Goal: Task Accomplishment & Management: Use online tool/utility

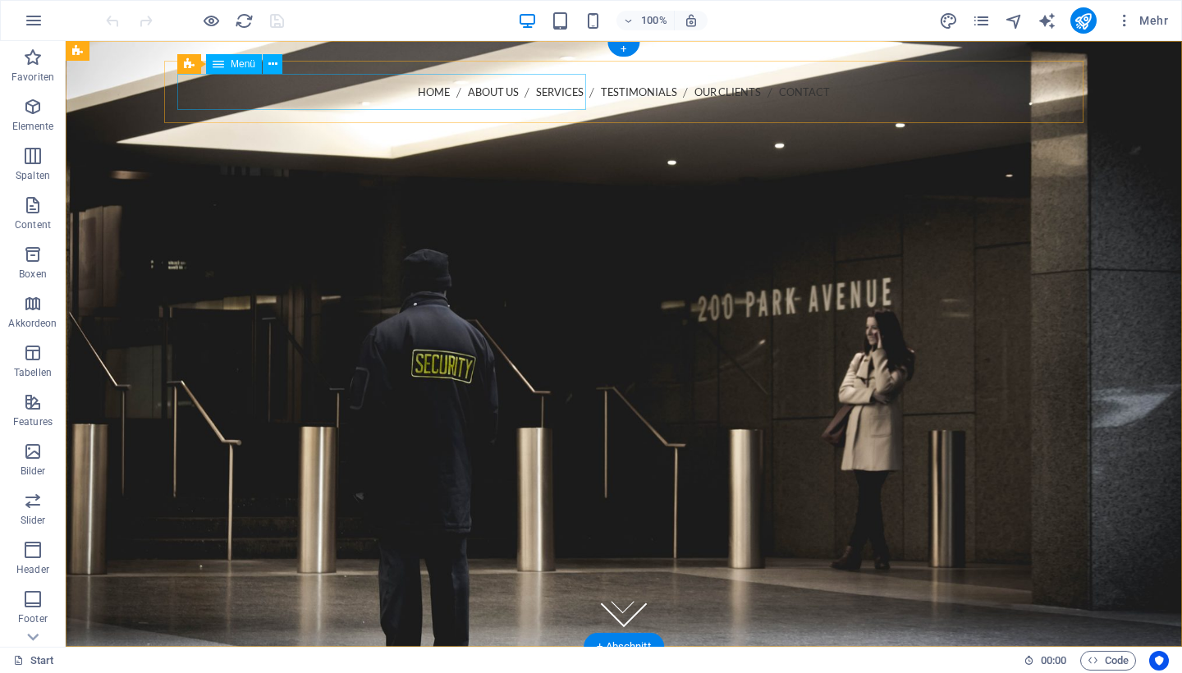
click at [459, 94] on nav "Home About us Services Testimonials Our Clients Contact" at bounding box center [623, 92] width 893 height 37
select select
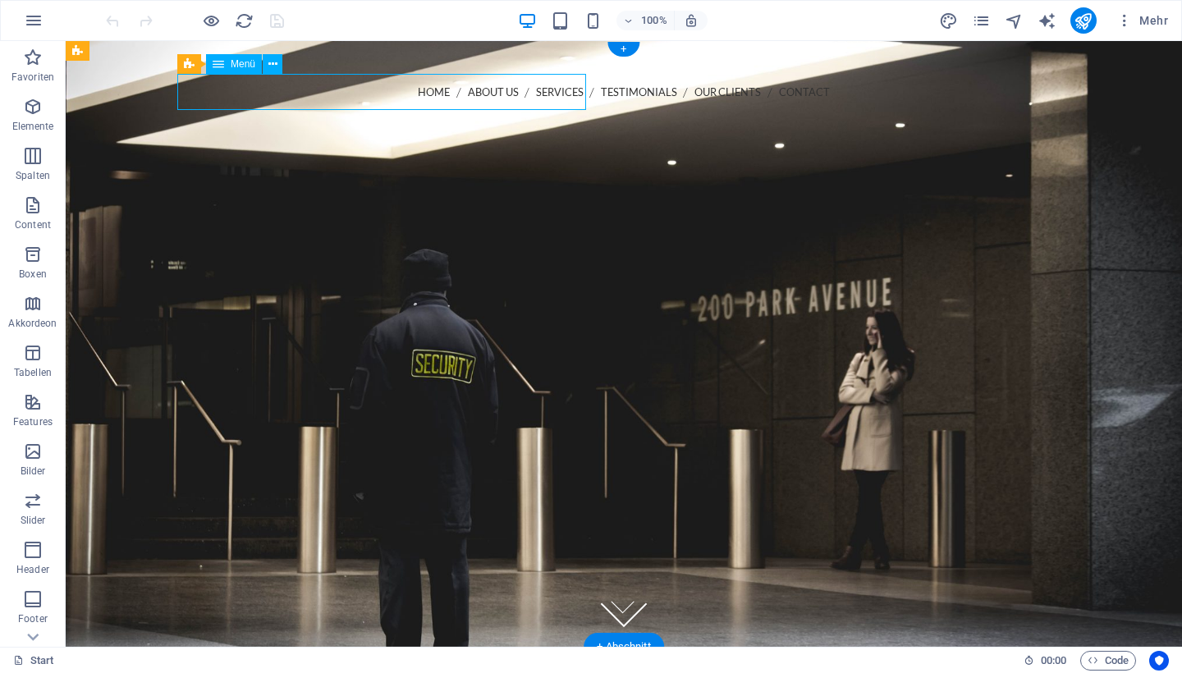
select select
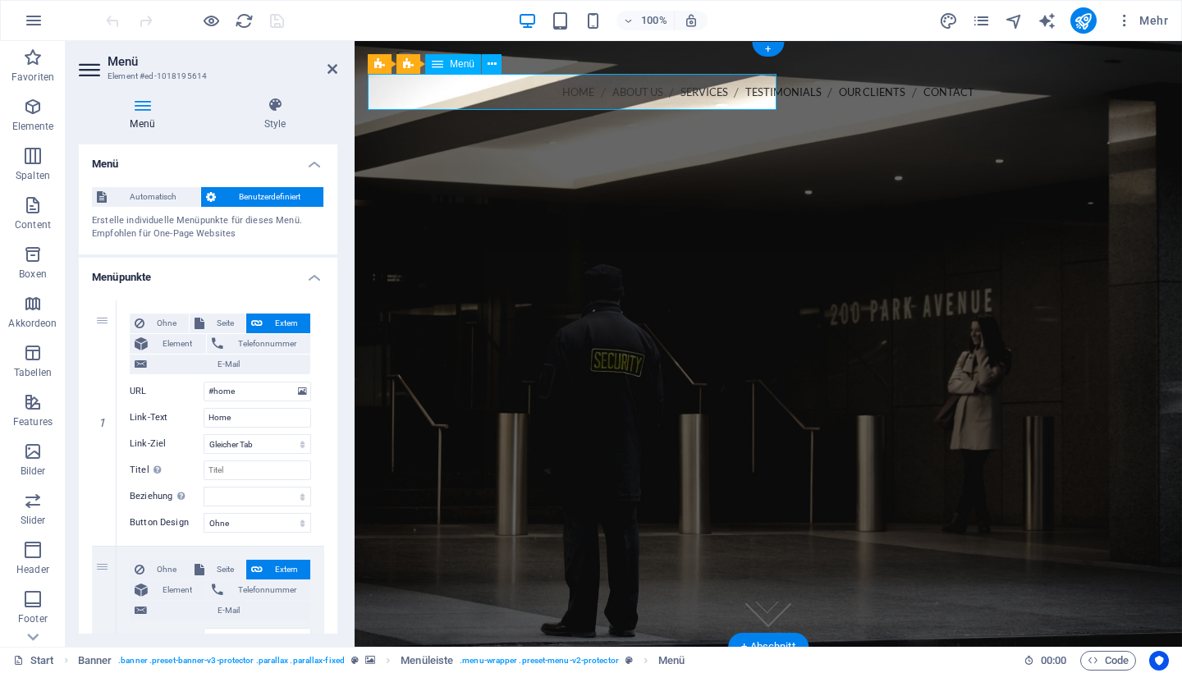
click at [676, 86] on nav "Home About us Services Testimonials Our Clients Contact" at bounding box center [768, 92] width 801 height 37
click at [334, 68] on icon at bounding box center [332, 68] width 10 height 13
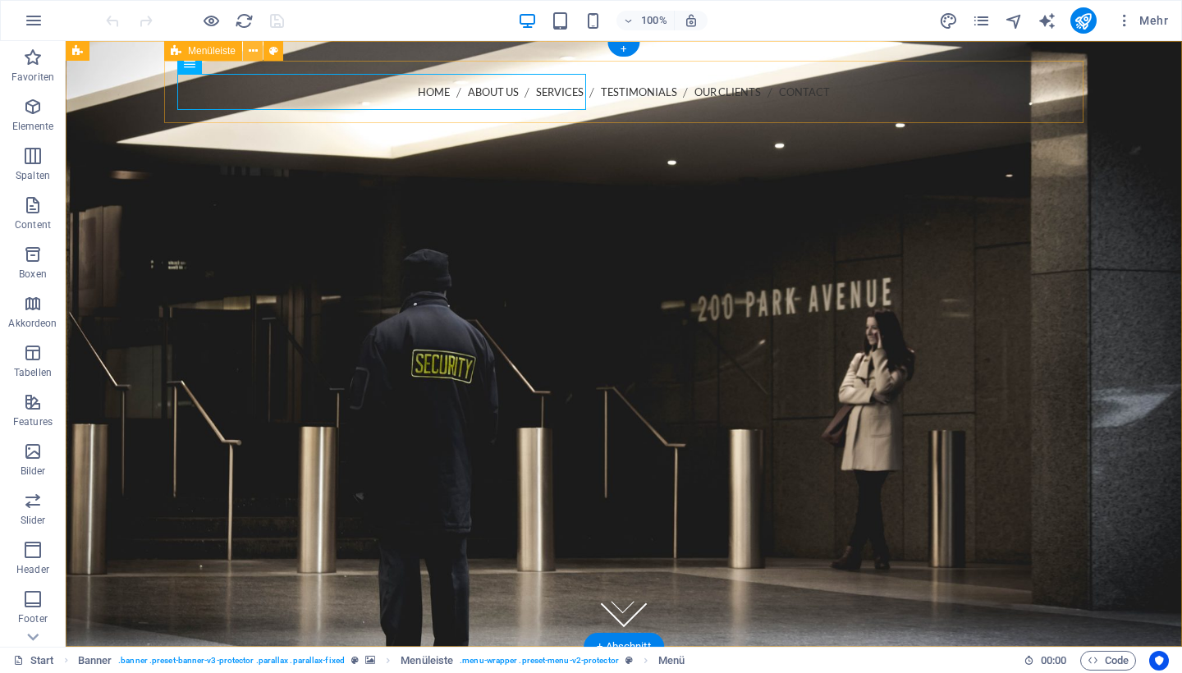
click at [249, 57] on icon at bounding box center [253, 51] width 9 height 17
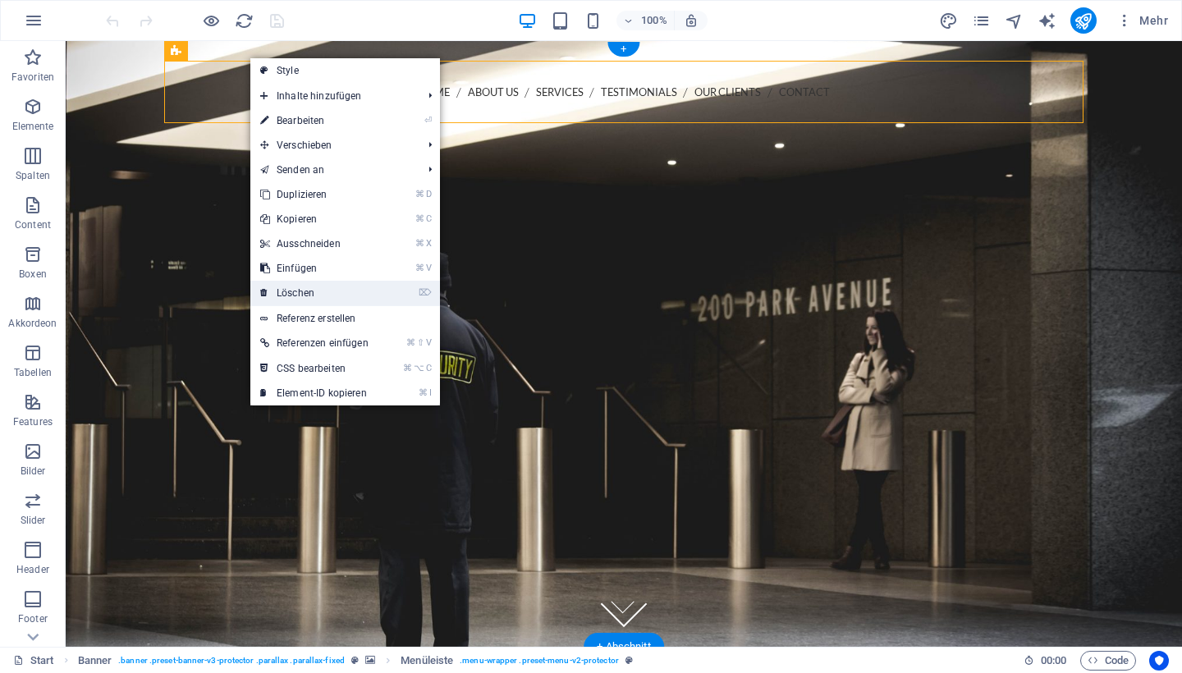
click at [298, 295] on link "⌦ Löschen" at bounding box center [314, 293] width 128 height 25
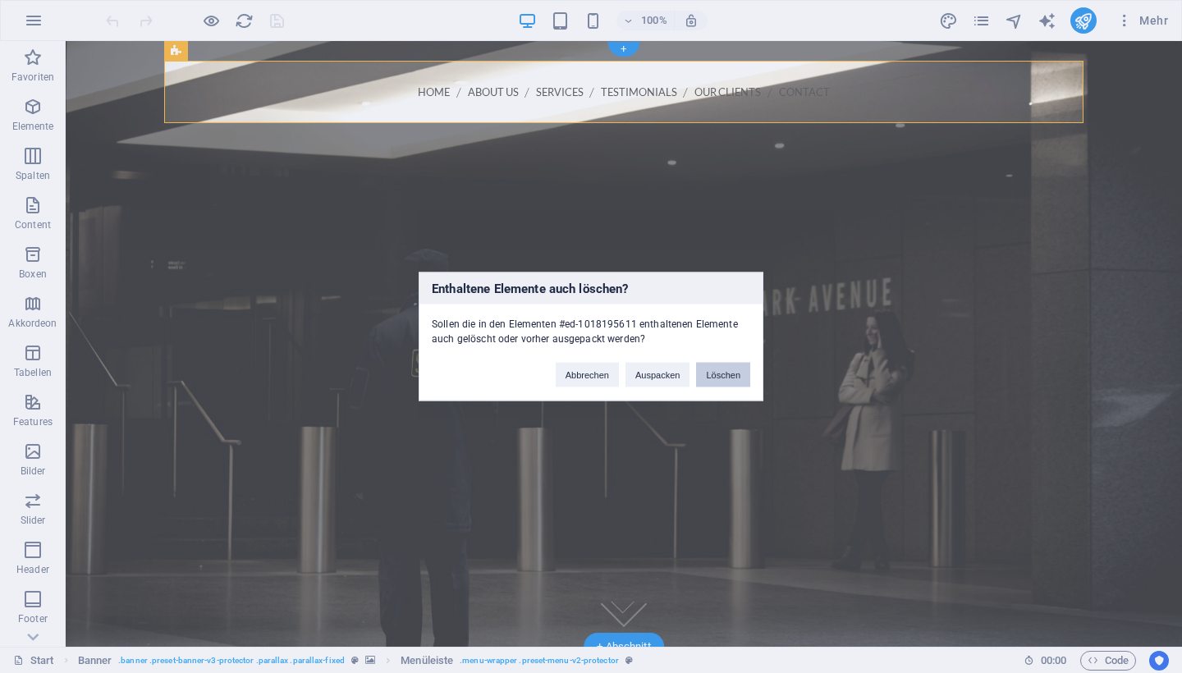
click at [703, 369] on button "Löschen" at bounding box center [723, 375] width 54 height 25
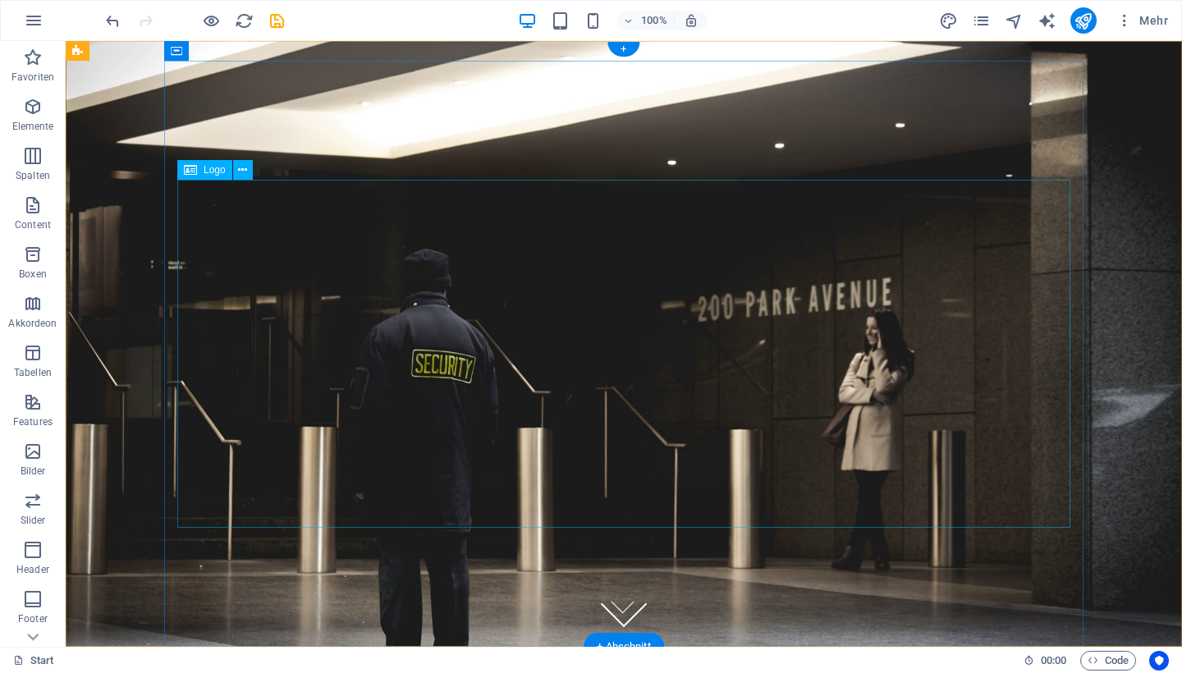
click at [693, 217] on div at bounding box center [623, 300] width 893 height 348
click at [1168, 213] on figure at bounding box center [624, 344] width 1116 height 606
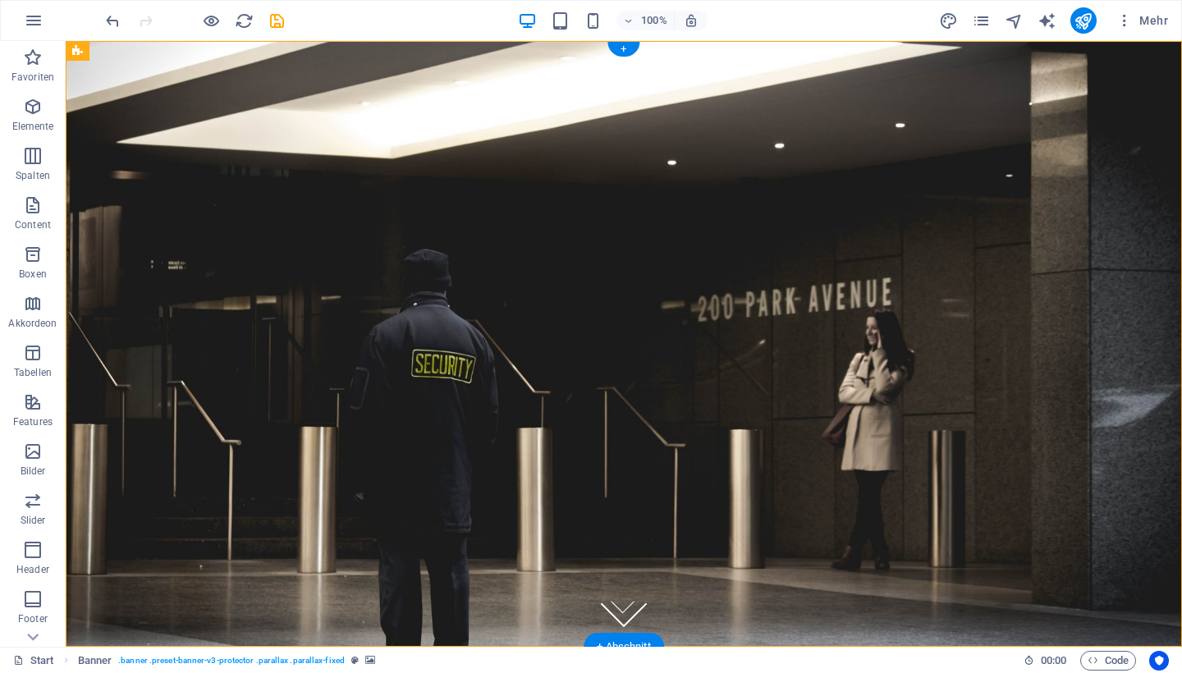
click at [1168, 213] on figure at bounding box center [624, 344] width 1116 height 606
click at [1111, 213] on figure at bounding box center [624, 344] width 1116 height 606
click at [73, 58] on icon at bounding box center [77, 51] width 11 height 20
click at [180, 46] on icon at bounding box center [180, 51] width 12 height 17
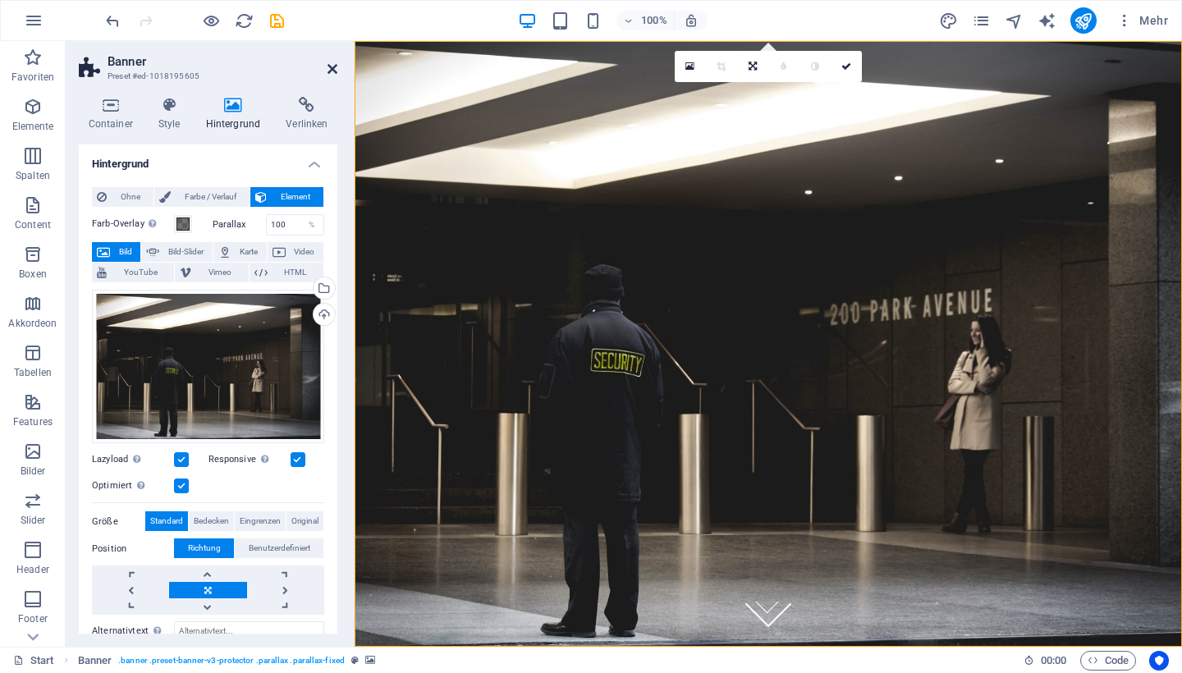
click at [327, 72] on icon at bounding box center [332, 68] width 10 height 13
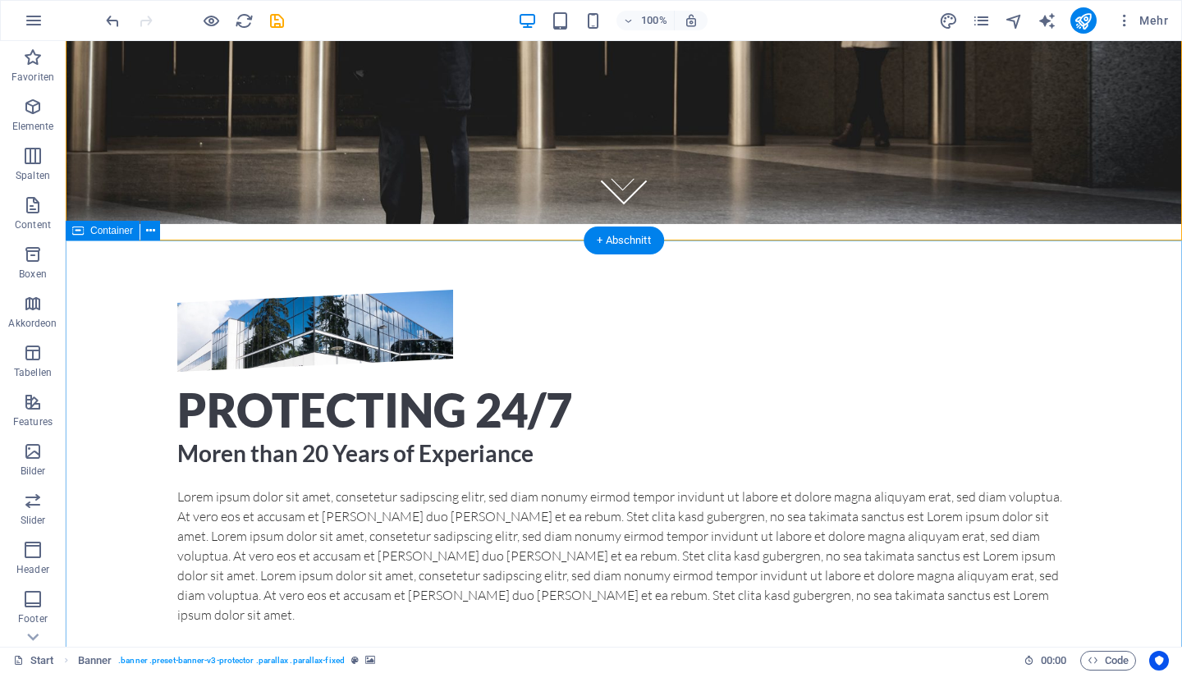
scroll to position [581, 0]
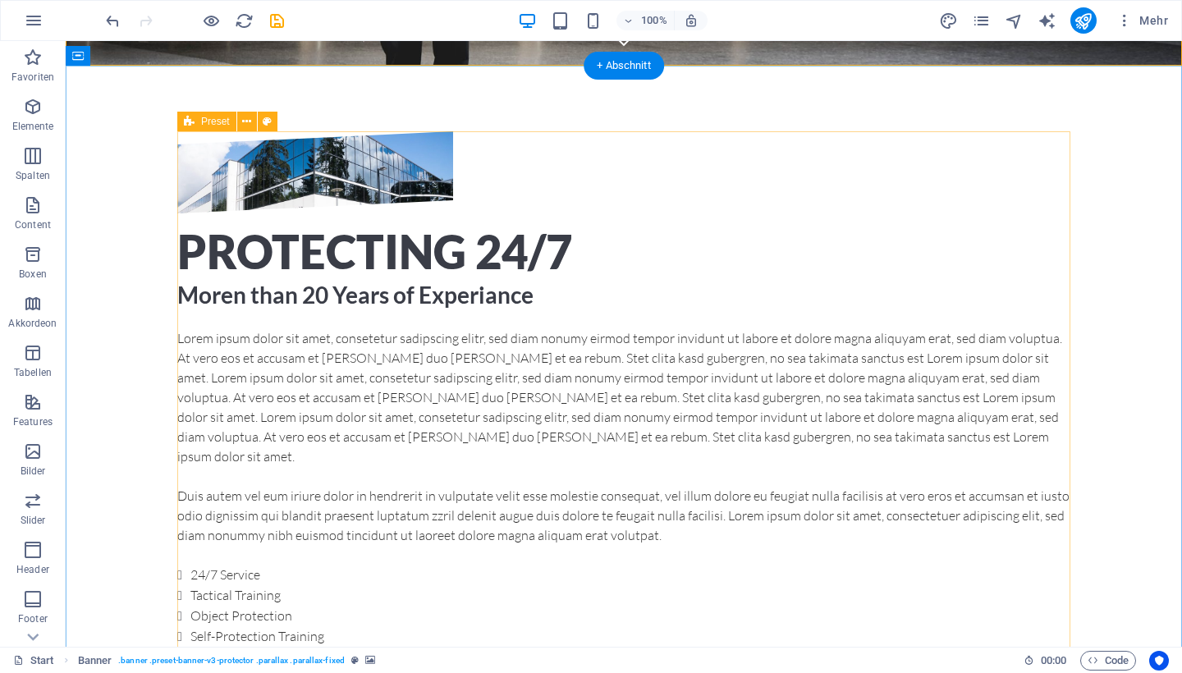
click at [626, 157] on div "Protecting 24/7 Moren than 20 Years of Experiance Lorem ipsum dolor sit amet, c…" at bounding box center [623, 418] width 893 height 575
click at [630, 154] on div "Protecting 24/7 Moren than 20 Years of Experiance Lorem ipsum dolor sit amet, c…" at bounding box center [623, 418] width 893 height 575
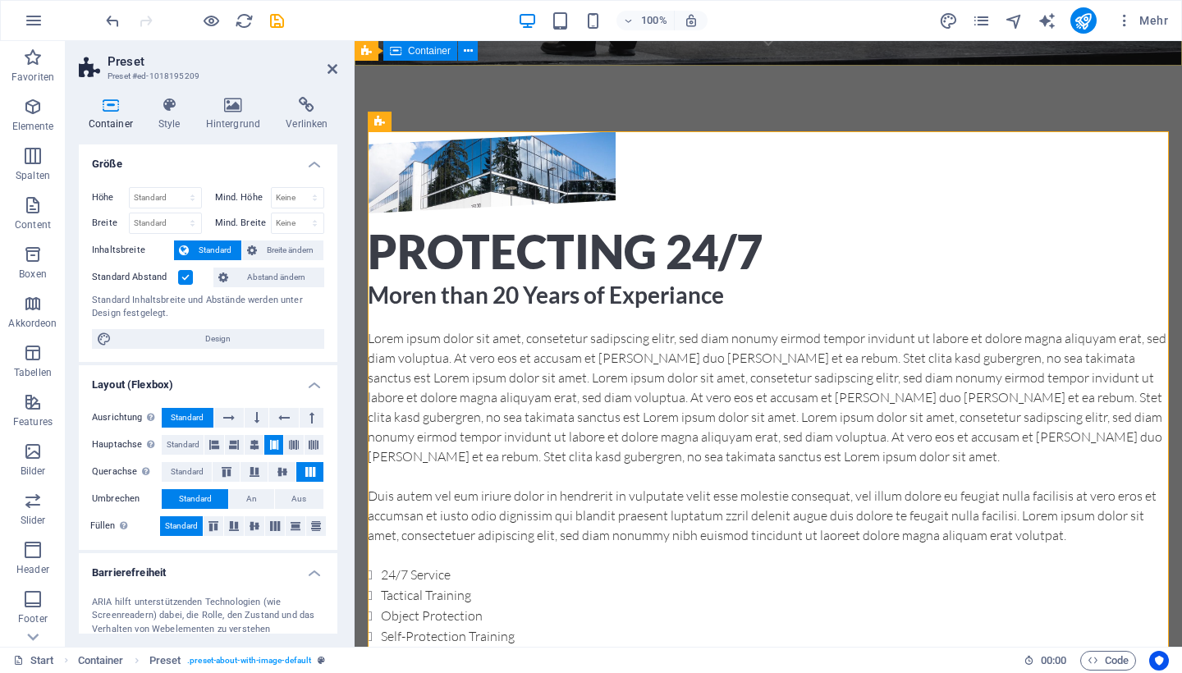
click at [326, 66] on h2 "Preset" at bounding box center [222, 61] width 230 height 15
click at [336, 72] on icon at bounding box center [332, 68] width 10 height 13
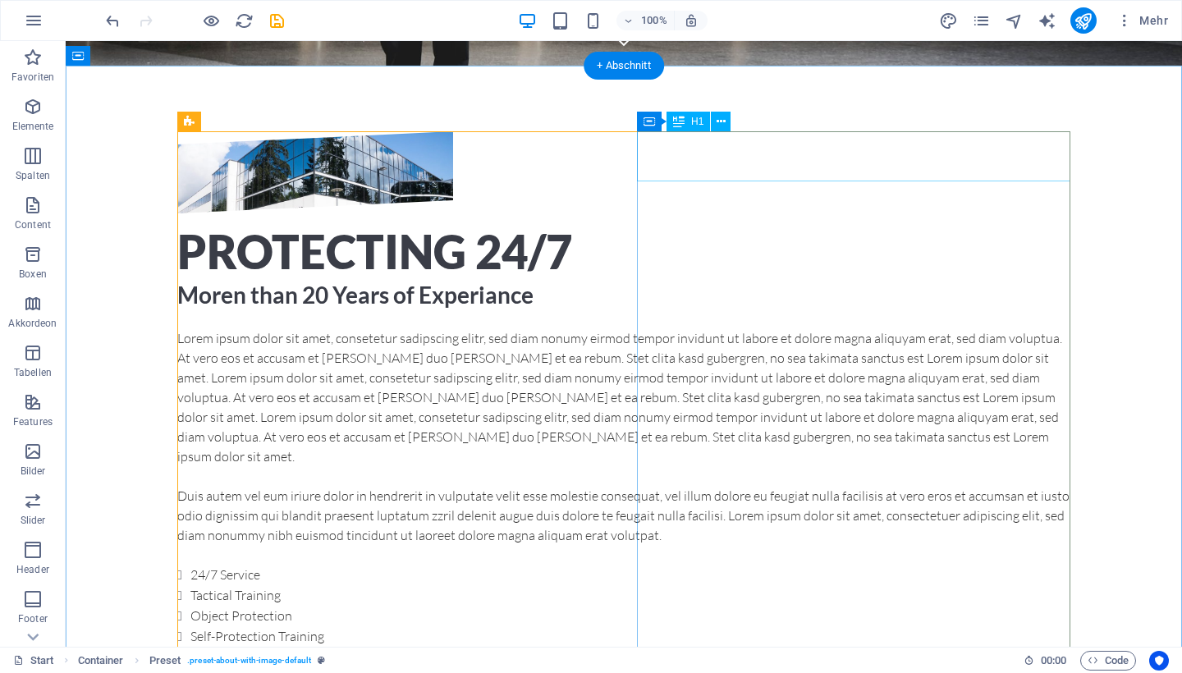
click at [641, 226] on div "Protecting 24/7" at bounding box center [623, 251] width 893 height 51
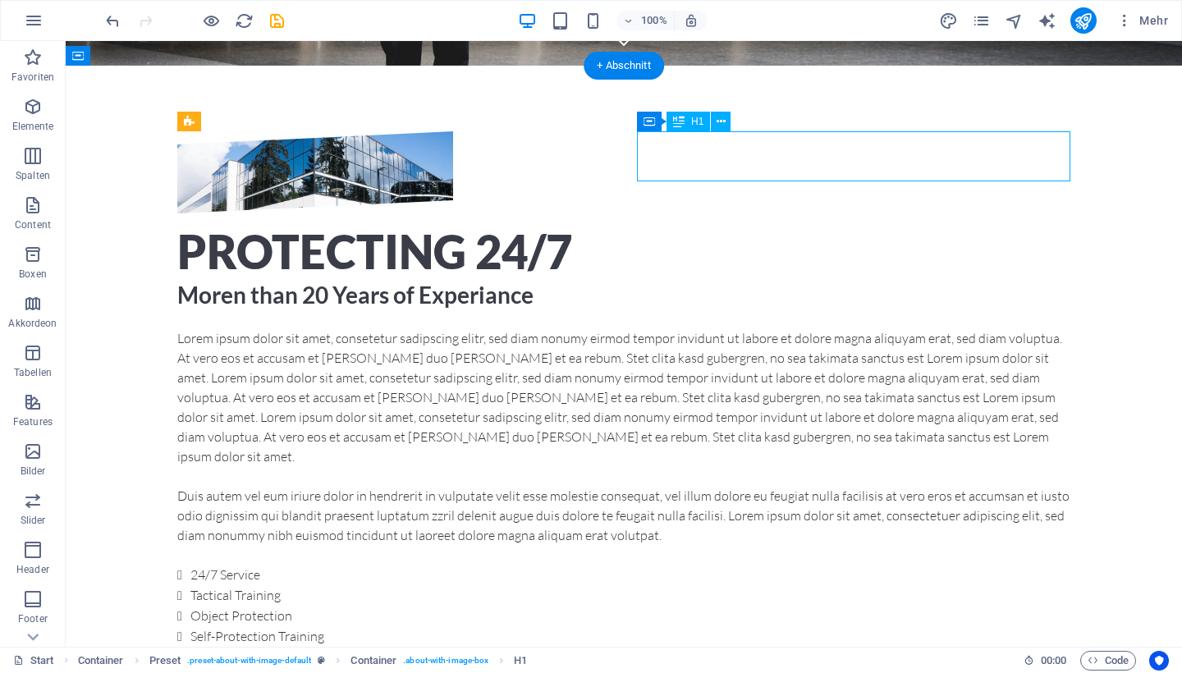
click at [641, 226] on div "Protecting 24/7" at bounding box center [623, 251] width 893 height 51
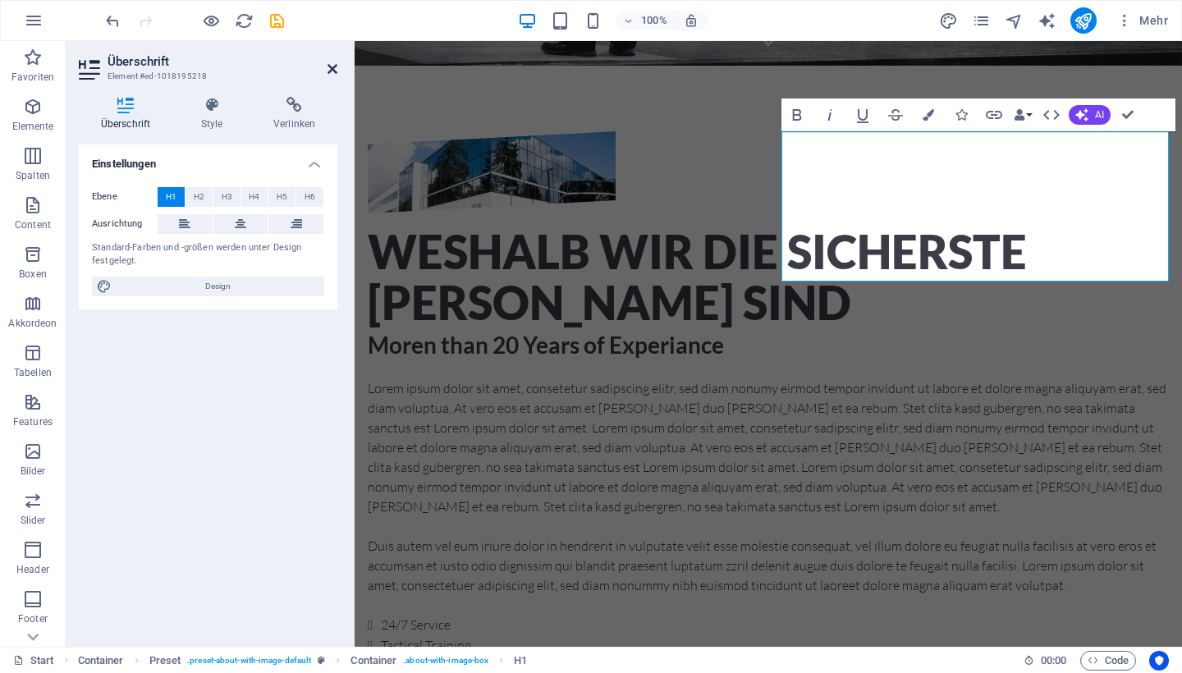
click at [327, 66] on icon at bounding box center [332, 68] width 10 height 13
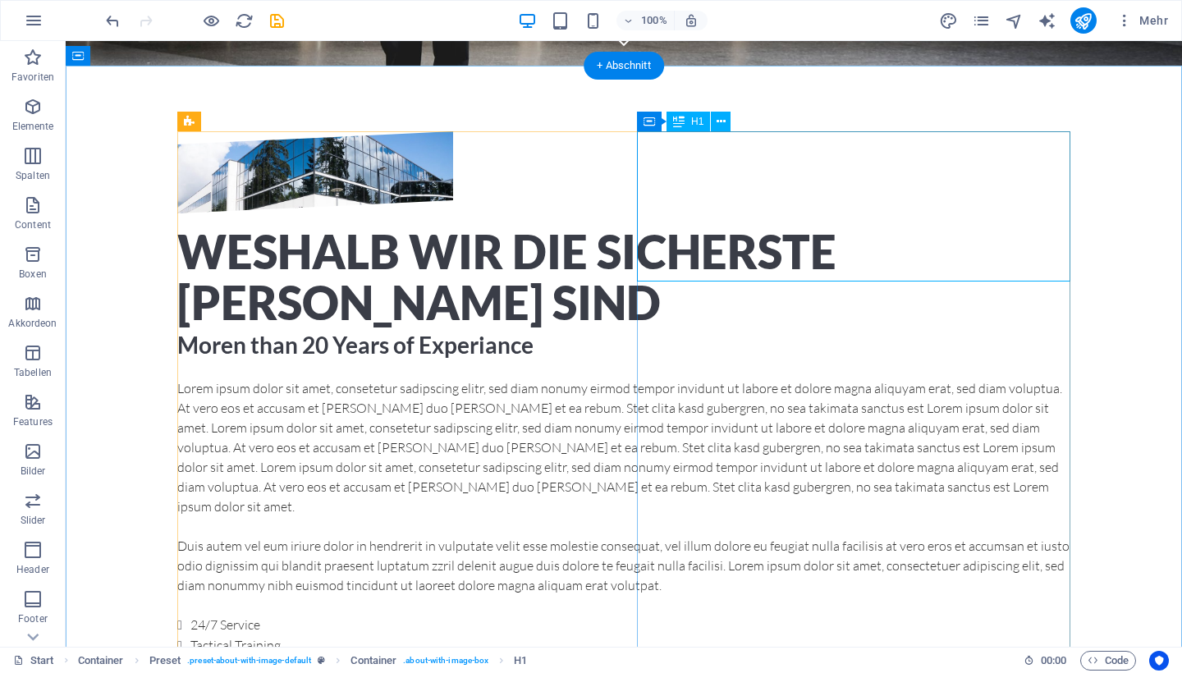
click at [691, 226] on div "Weshalb wir die sicherste Wahl sind" at bounding box center [623, 276] width 893 height 101
click at [1006, 228] on div "Weshalb wir die sicherste Wahl sind" at bounding box center [623, 276] width 893 height 101
click at [453, 213] on figure at bounding box center [315, 172] width 276 height 82
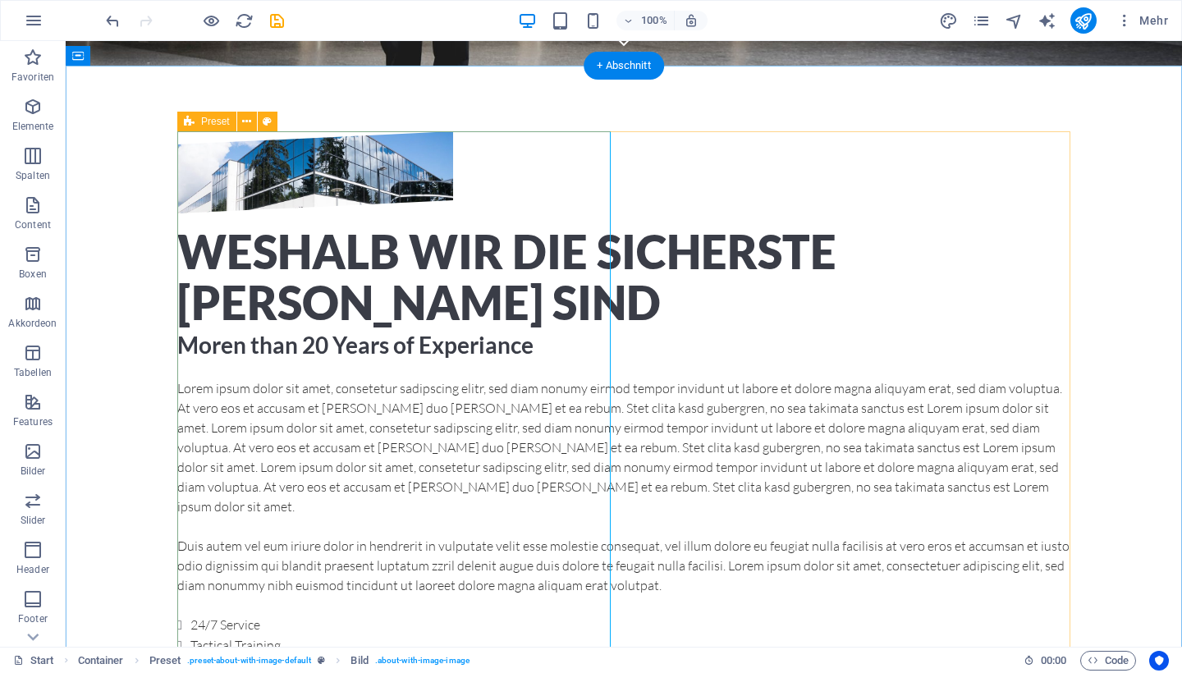
click at [219, 210] on div "Weshalb wir die sicherste Wahl sind Moren than 20 Years of Experiance Lorem ips…" at bounding box center [623, 443] width 893 height 625
click at [242, 126] on icon at bounding box center [246, 121] width 9 height 17
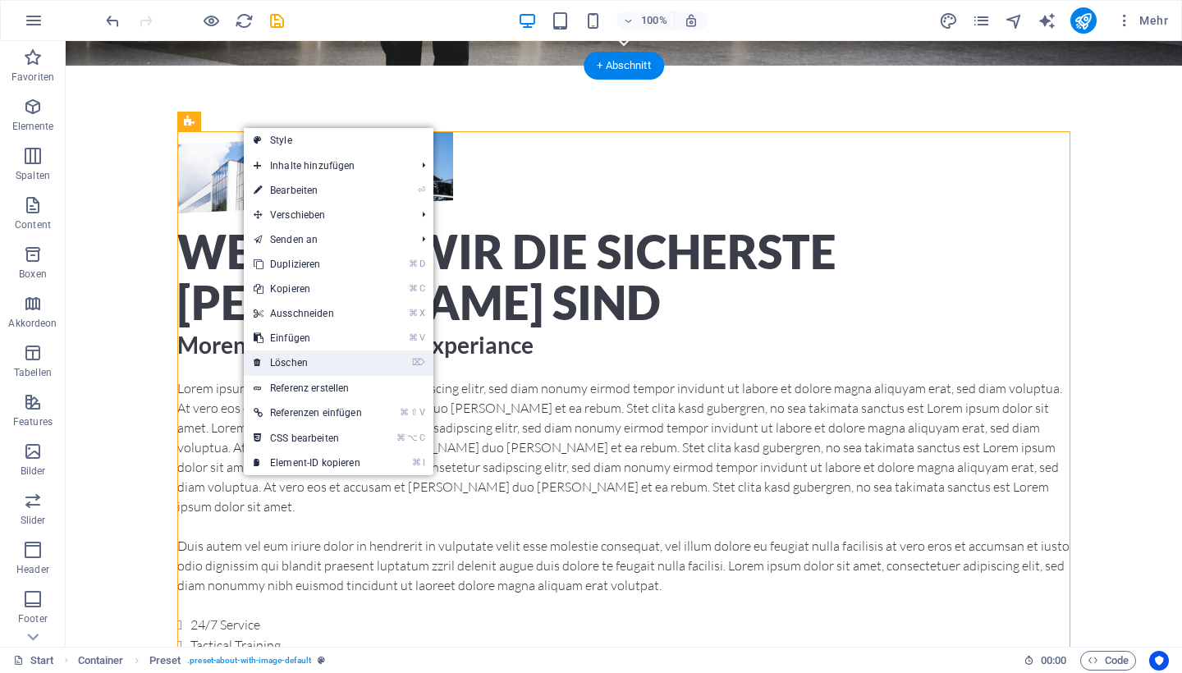
click at [296, 366] on link "⌦ Löschen" at bounding box center [308, 362] width 128 height 25
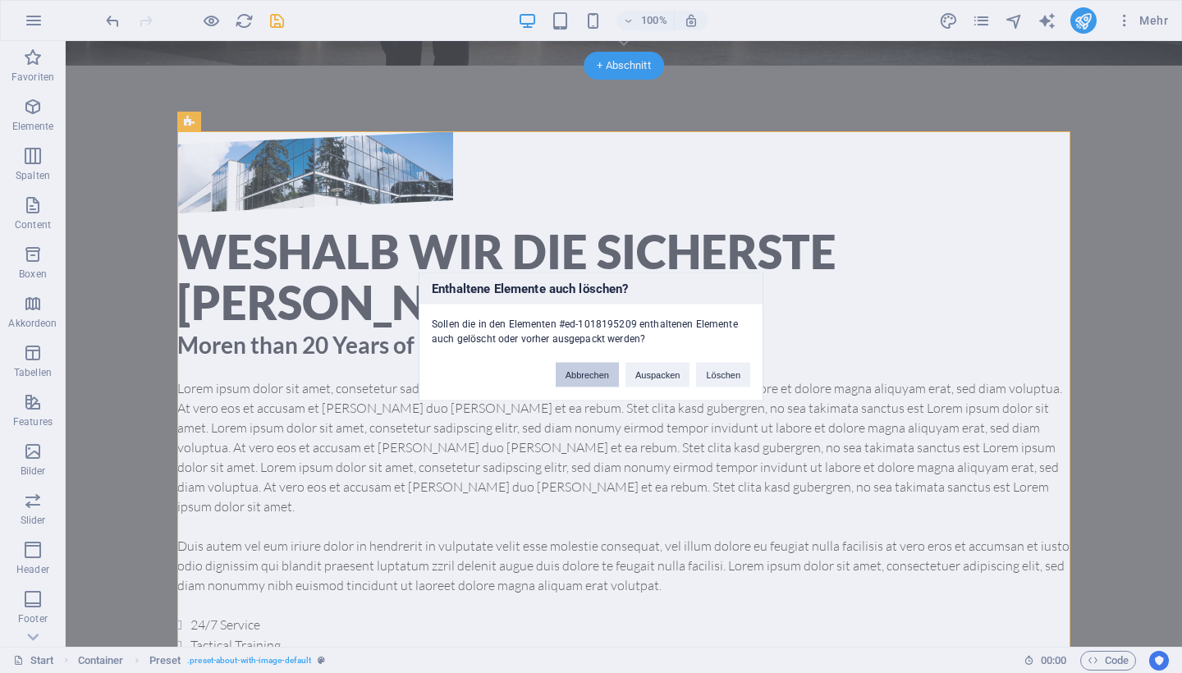
click at [601, 378] on button "Abbrechen" at bounding box center [587, 375] width 63 height 25
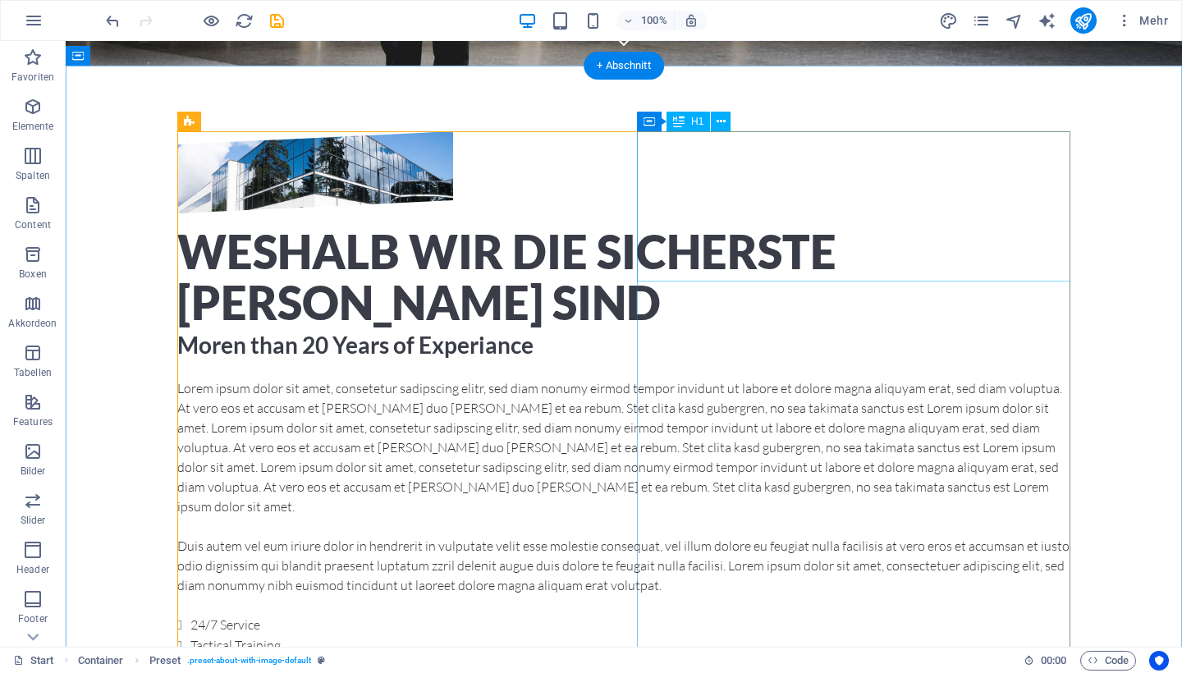
click at [844, 238] on div "Weshalb wir die sicherste Wahl sind" at bounding box center [623, 276] width 893 height 101
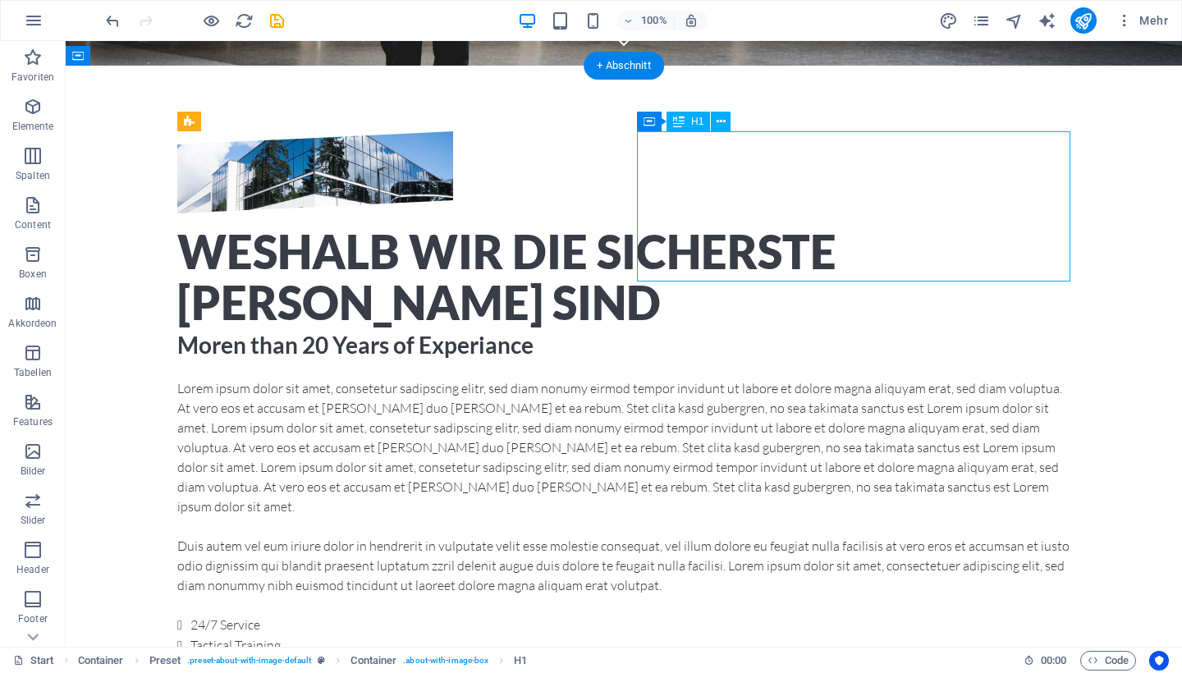
click at [746, 238] on div "Weshalb wir die sicherste Wahl sind" at bounding box center [623, 276] width 893 height 101
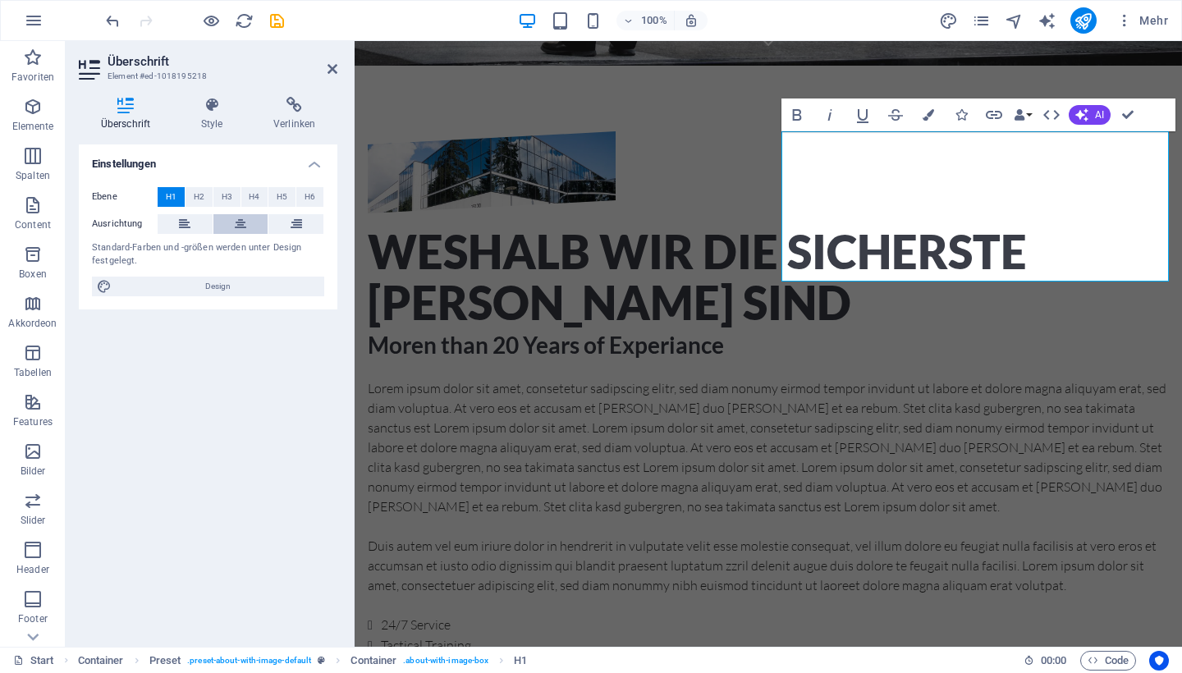
click at [236, 217] on icon at bounding box center [240, 224] width 11 height 20
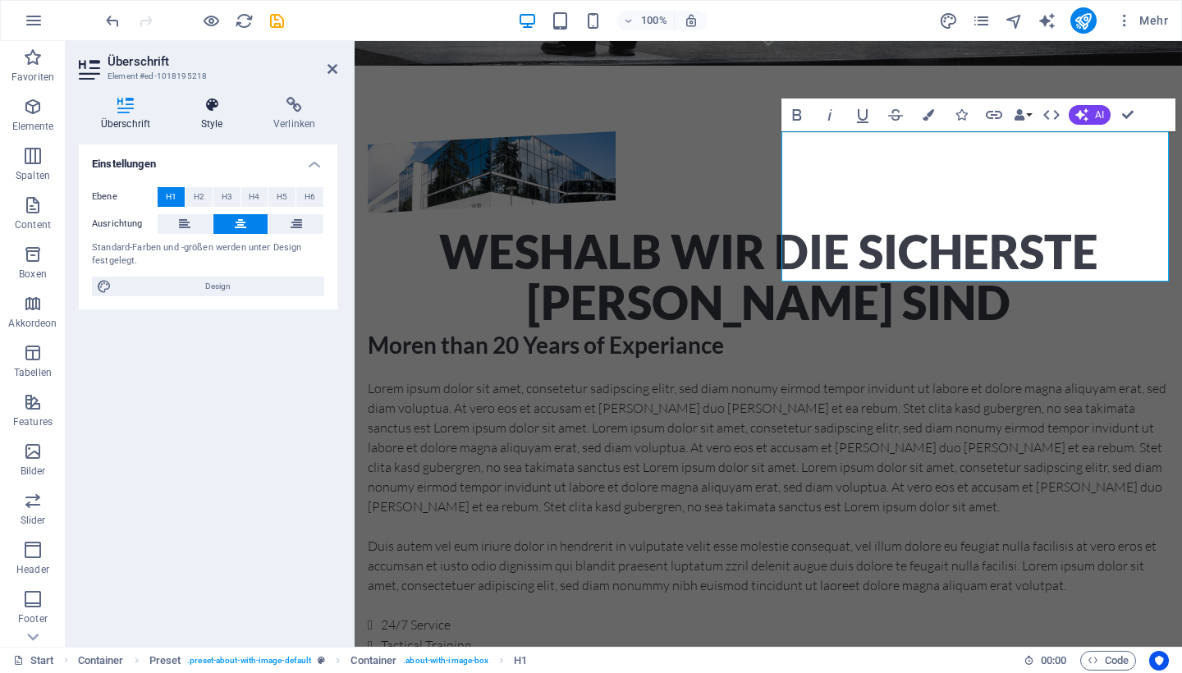
click at [212, 112] on icon at bounding box center [212, 105] width 66 height 16
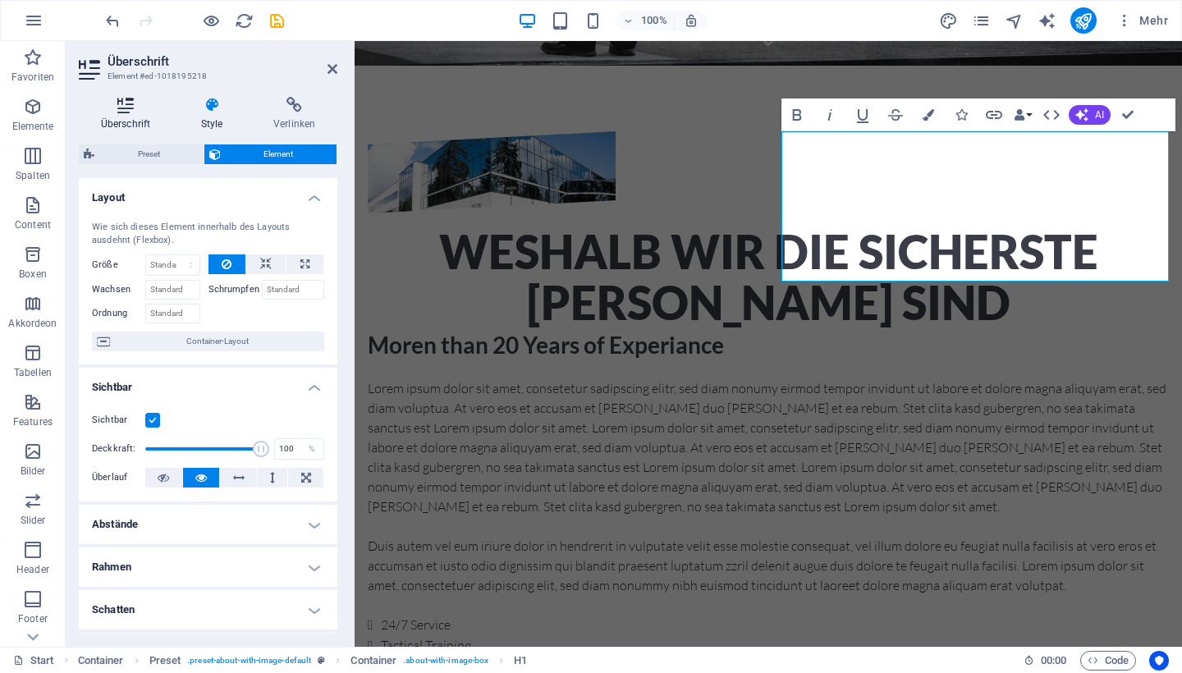
click at [140, 126] on h4 "Überschrift" at bounding box center [129, 114] width 100 height 34
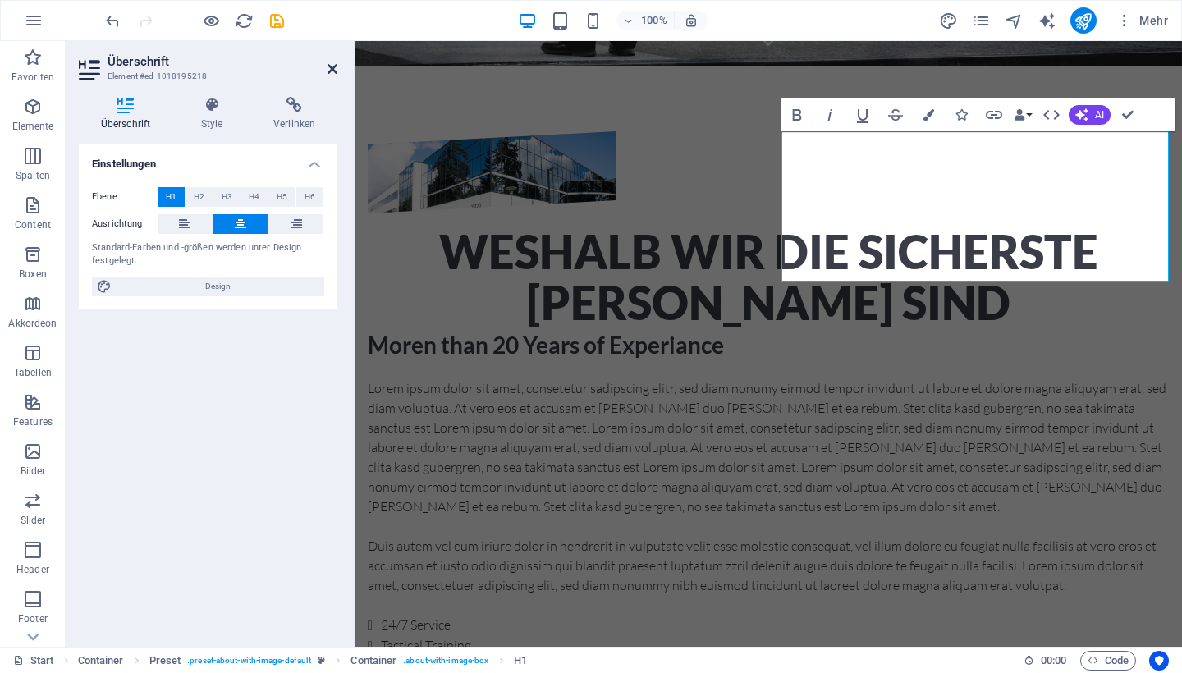
click at [330, 67] on icon at bounding box center [332, 68] width 10 height 13
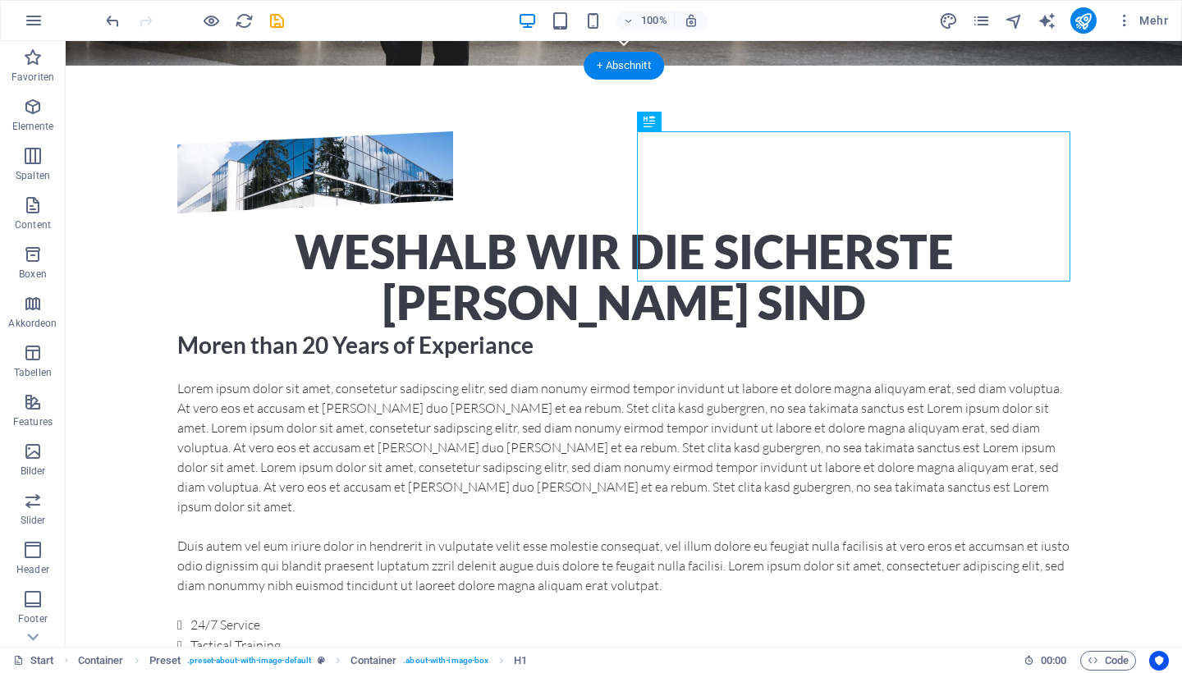
click at [1086, 141] on div "Weshalb wir die sicherste Wahl sind Moren than 20 Years of Experiance Lorem ips…" at bounding box center [624, 444] width 1116 height 757
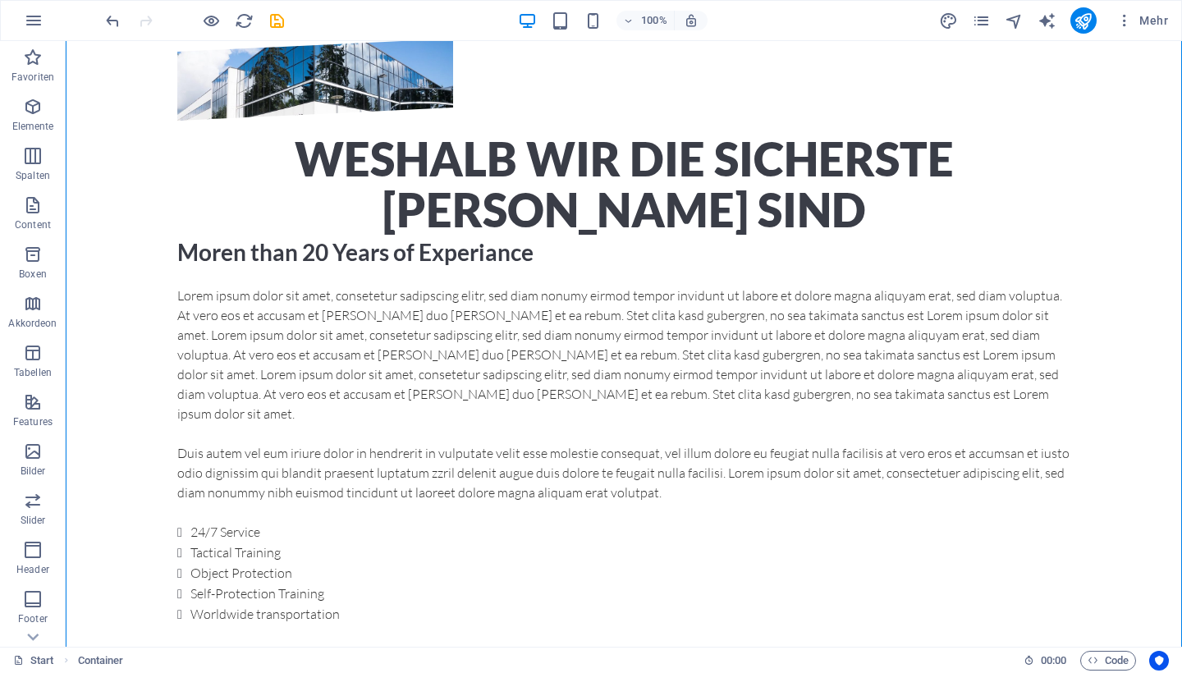
scroll to position [724, 0]
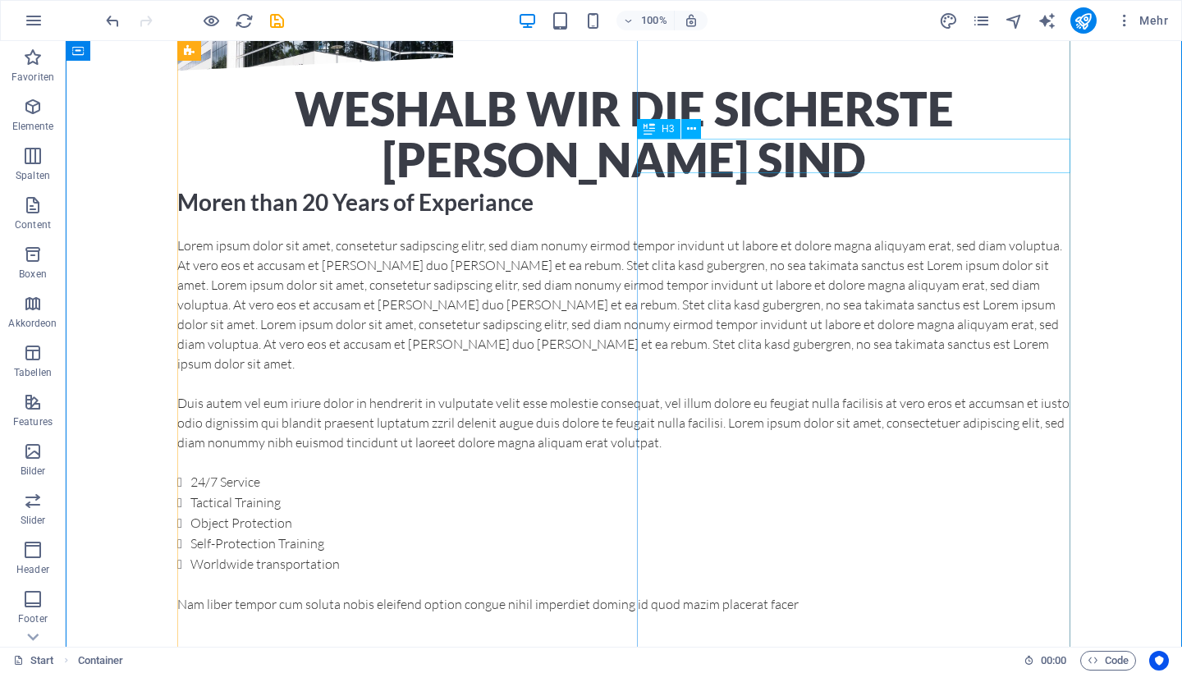
click at [816, 185] on div "Moren than 20 Years of Experiance" at bounding box center [623, 202] width 893 height 34
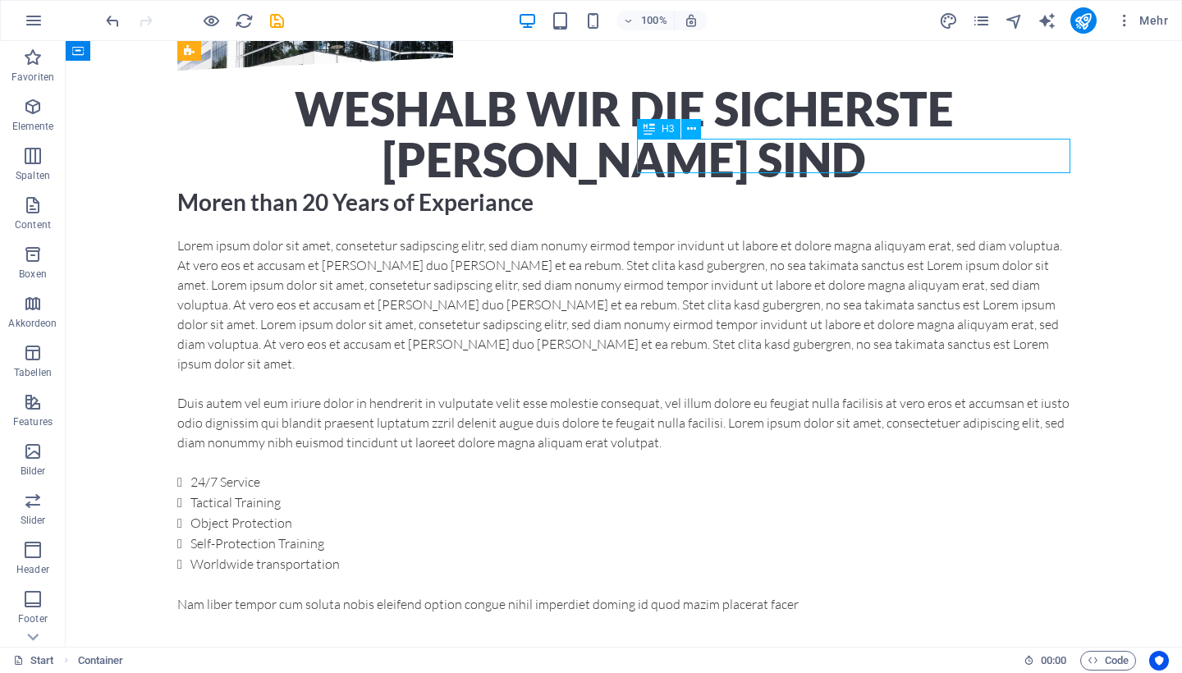
click at [816, 185] on div "Moren than 20 Years of Experiance" at bounding box center [623, 202] width 893 height 34
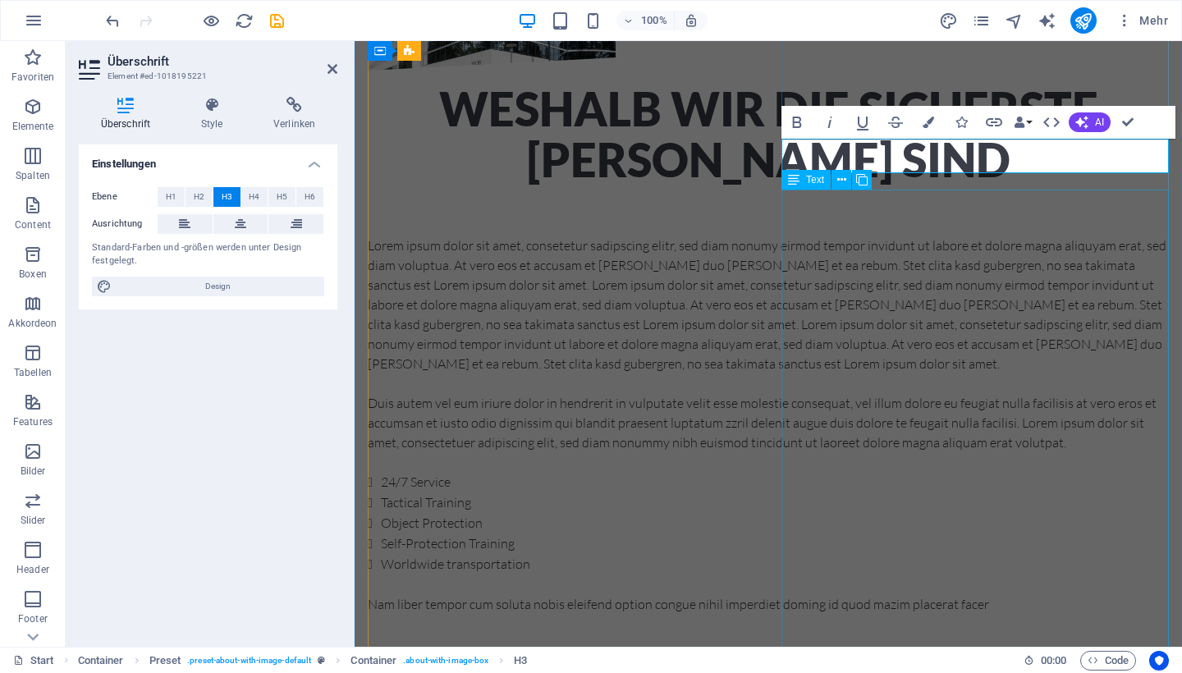
click at [824, 236] on div "Lorem ipsum dolor sit amet, consetetur sadipscing elitr, sed diam nonumy eirmod…" at bounding box center [768, 425] width 801 height 378
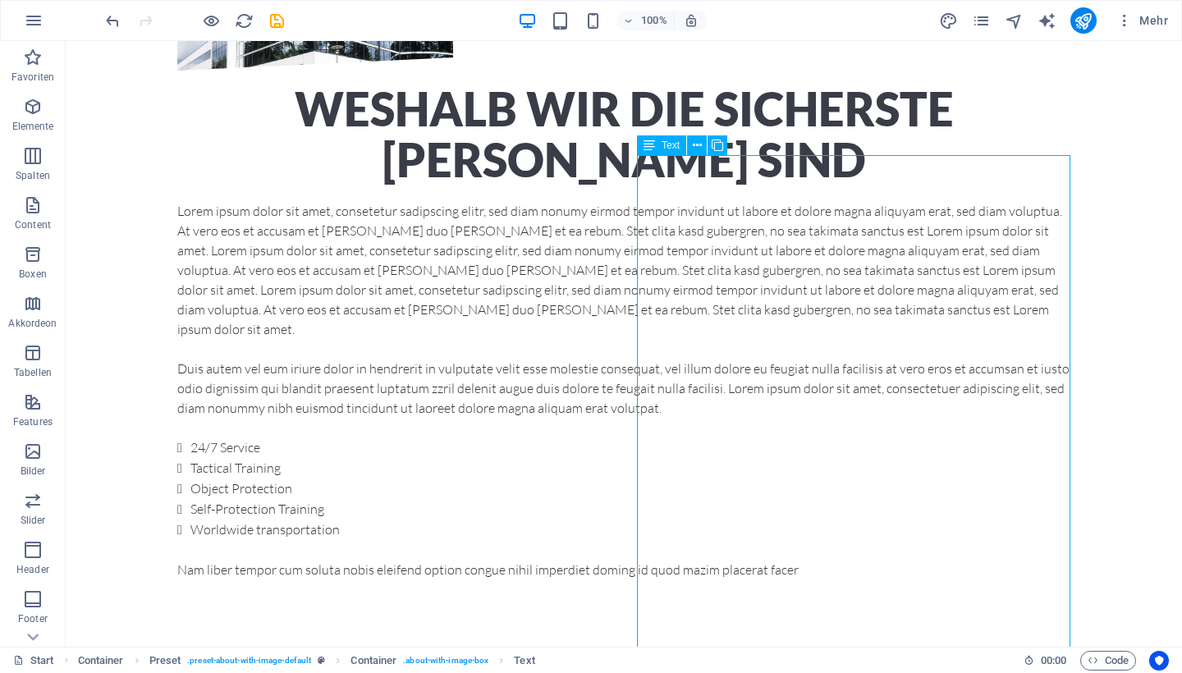
click at [819, 236] on div "Lorem ipsum dolor sit amet, consetetur sadipscing elitr, sed diam nonumy eirmod…" at bounding box center [623, 390] width 893 height 378
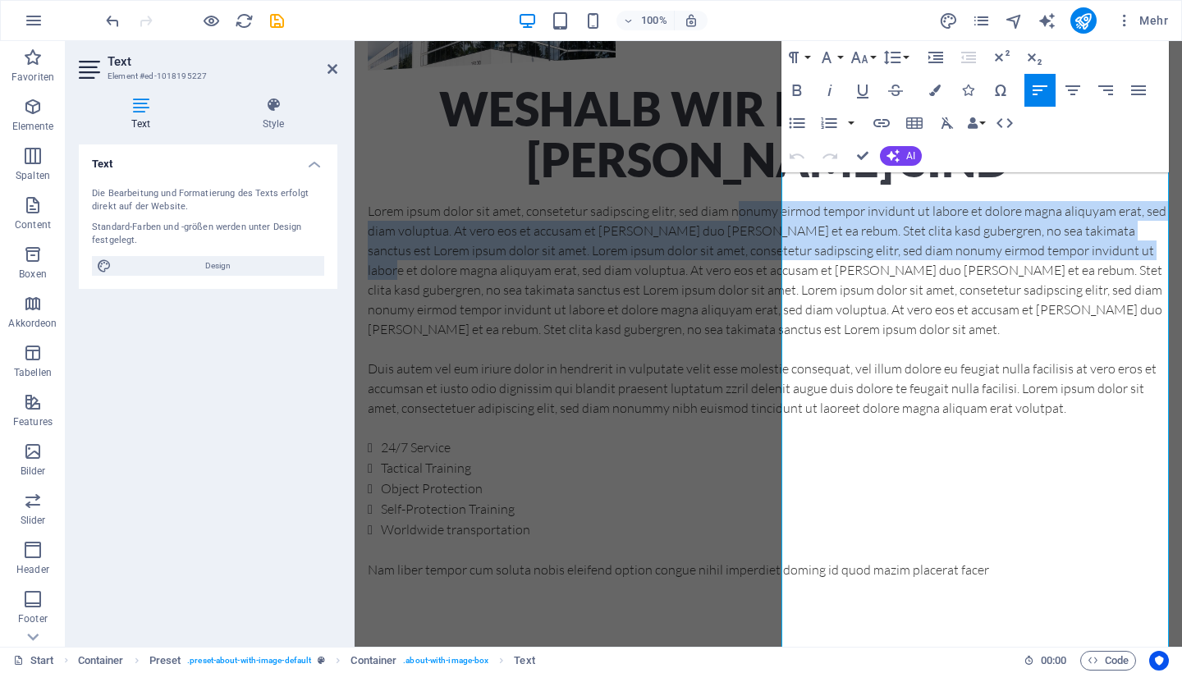
drag, startPoint x: 785, startPoint y: 190, endPoint x: 839, endPoint y: 277, distance: 102.0
click at [839, 277] on p "Lorem ipsum dolor sit amet, consetetur sadipscing elitr, sed diam nonumy eirmod…" at bounding box center [768, 270] width 801 height 138
drag, startPoint x: 917, startPoint y: 627, endPoint x: 757, endPoint y: 121, distance: 529.9
click at [757, 121] on div "Weshalb wir die sicherste Wahl sind Lorem ipsum dolor sit amet, consetetur sadi…" at bounding box center [768, 284] width 801 height 591
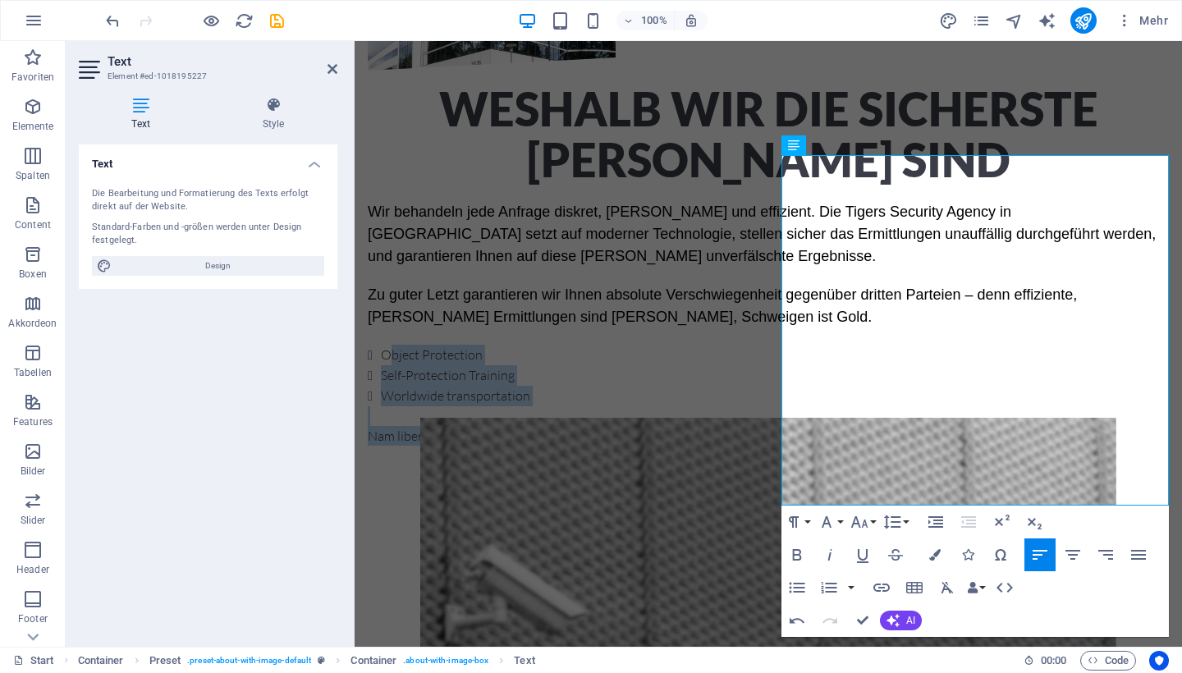
drag, startPoint x: 789, startPoint y: 393, endPoint x: 1009, endPoint y: 582, distance: 289.8
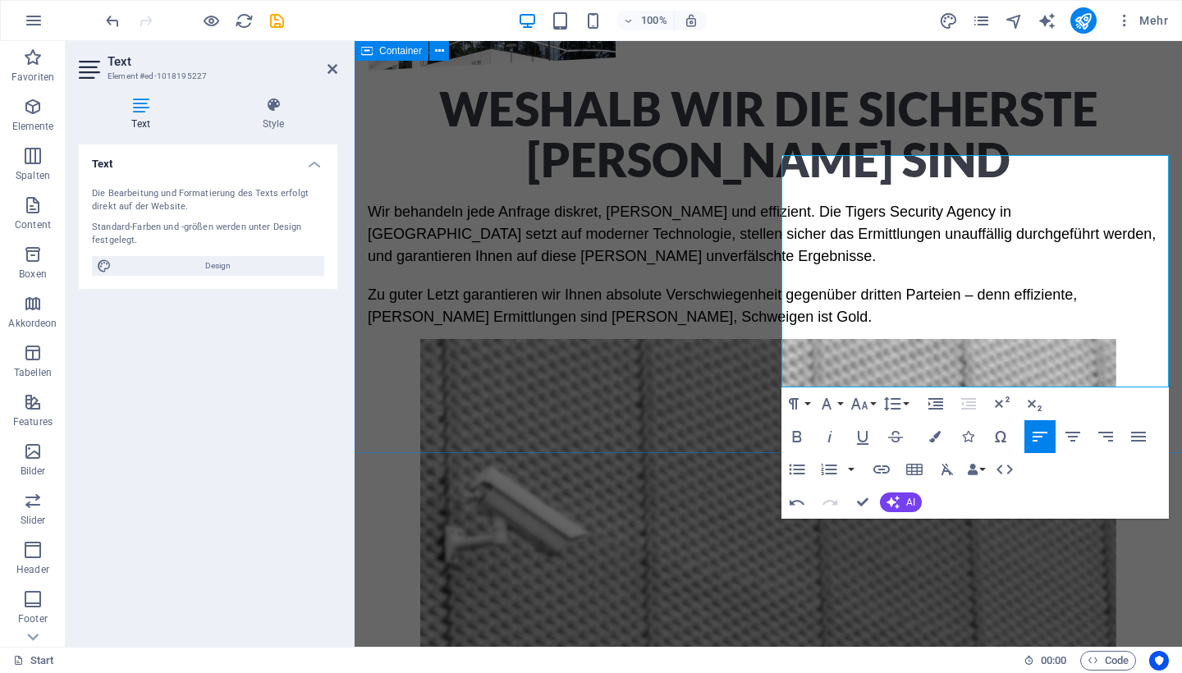
click at [1176, 125] on div "Weshalb wir die sicherste Wahl sind Wir behandeln jede Anfrage diskret, schnell…" at bounding box center [767, 160] width 827 height 474
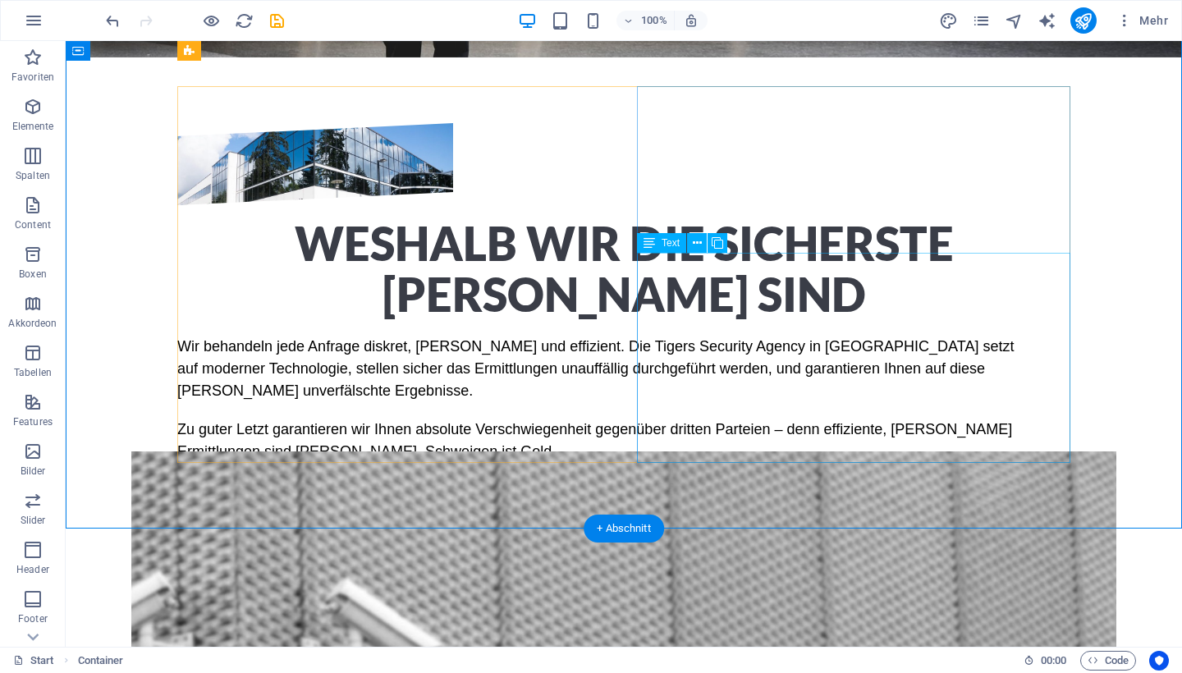
scroll to position [574, 0]
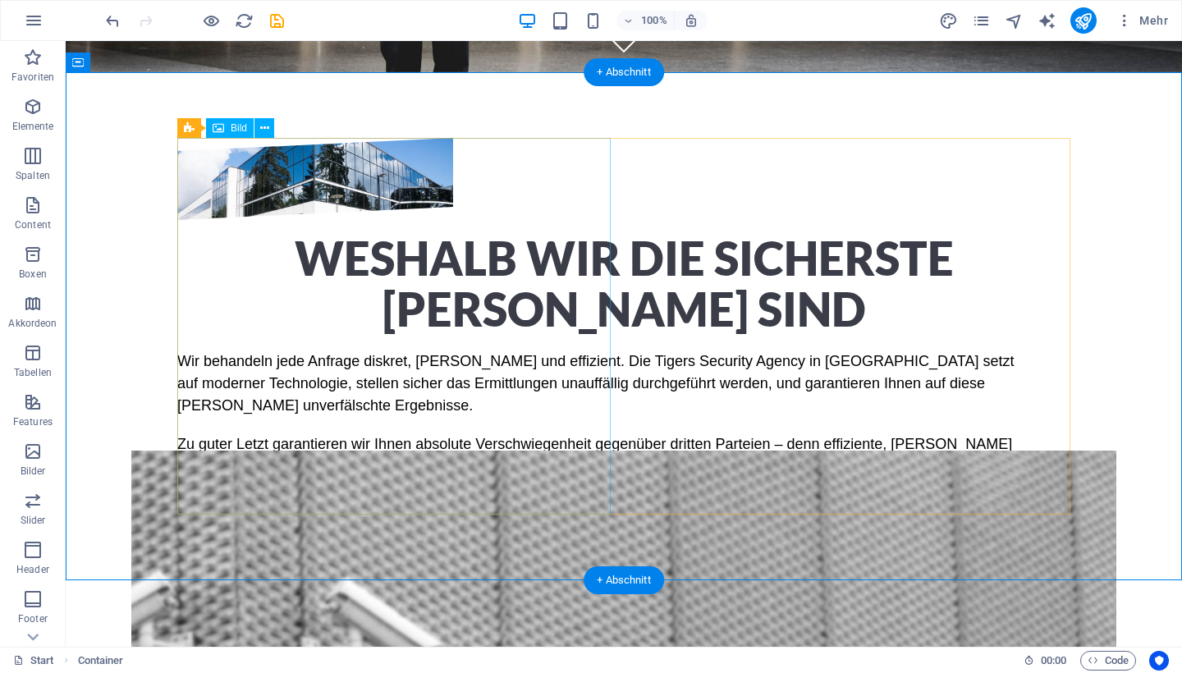
click at [453, 220] on figure at bounding box center [315, 179] width 276 height 82
click at [252, 131] on button at bounding box center [247, 128] width 20 height 20
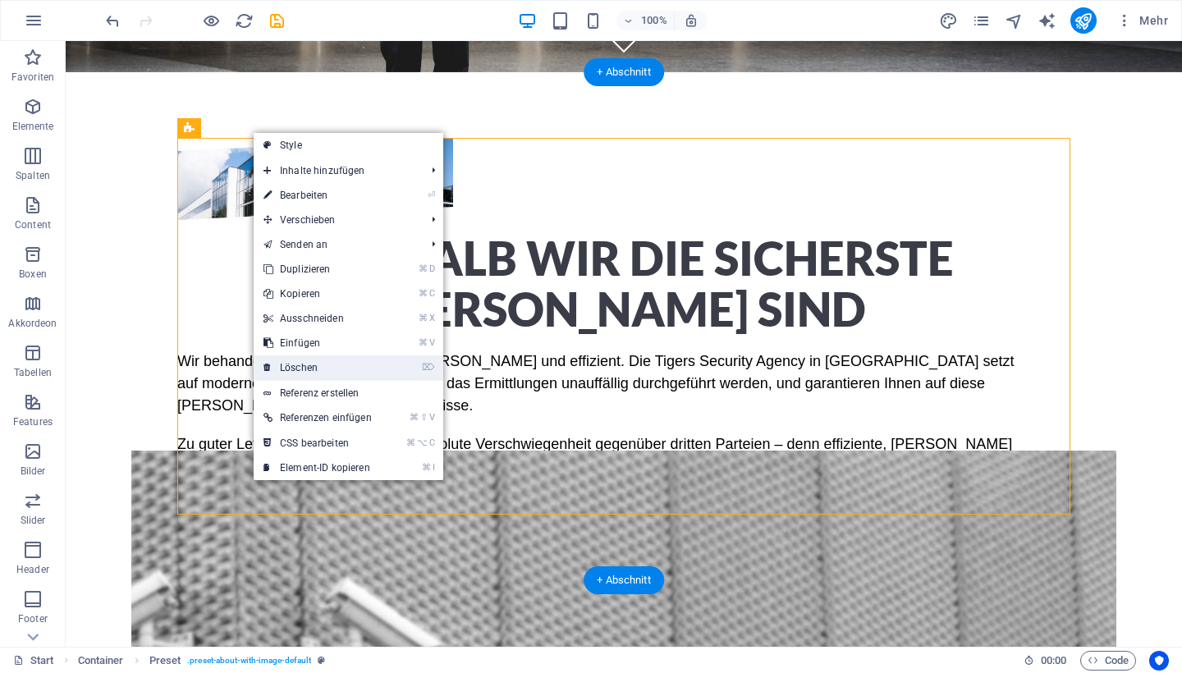
click at [295, 358] on link "⌦ Löschen" at bounding box center [318, 367] width 128 height 25
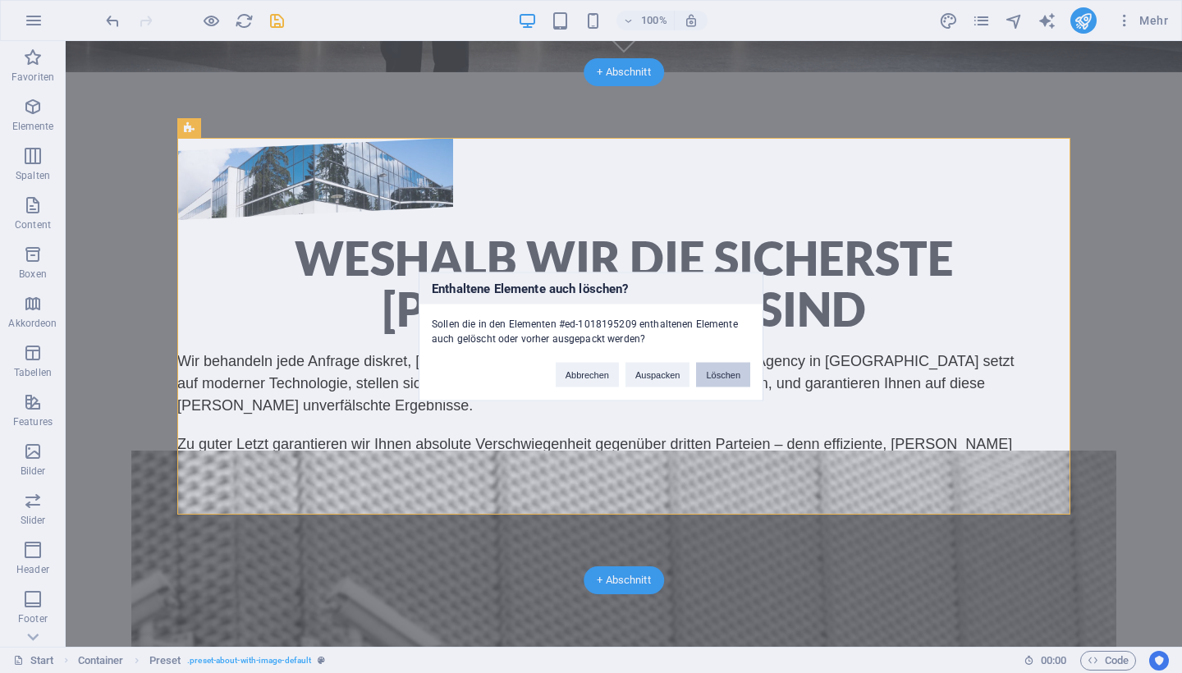
click at [710, 363] on button "Löschen" at bounding box center [723, 375] width 54 height 25
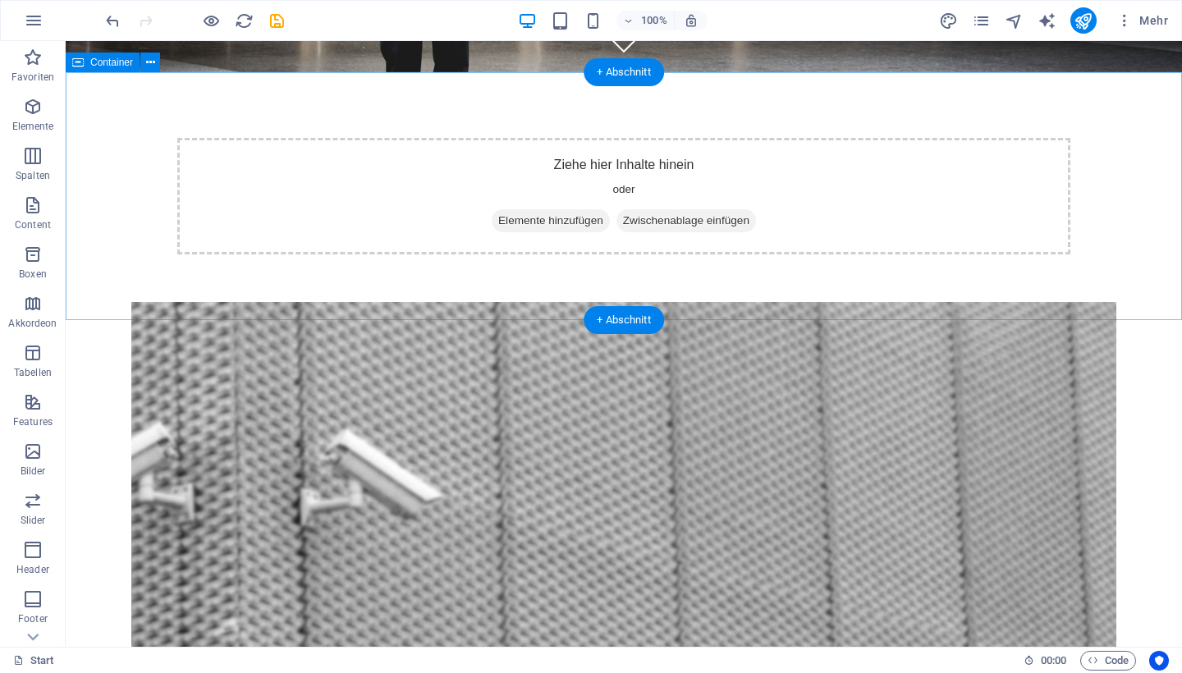
click at [560, 227] on span "Elemente hinzufügen" at bounding box center [551, 220] width 118 height 23
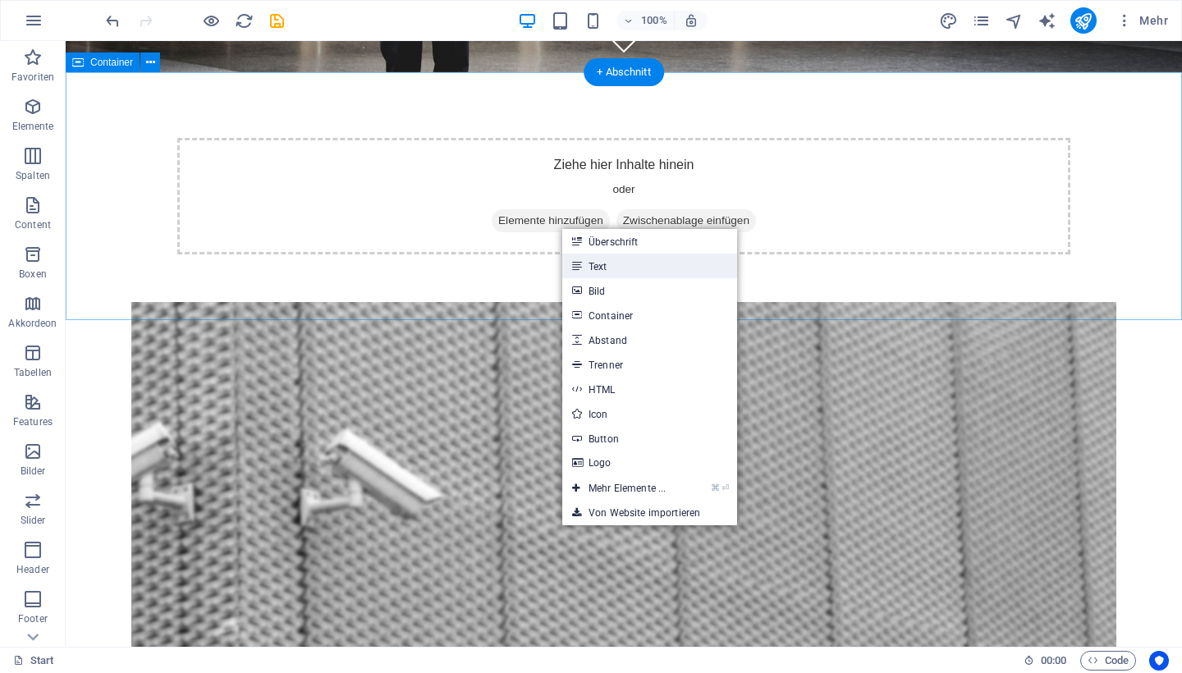
click at [587, 262] on link "Text" at bounding box center [649, 266] width 175 height 25
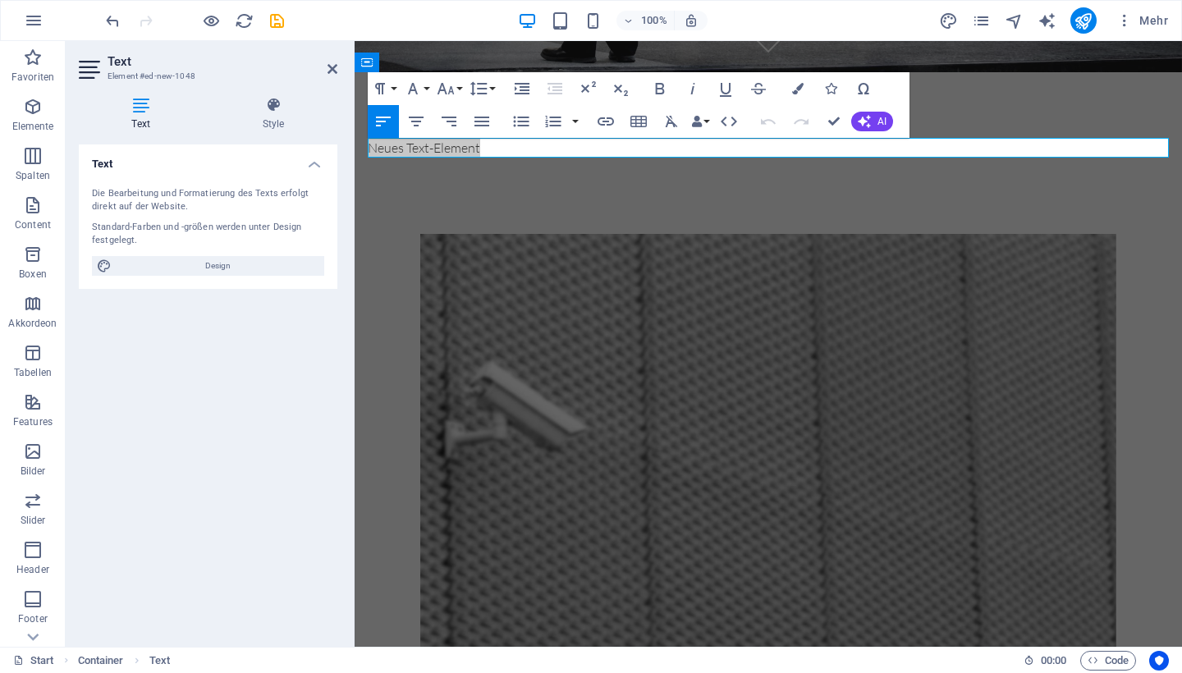
click at [325, 70] on header "Text Element #ed-new-1048" at bounding box center [208, 62] width 258 height 43
click at [329, 70] on icon at bounding box center [332, 68] width 10 height 13
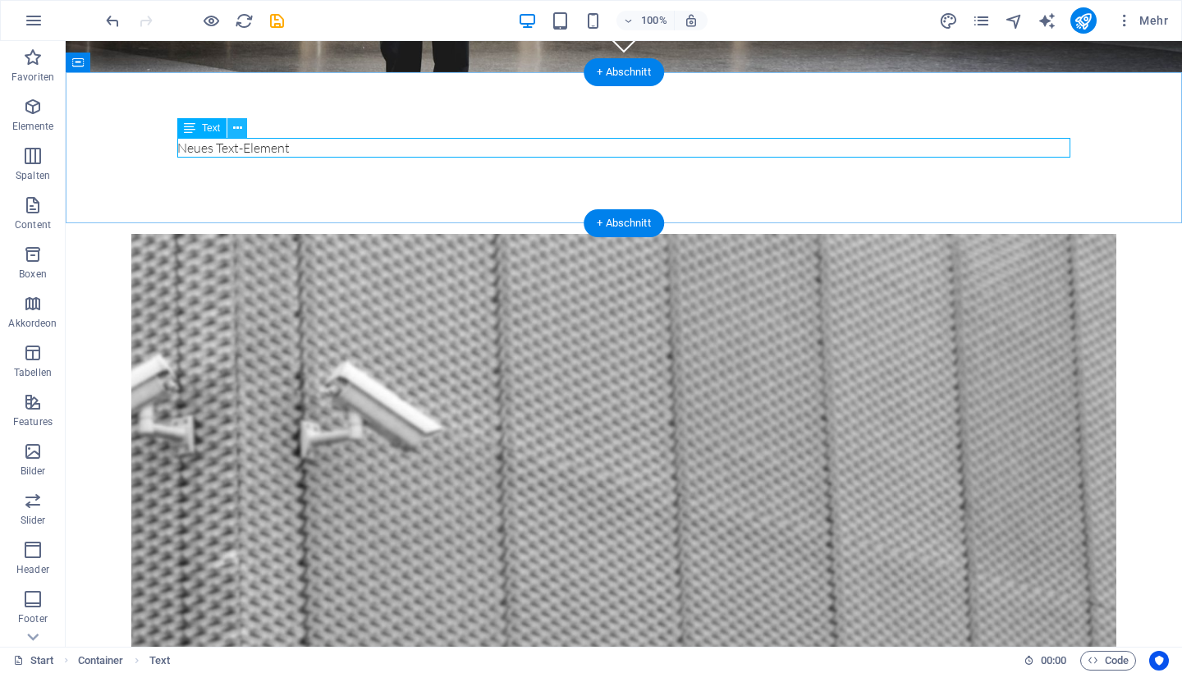
click at [236, 127] on icon at bounding box center [237, 128] width 9 height 17
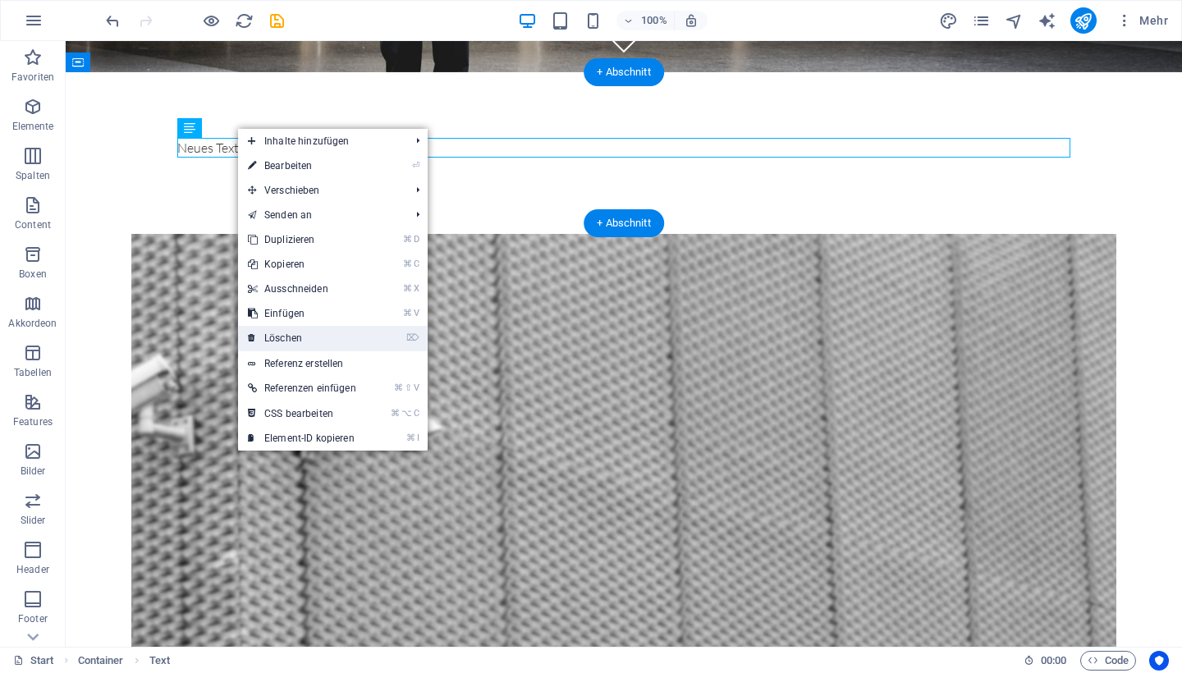
click at [309, 333] on link "⌦ Löschen" at bounding box center [302, 338] width 128 height 25
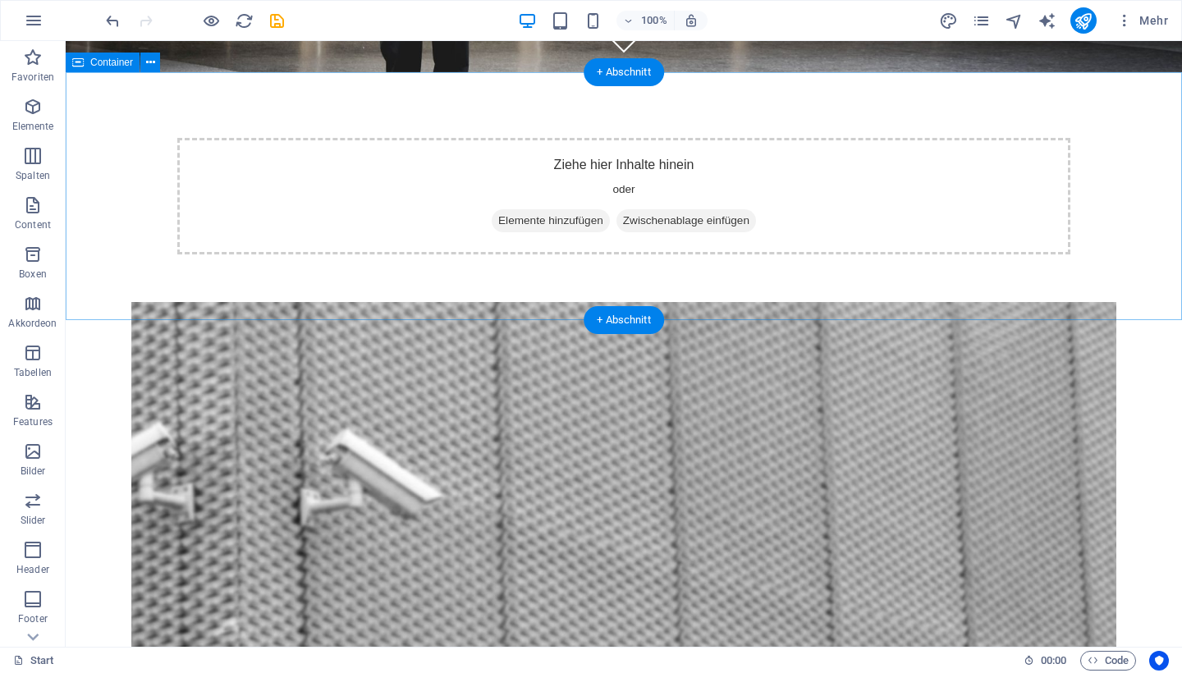
click at [524, 228] on span "Elemente hinzufügen" at bounding box center [551, 220] width 118 height 23
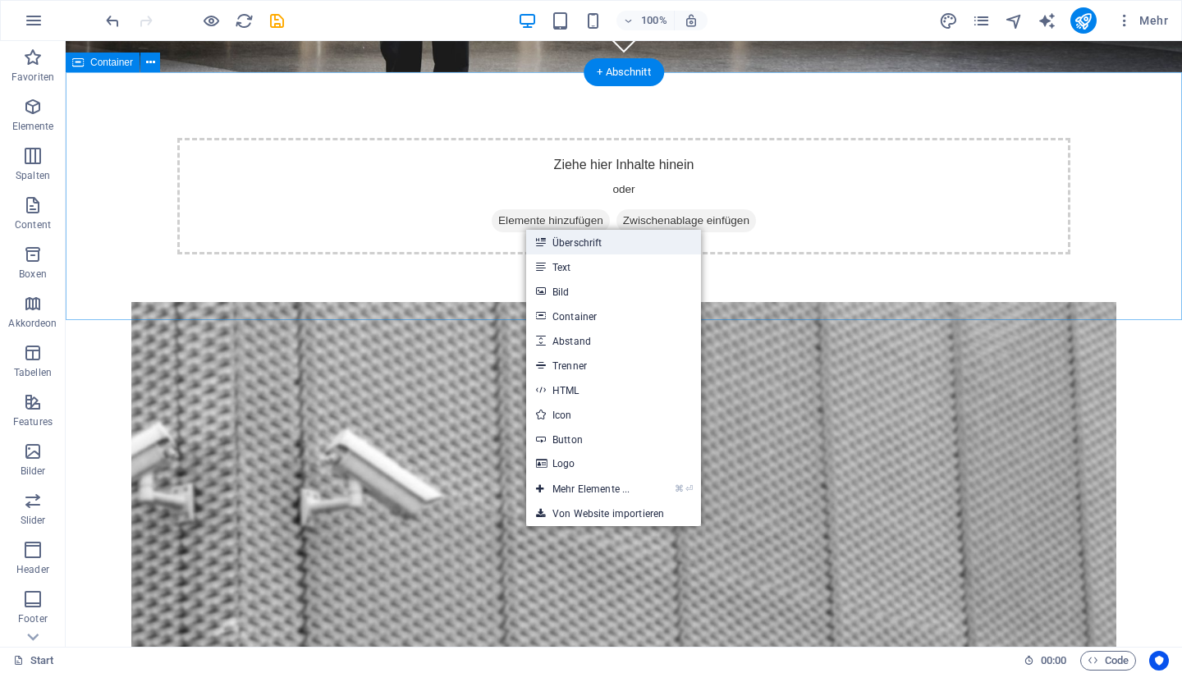
click at [572, 249] on link "Überschrift" at bounding box center [613, 242] width 175 height 25
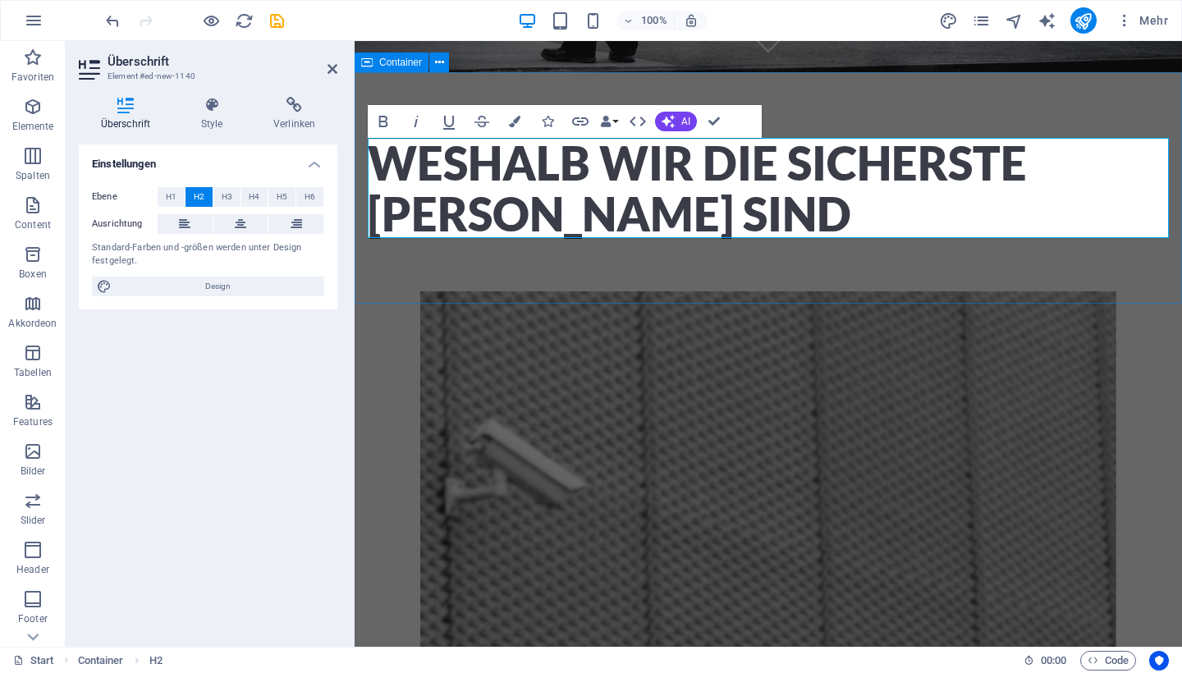
click at [750, 272] on div "Weshalb wir die sicherste Wahl sind" at bounding box center [767, 188] width 827 height 232
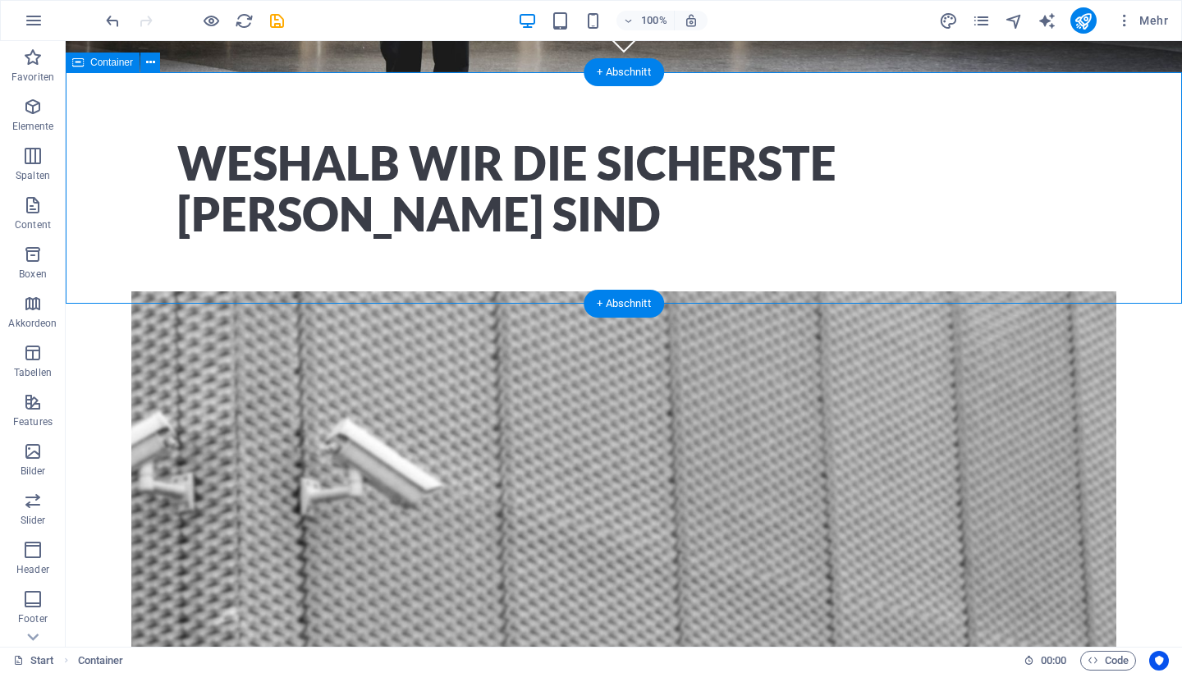
click at [566, 277] on div "Weshalb wir die sicherste Wahl sind" at bounding box center [624, 188] width 1116 height 232
click at [30, 115] on icon "button" at bounding box center [33, 107] width 20 height 20
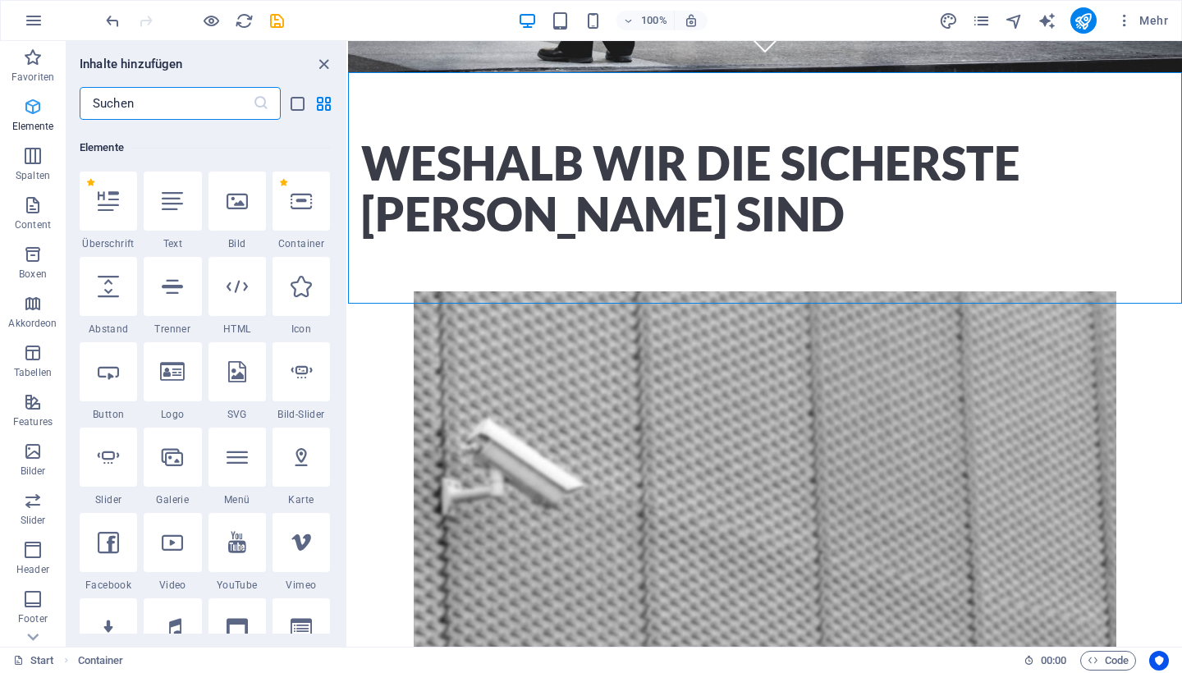
scroll to position [175, 0]
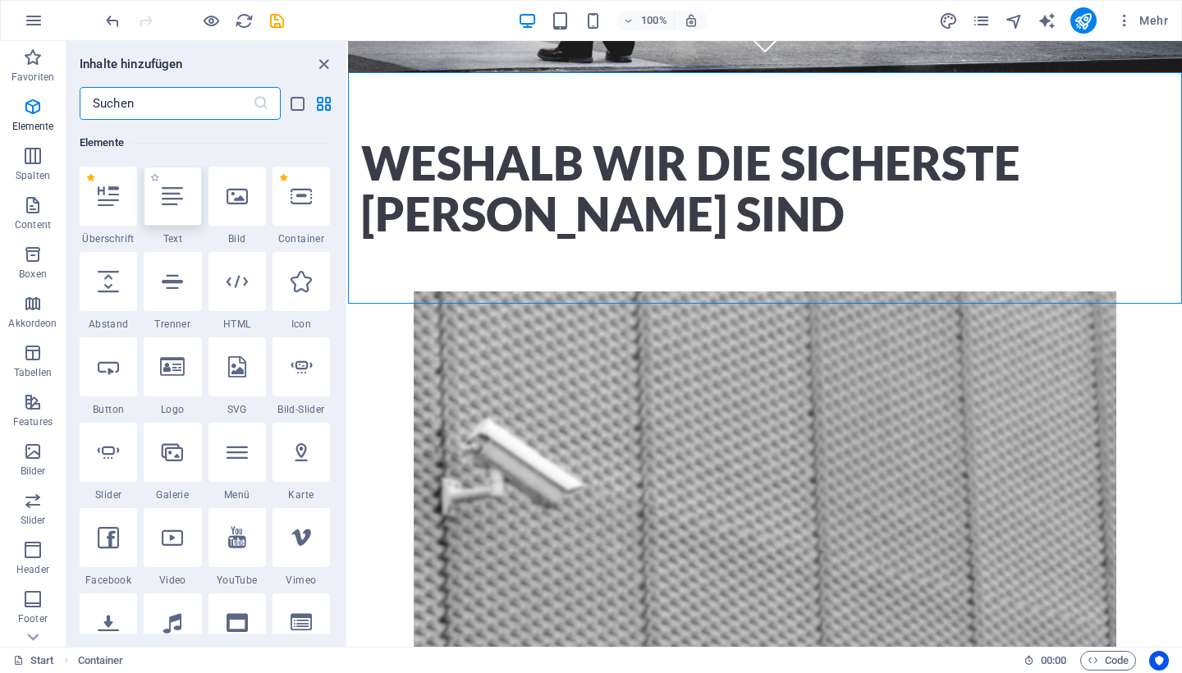
click at [152, 191] on div at bounding box center [172, 196] width 57 height 59
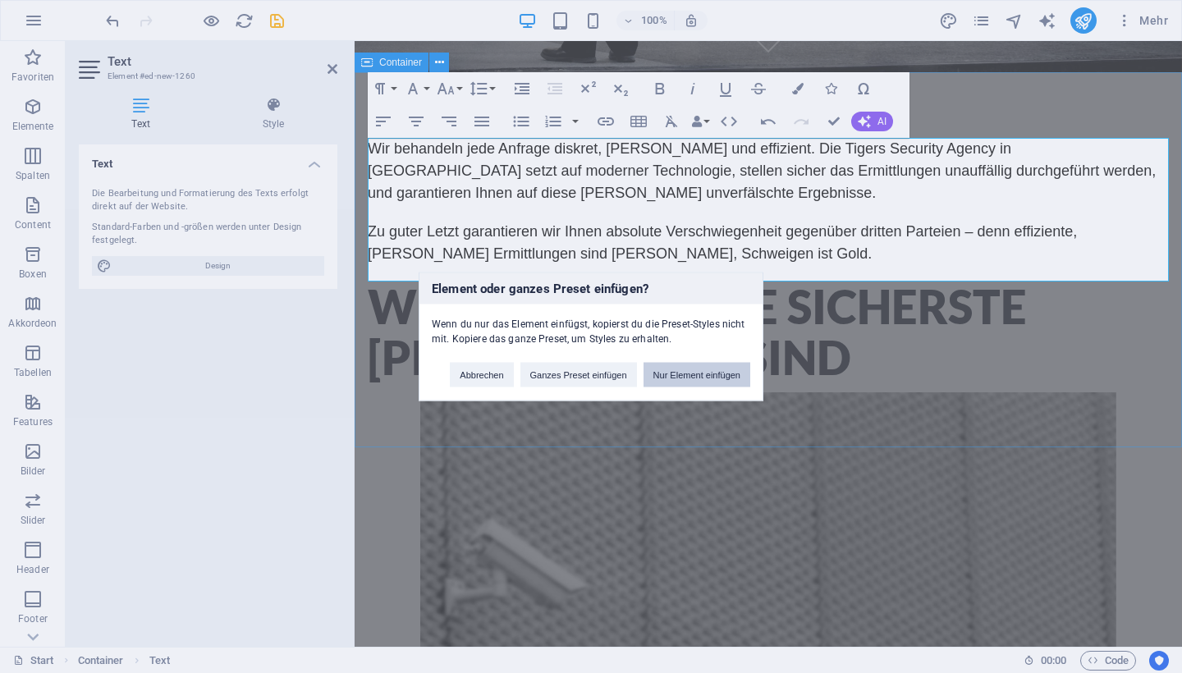
click at [674, 374] on button "Nur Element einfügen" at bounding box center [696, 375] width 107 height 25
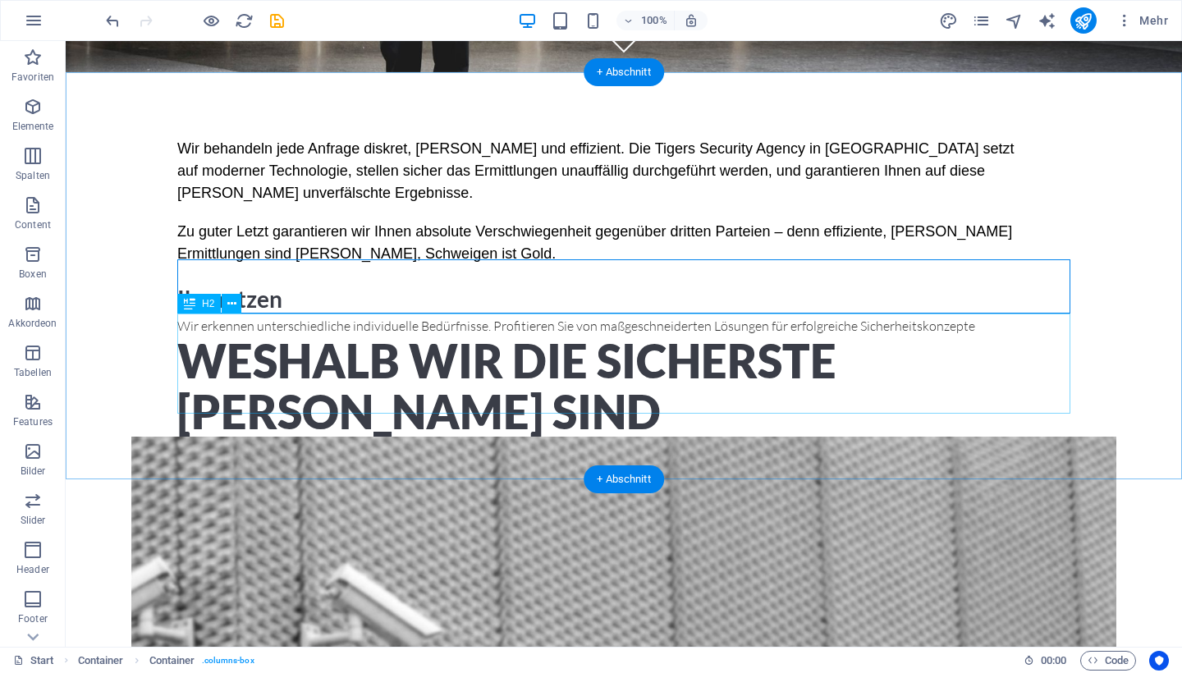
click at [984, 345] on div "Weshalb wir die sicherste Wahl sind" at bounding box center [623, 386] width 893 height 101
click at [810, 282] on div "Ihr nutzen" at bounding box center [623, 298] width 893 height 34
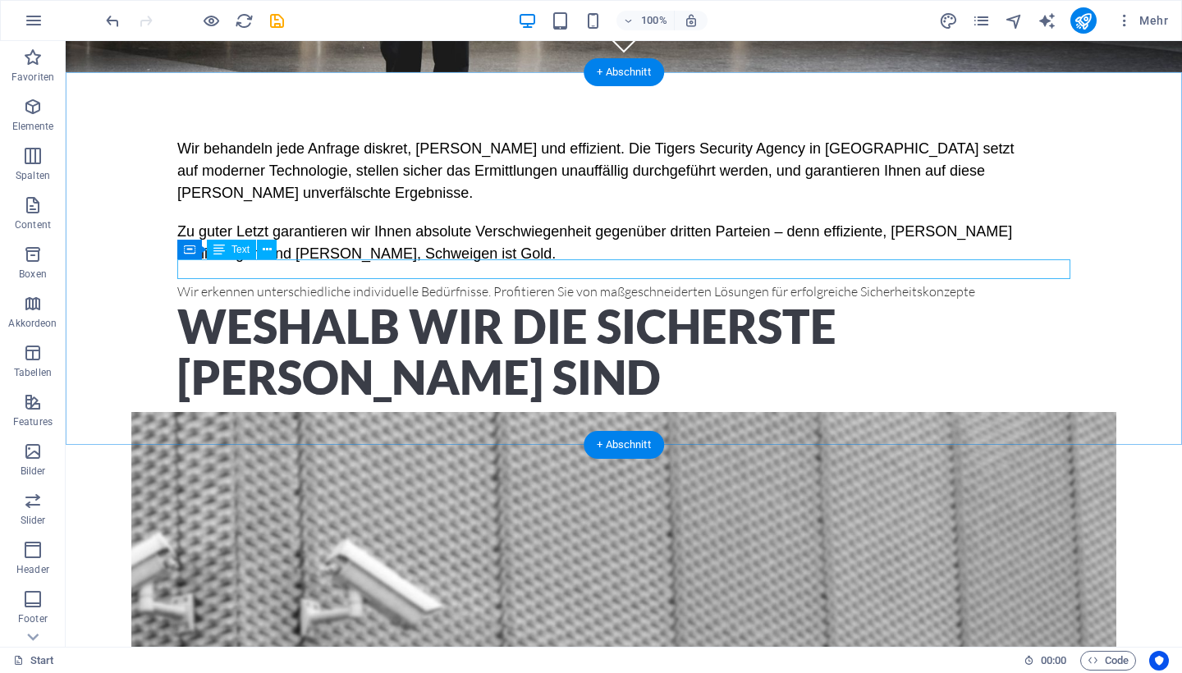
click at [784, 281] on div "Wir erkennen unterschiedliche individuelle Bedürfnisse. Profitieren Sie von maß…" at bounding box center [623, 291] width 893 height 20
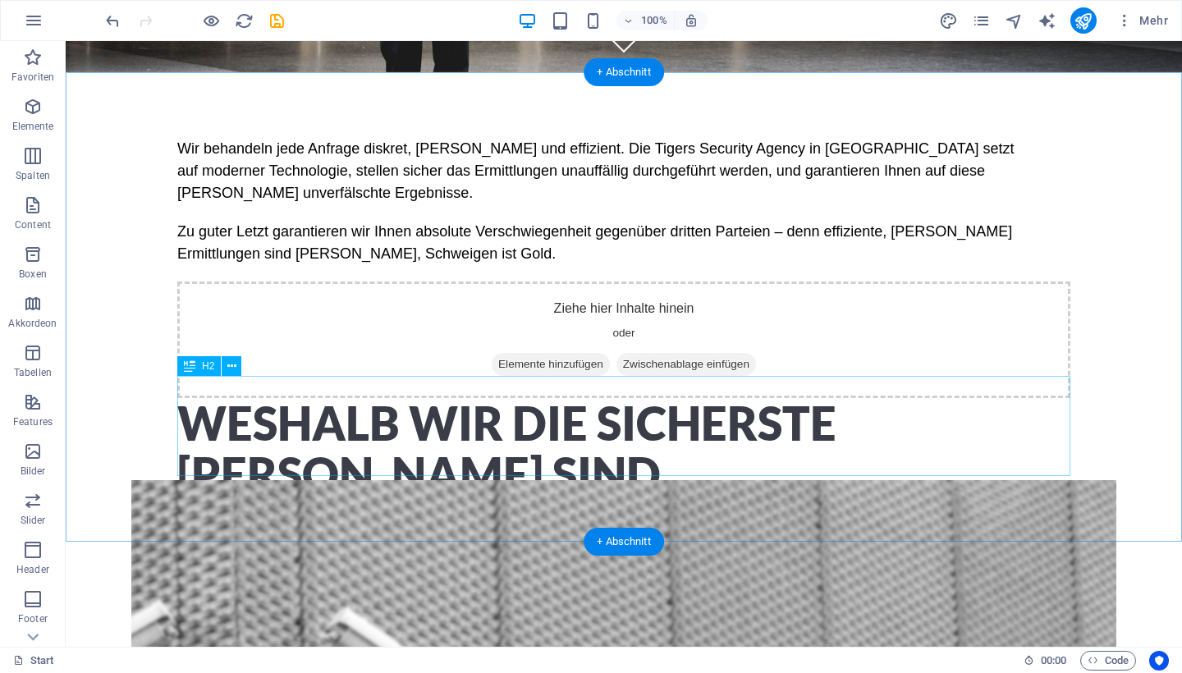
click at [748, 400] on div "Weshalb wir die sicherste Wahl sind" at bounding box center [623, 448] width 893 height 101
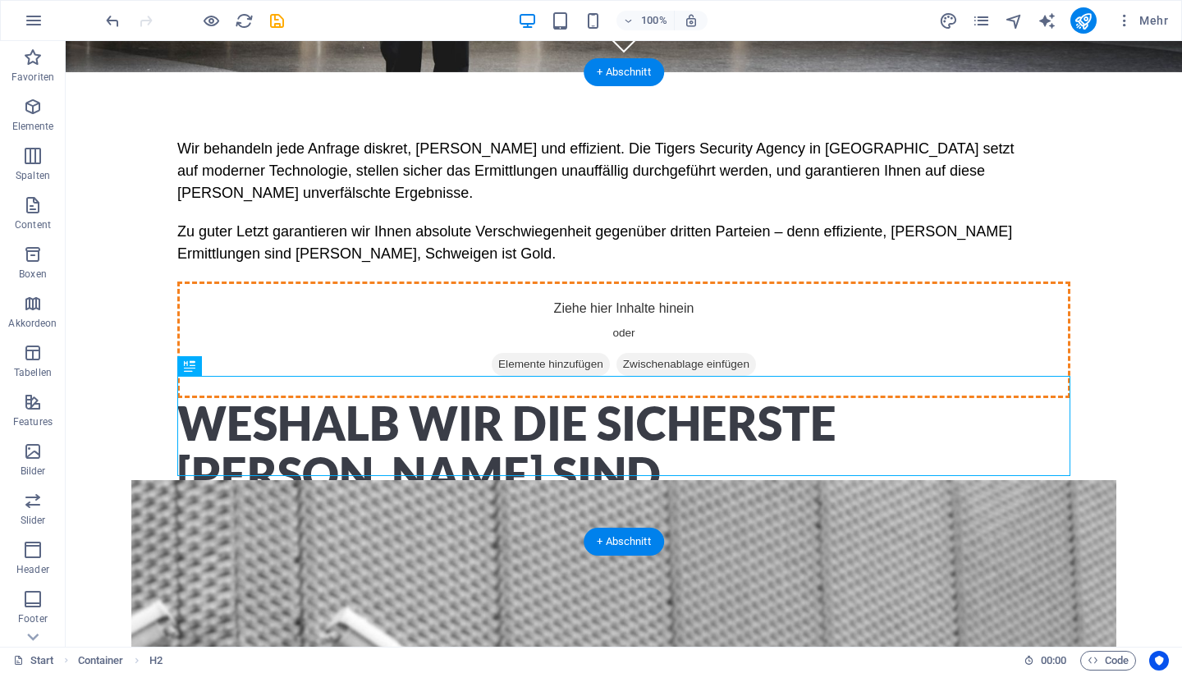
drag, startPoint x: 750, startPoint y: 445, endPoint x: 798, endPoint y: 263, distance: 187.5
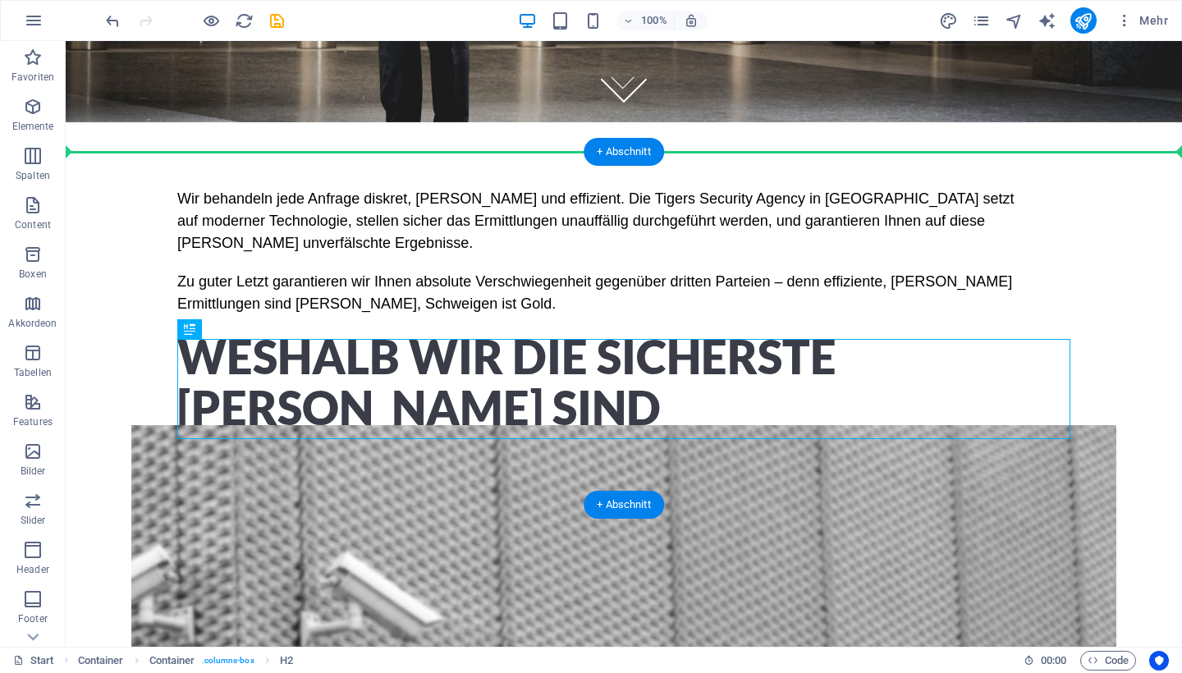
scroll to position [470, 0]
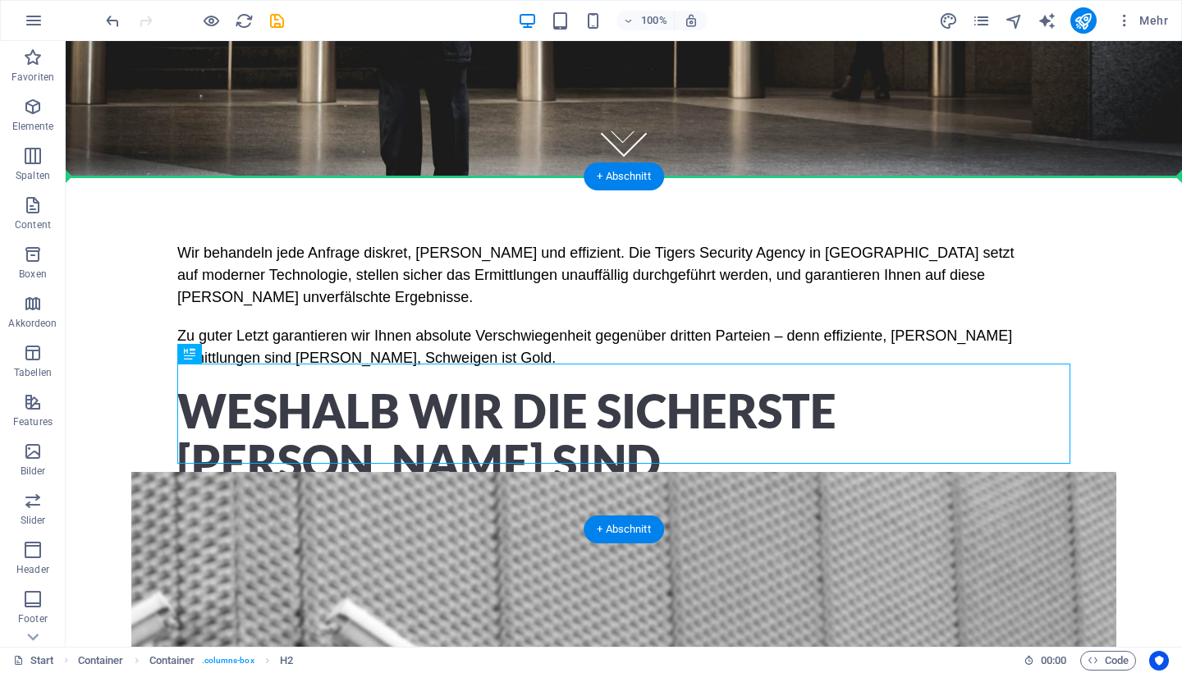
drag, startPoint x: 765, startPoint y: 335, endPoint x: 794, endPoint y: 211, distance: 127.4
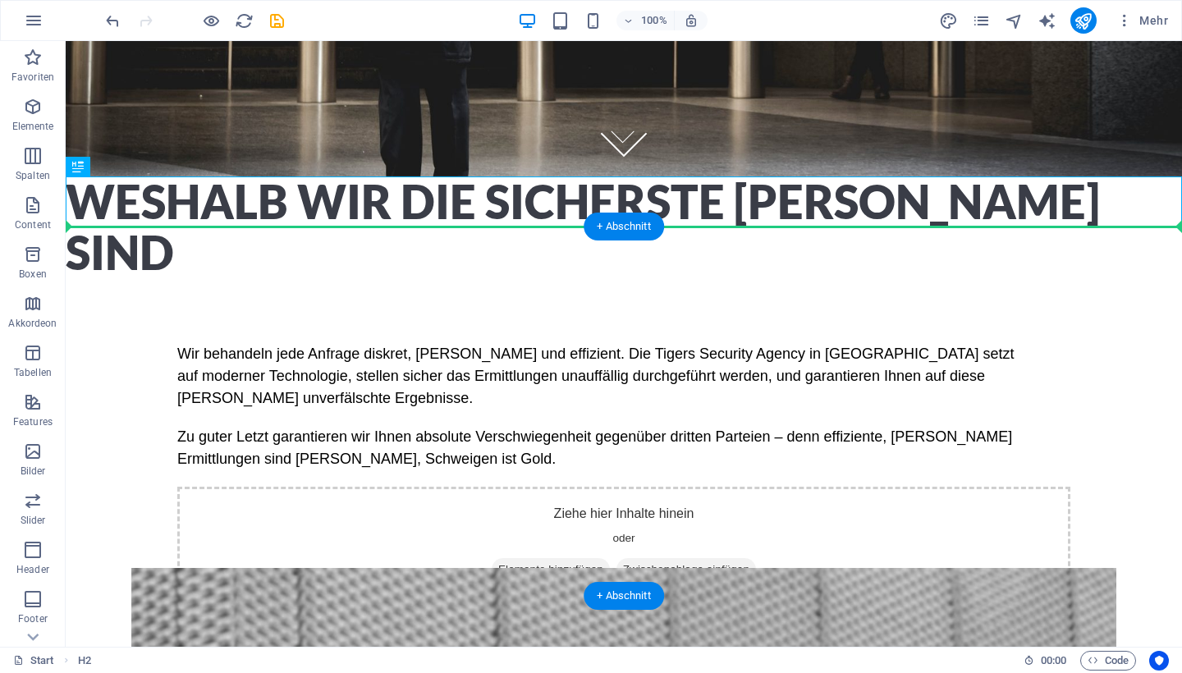
drag, startPoint x: 827, startPoint y: 203, endPoint x: 824, endPoint y: 279, distance: 76.4
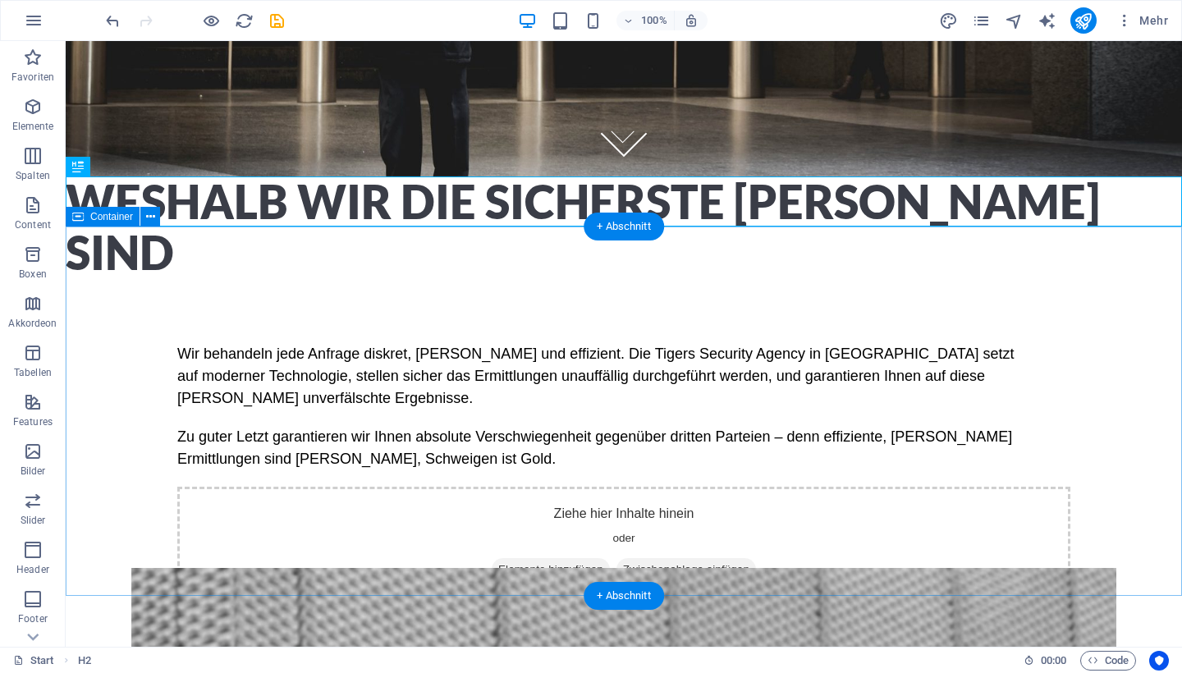
click at [1100, 304] on div "Wir behandeln jede Anfrage diskret, schnell und effizient. Die Tigers Security …" at bounding box center [624, 472] width 1116 height 391
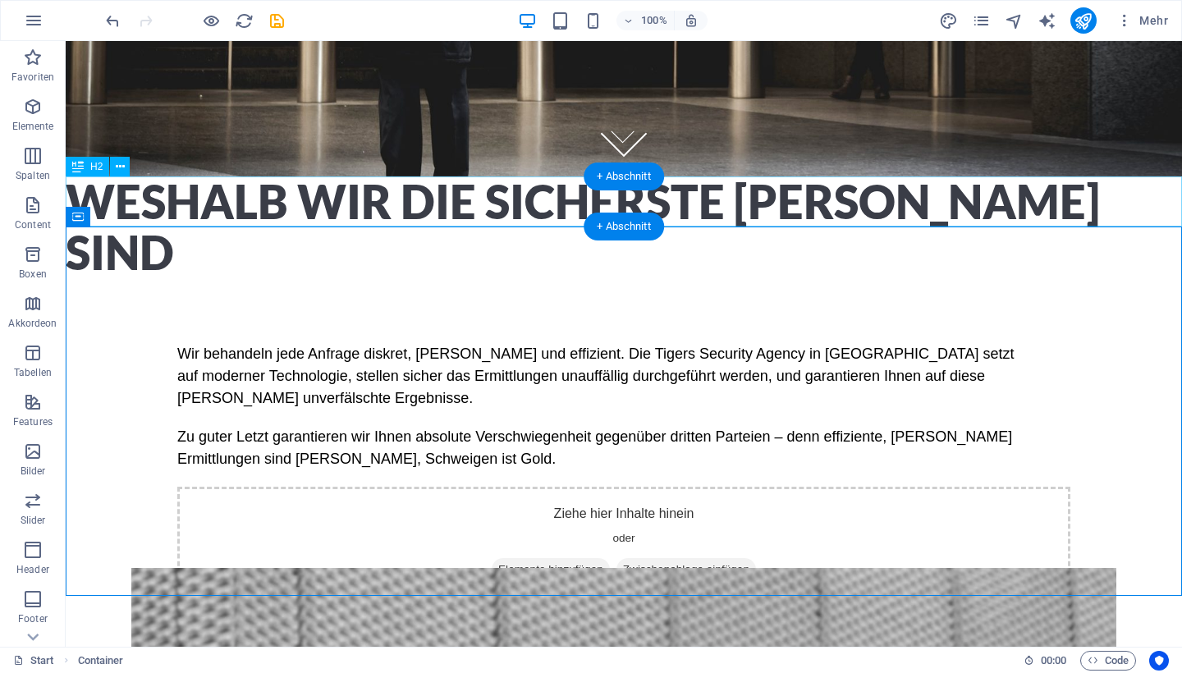
click at [68, 194] on div "Weshalb wir die sicherste Wahl sind" at bounding box center [624, 226] width 1116 height 101
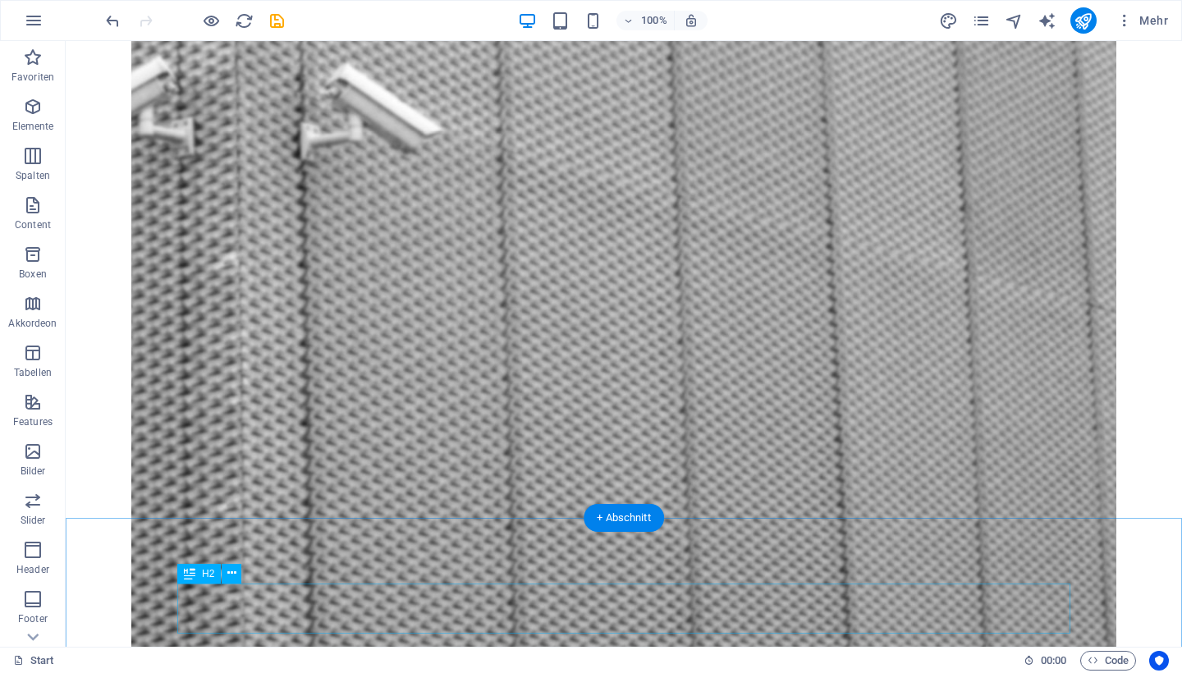
scroll to position [1326, 0]
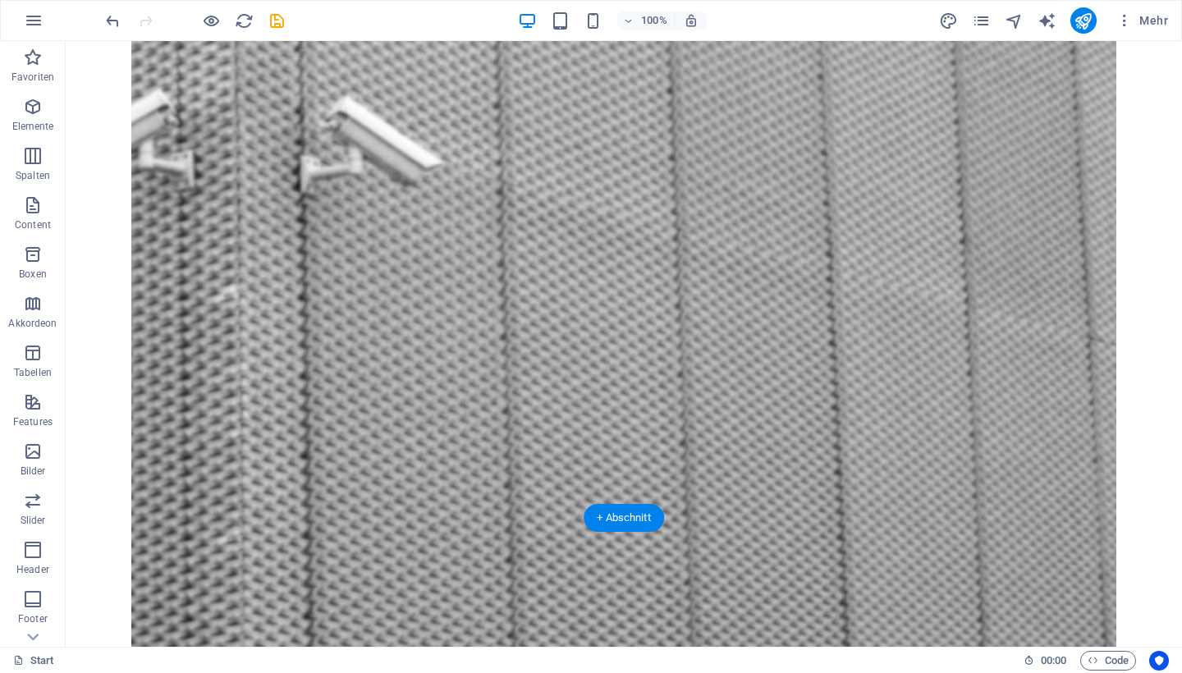
click at [131, 293] on figure at bounding box center [623, 332] width 985 height 726
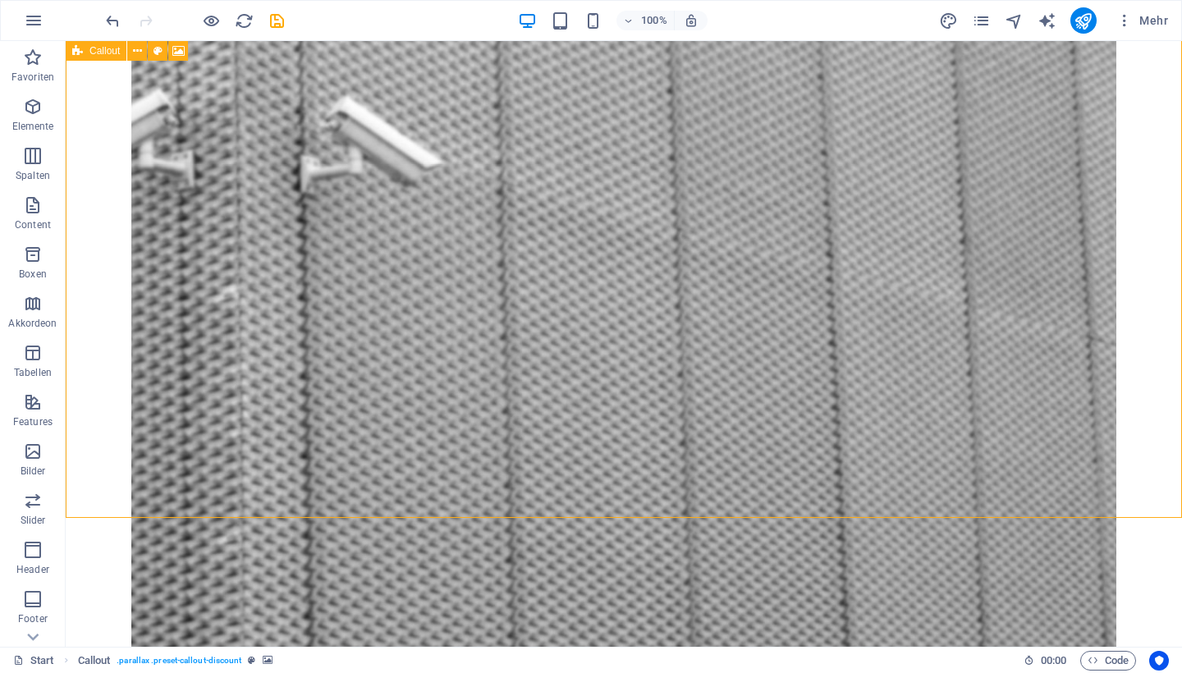
click at [80, 46] on icon at bounding box center [77, 51] width 11 height 20
click at [137, 48] on icon at bounding box center [137, 51] width 9 height 17
click at [131, 262] on figure at bounding box center [623, 332] width 985 height 726
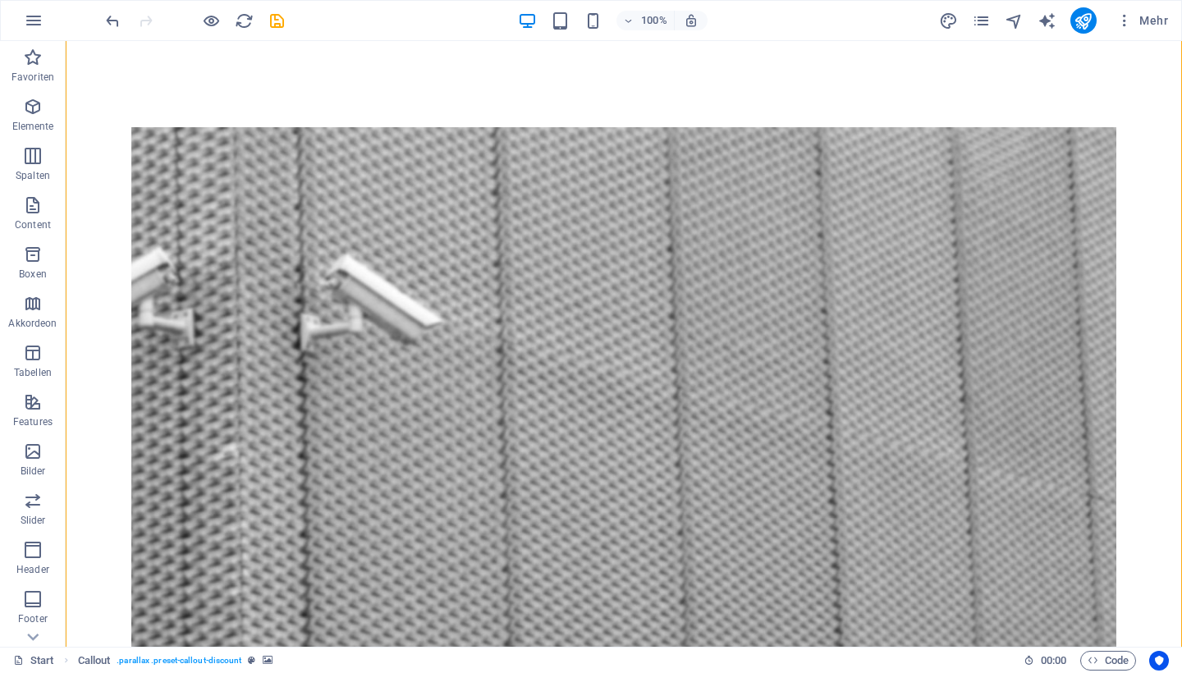
scroll to position [1126, 0]
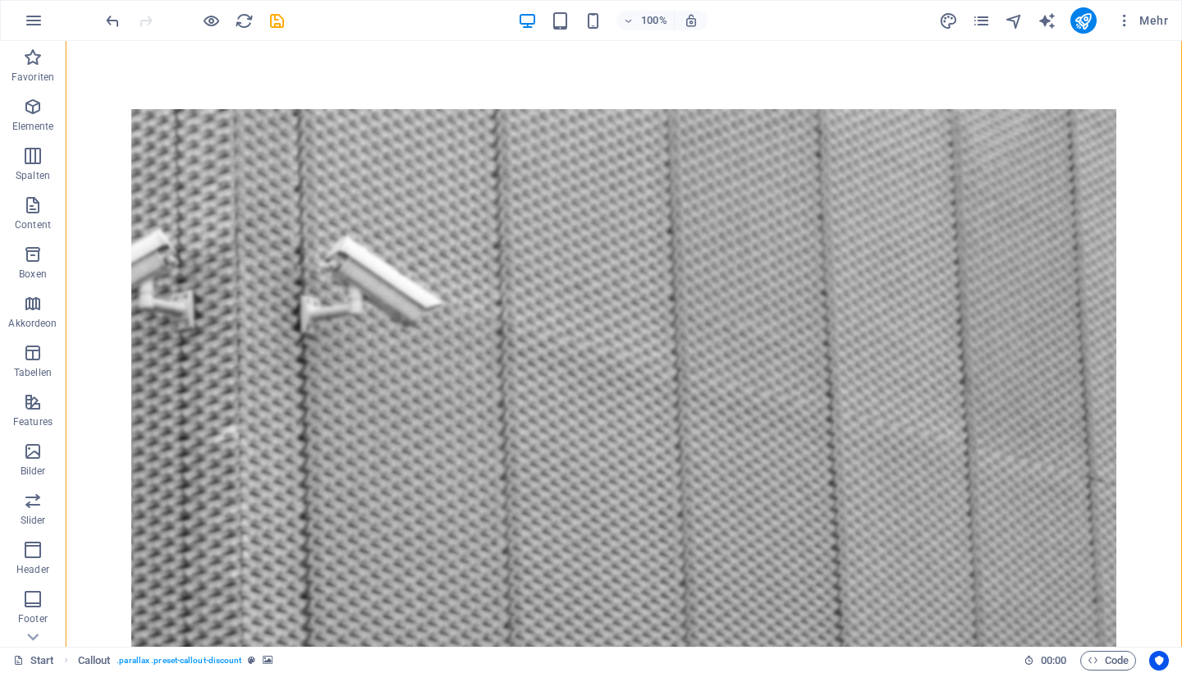
click at [131, 262] on figure at bounding box center [623, 472] width 985 height 726
click at [131, 263] on figure at bounding box center [623, 472] width 985 height 726
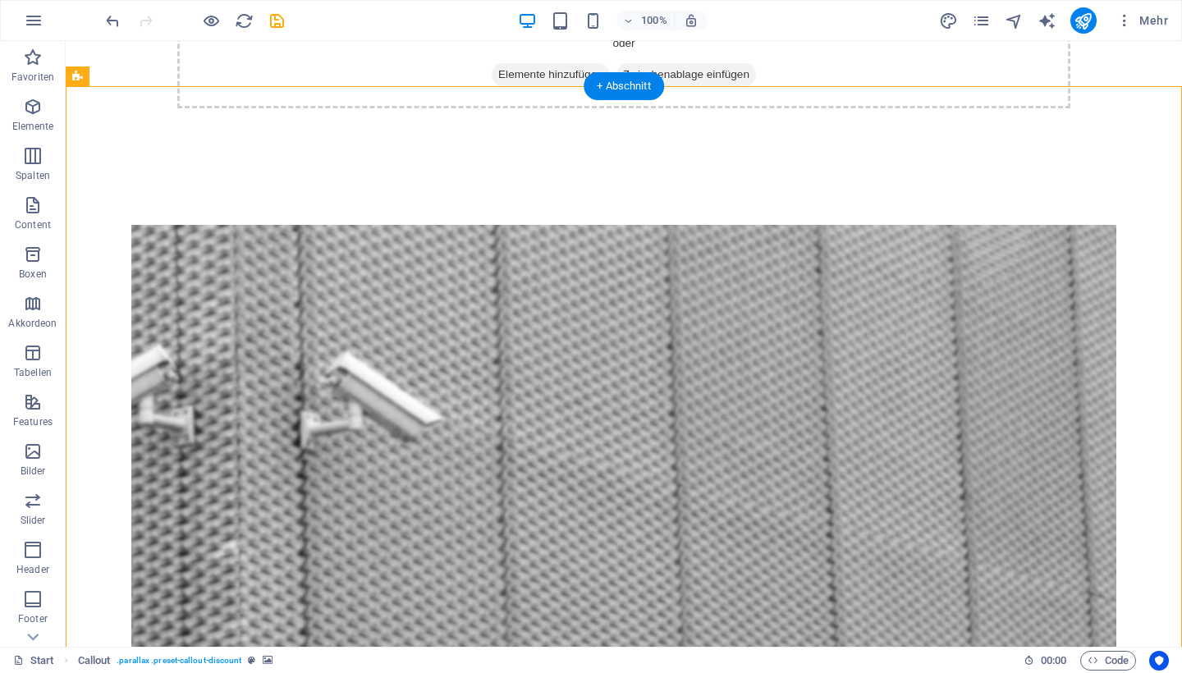
scroll to position [953, 0]
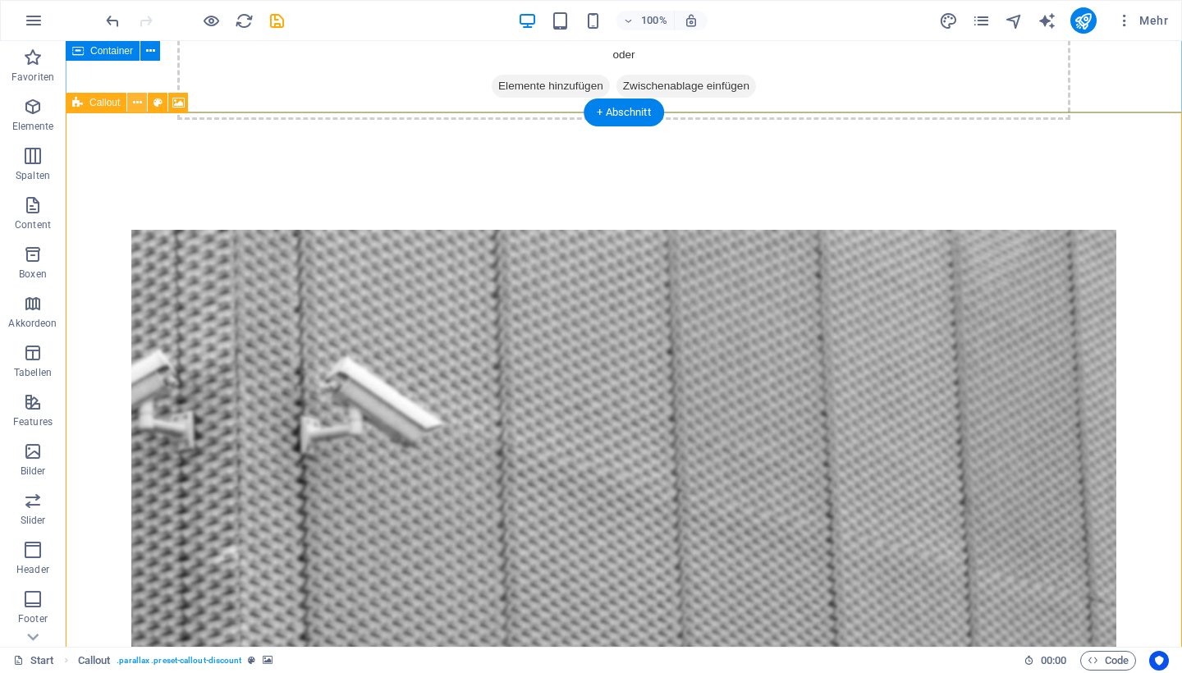
click at [141, 103] on icon at bounding box center [137, 102] width 9 height 17
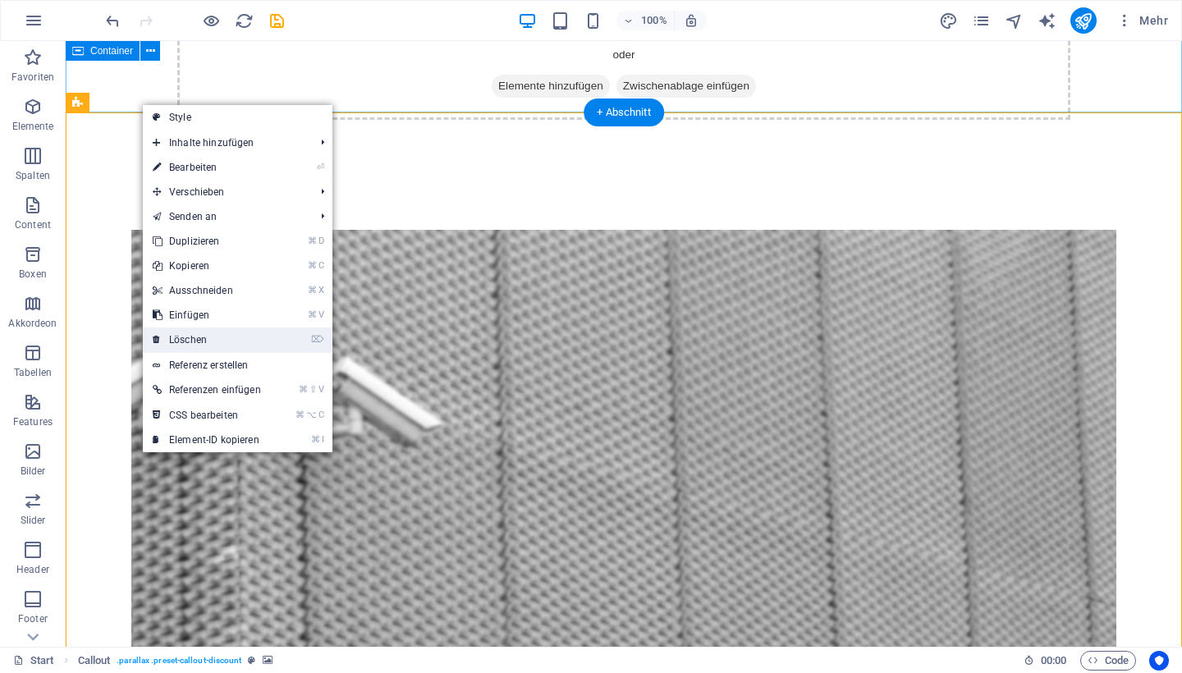
click at [180, 344] on link "⌦ Löschen" at bounding box center [207, 339] width 128 height 25
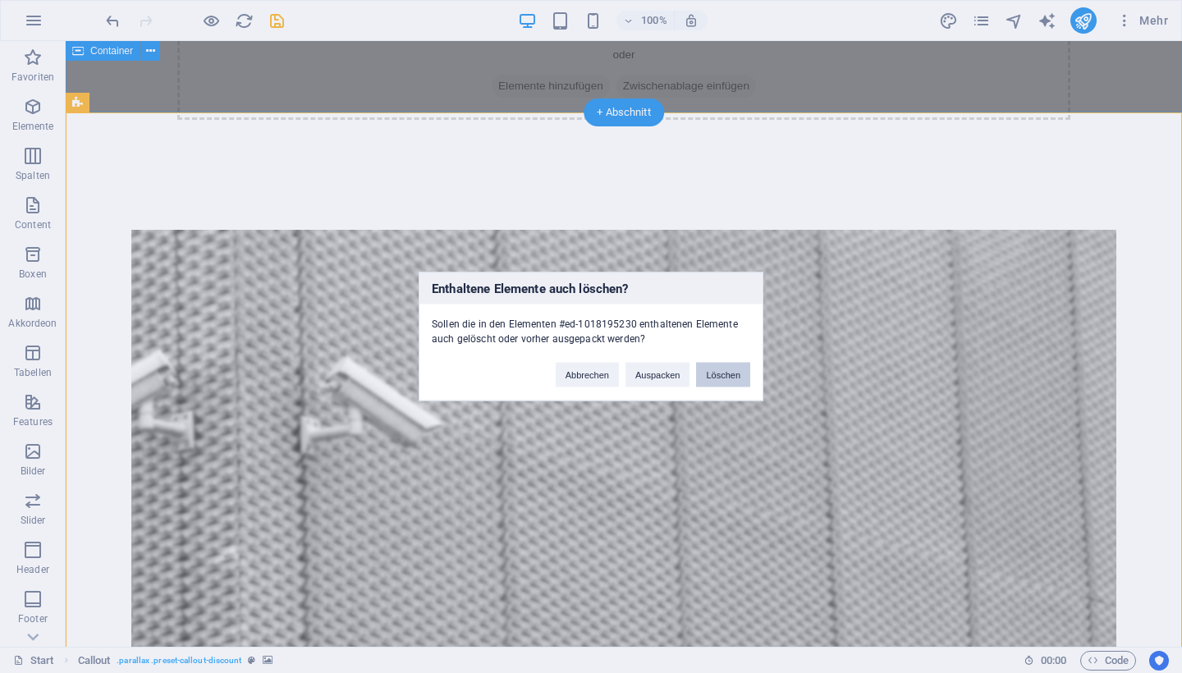
click at [720, 377] on button "Löschen" at bounding box center [723, 375] width 54 height 25
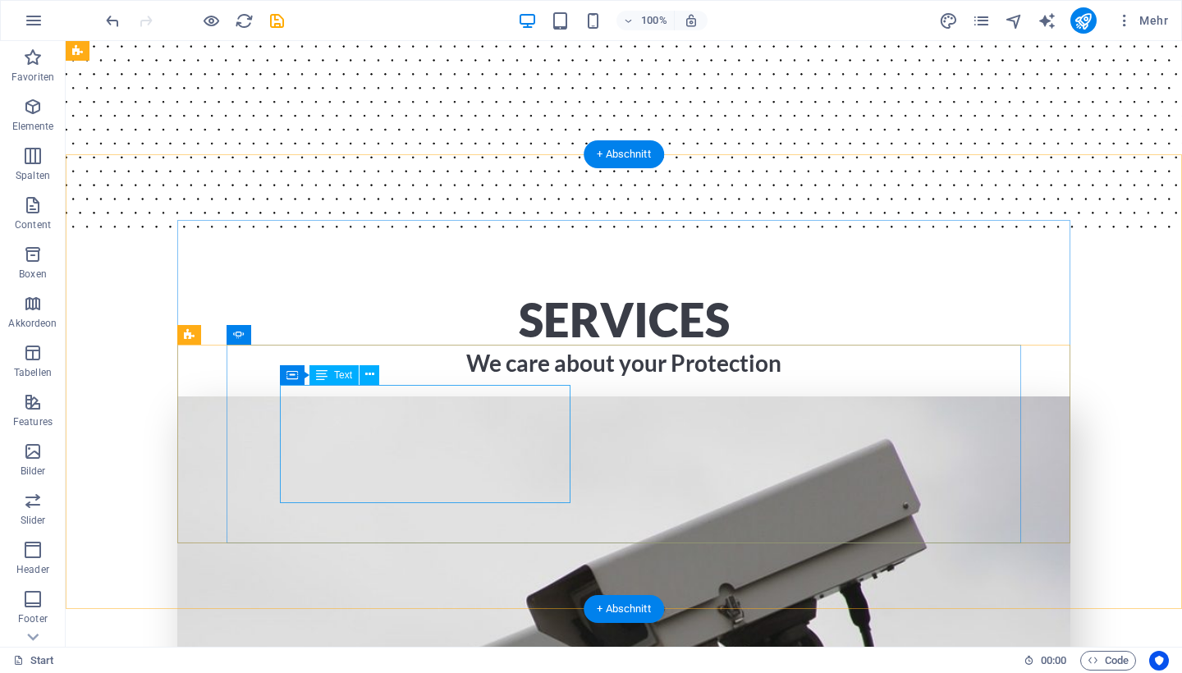
scroll to position [1664, 0]
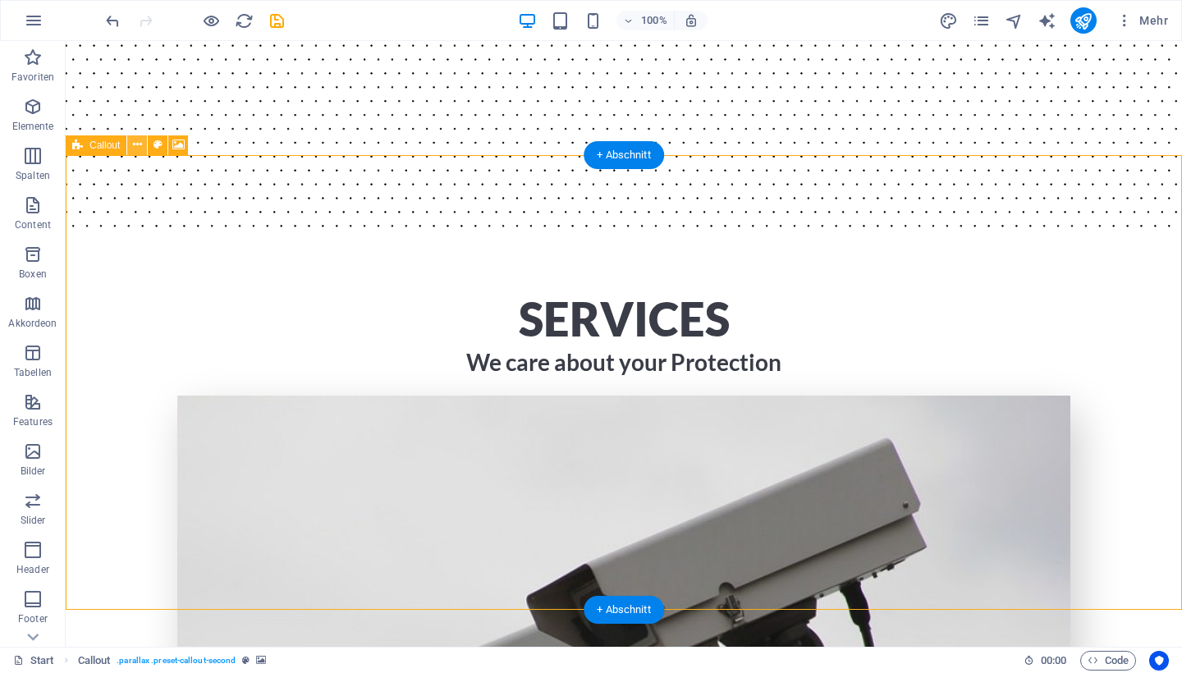
click at [133, 150] on icon at bounding box center [137, 144] width 9 height 17
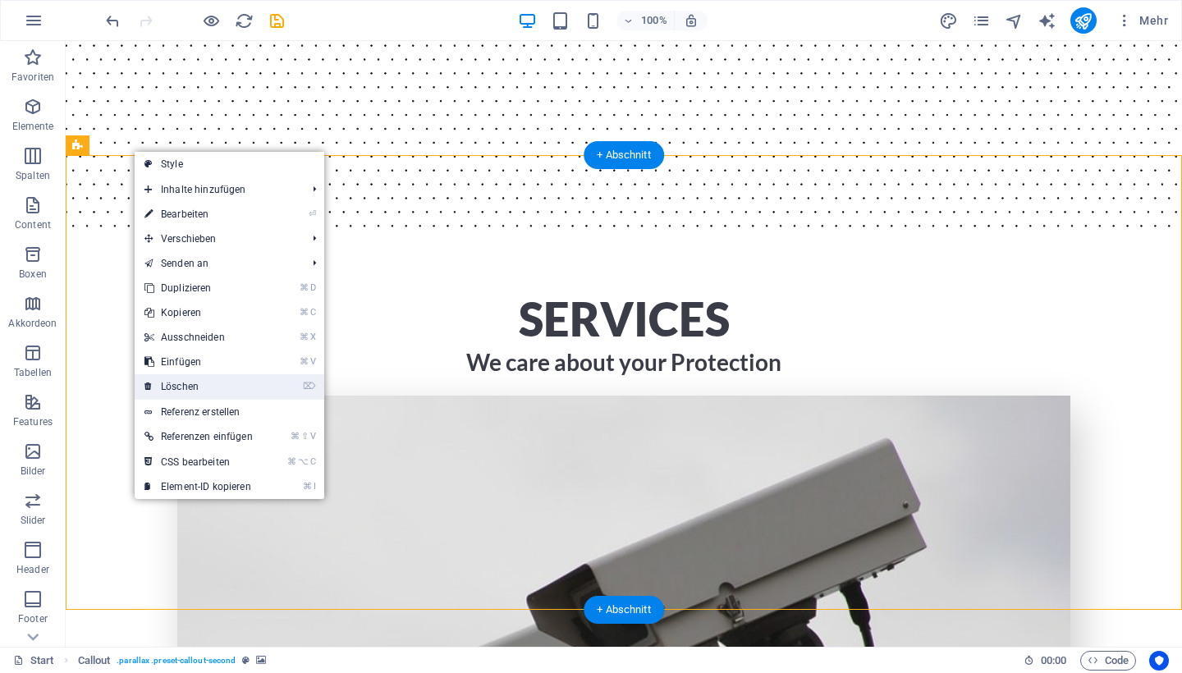
click at [184, 377] on link "⌦ Löschen" at bounding box center [199, 386] width 128 height 25
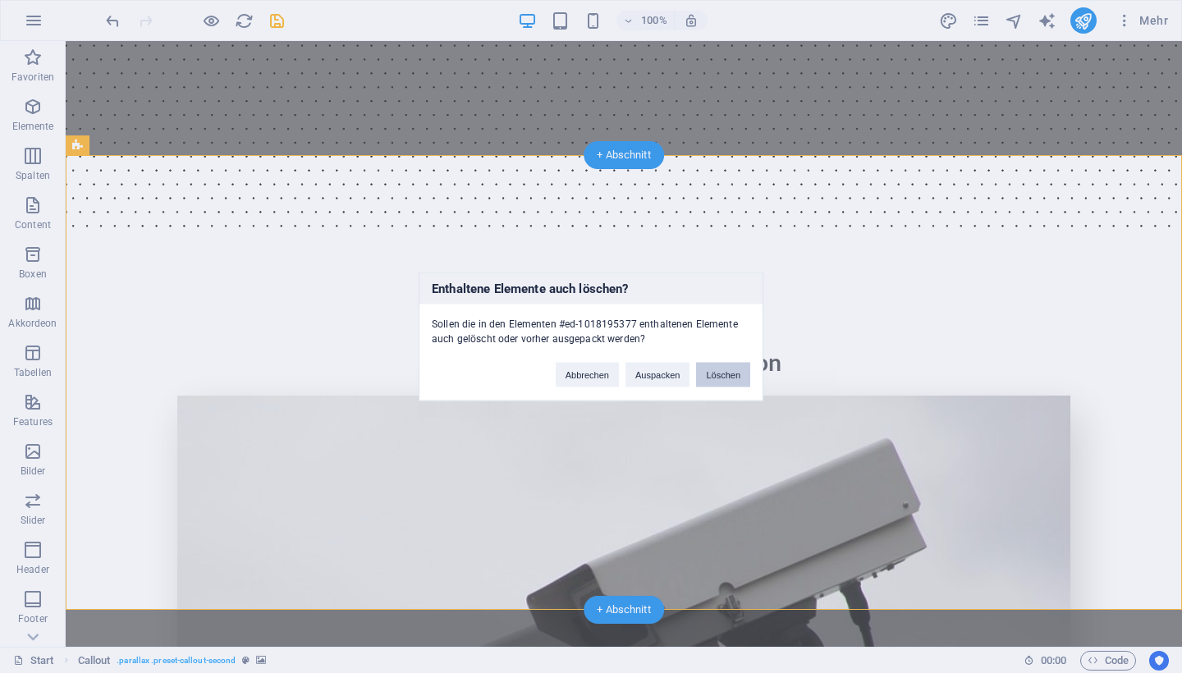
click at [739, 376] on button "Löschen" at bounding box center [723, 375] width 54 height 25
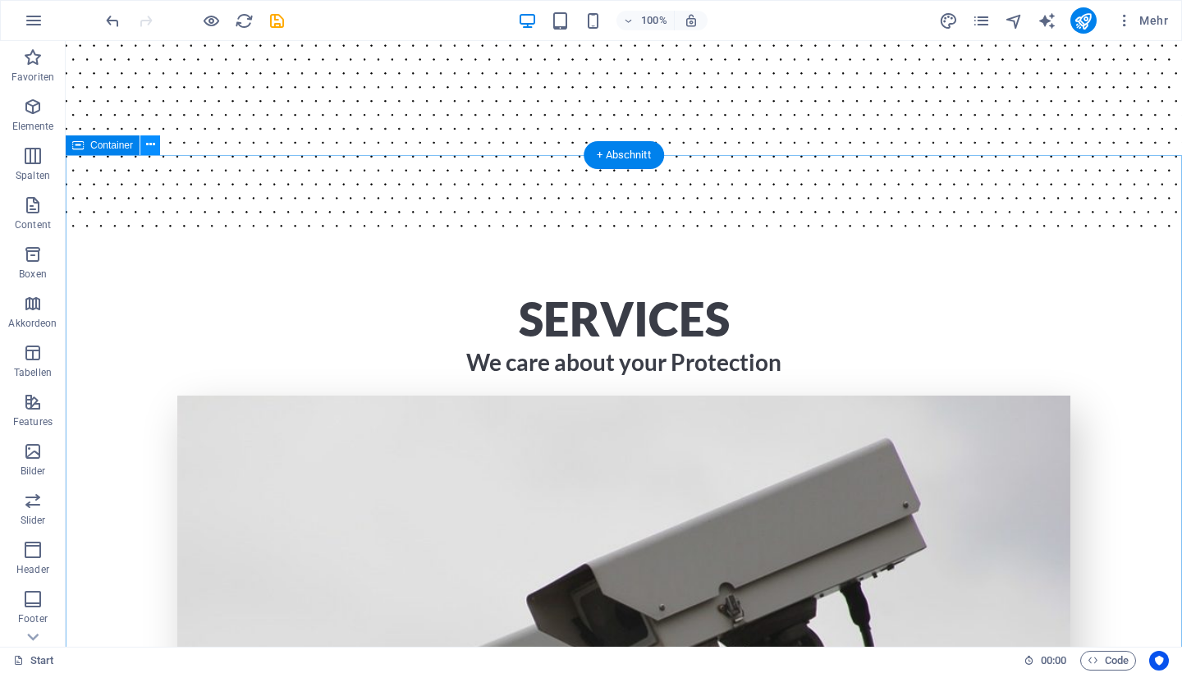
click at [149, 149] on icon at bounding box center [150, 144] width 9 height 17
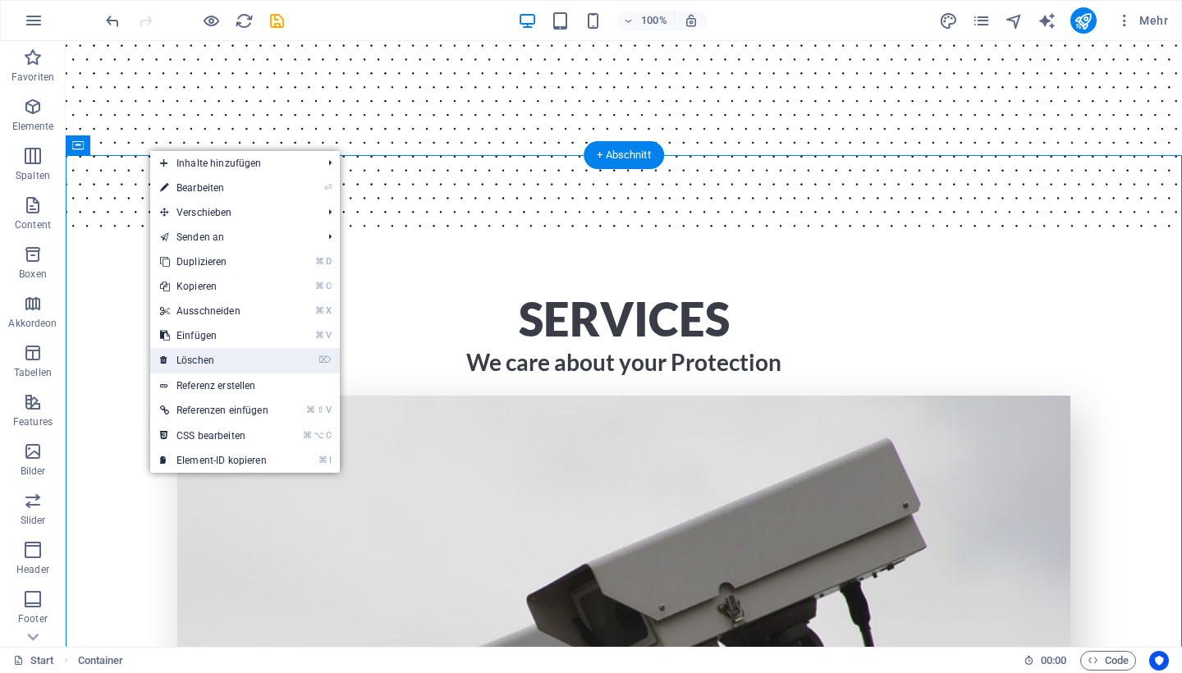
click at [213, 365] on link "⌦ Löschen" at bounding box center [214, 360] width 128 height 25
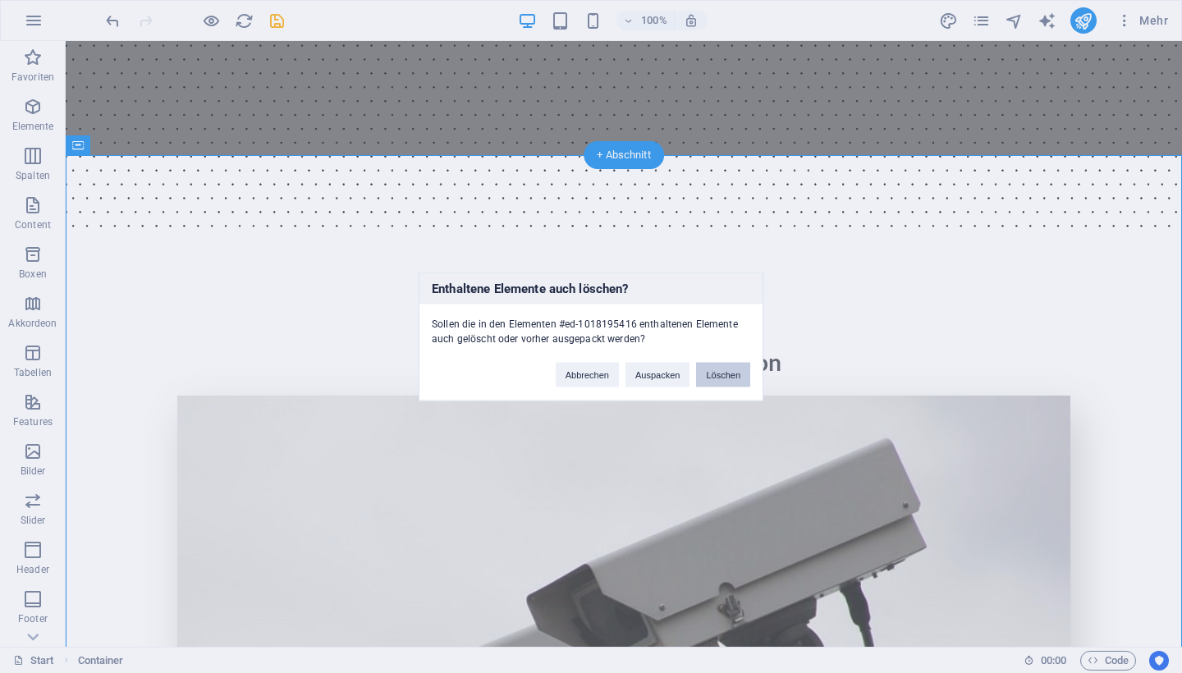
click at [717, 372] on button "Löschen" at bounding box center [723, 375] width 54 height 25
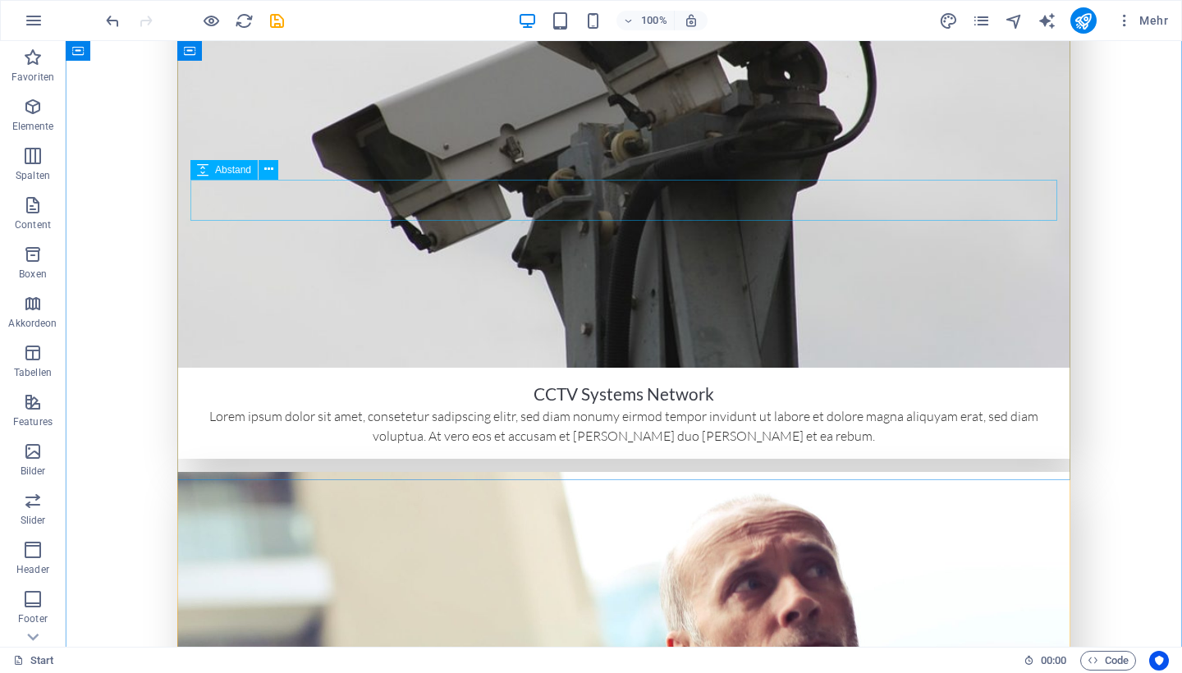
scroll to position [2252, 0]
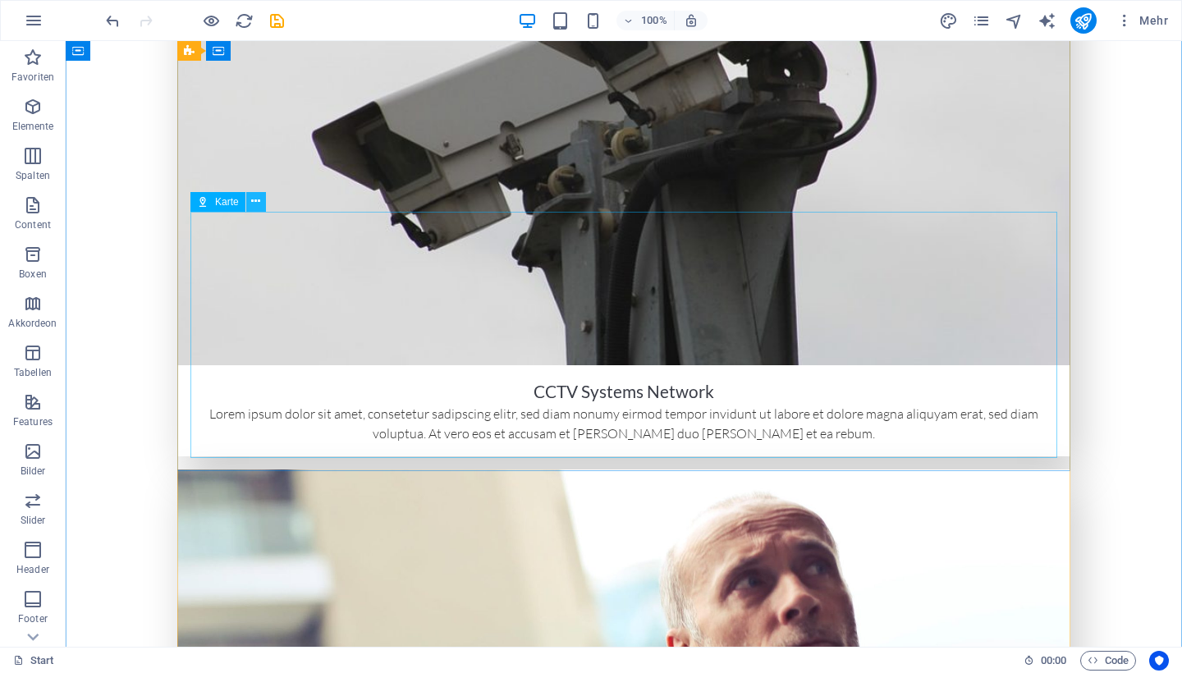
click at [254, 203] on icon at bounding box center [255, 201] width 9 height 17
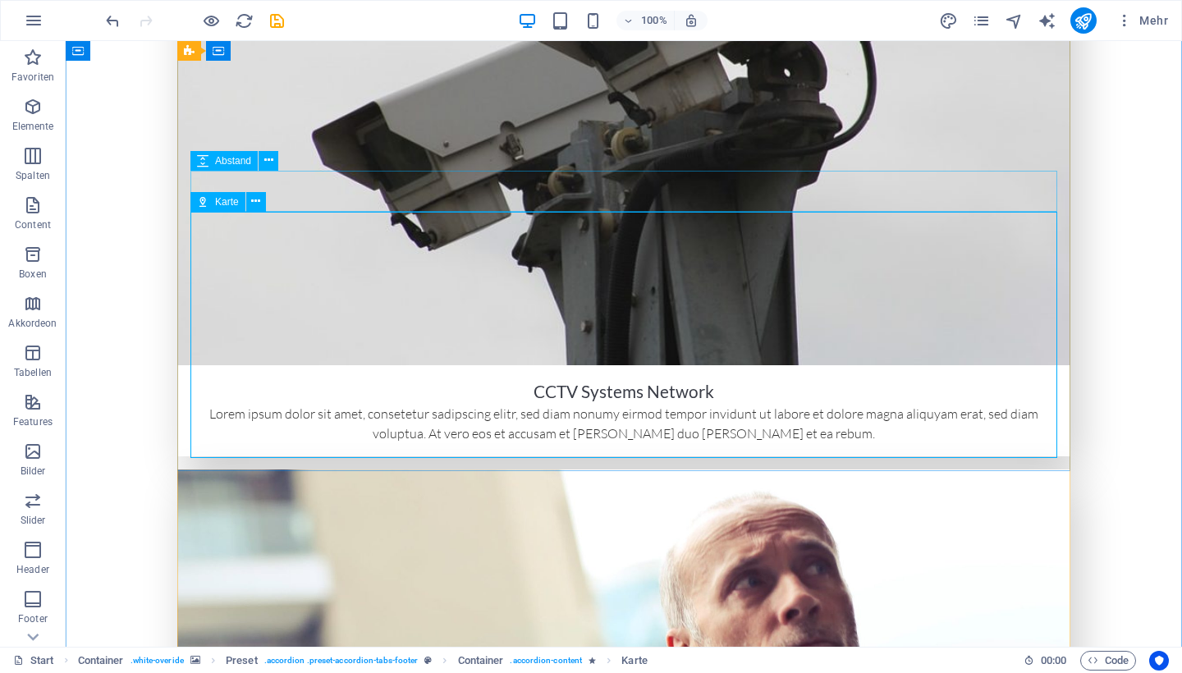
click at [206, 203] on icon at bounding box center [202, 202] width 11 height 20
click at [250, 206] on button at bounding box center [256, 202] width 20 height 20
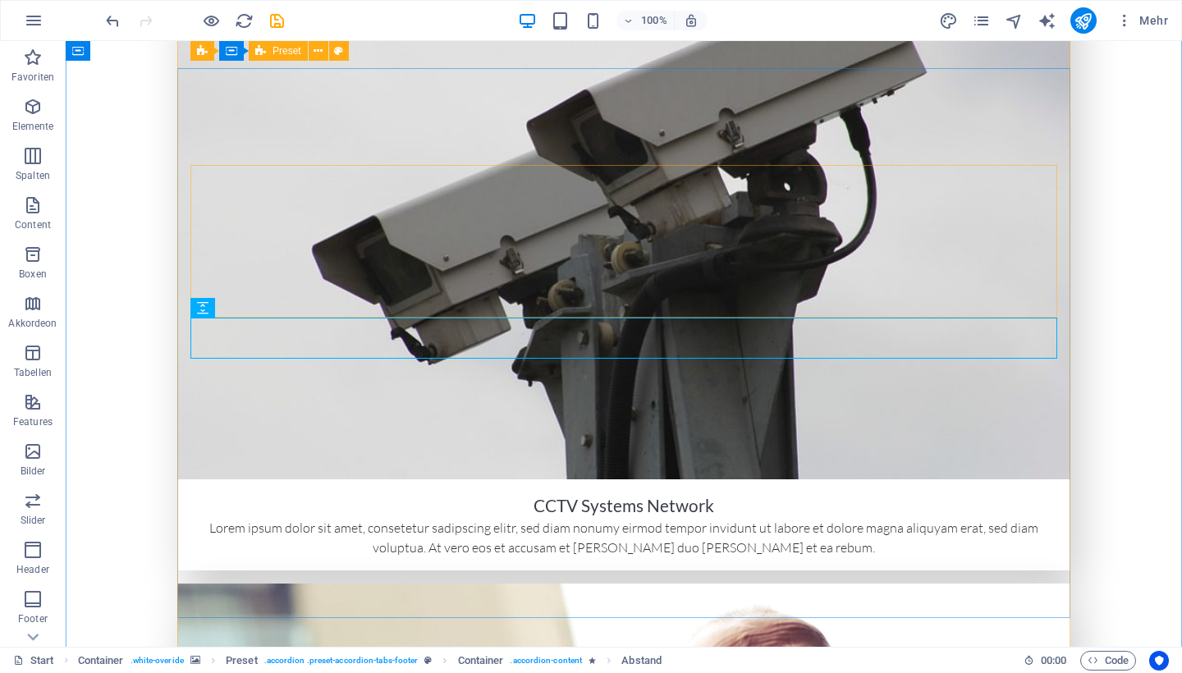
scroll to position [2125, 0]
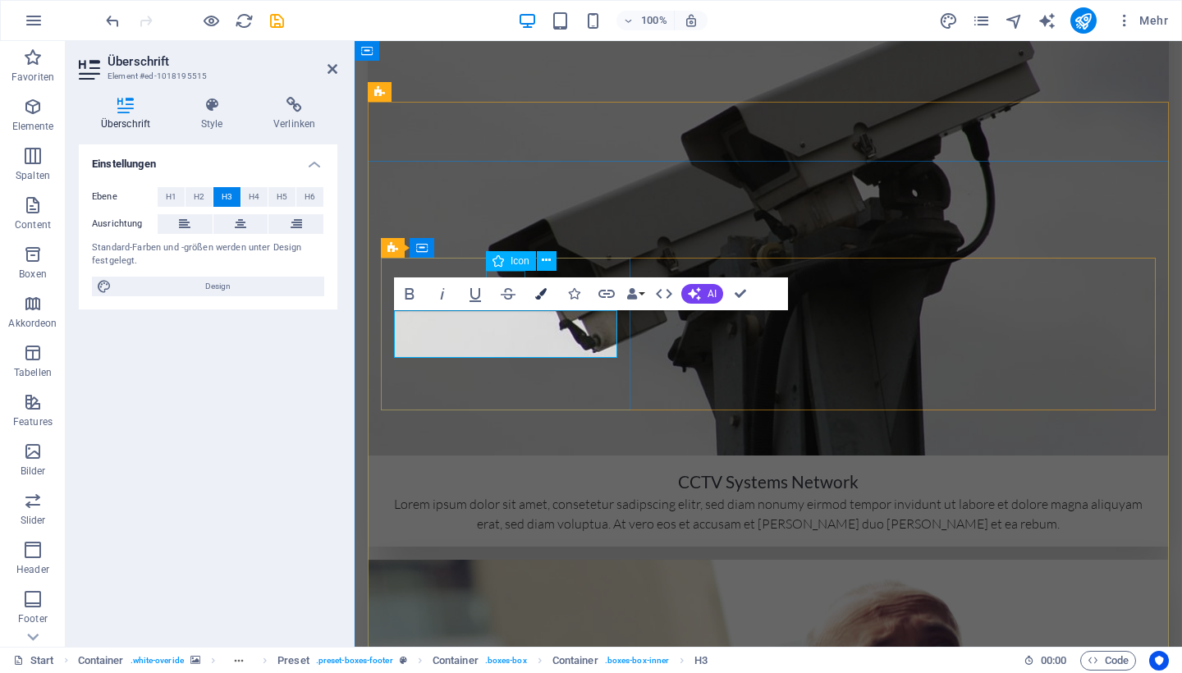
click at [537, 295] on icon "button" at bounding box center [540, 293] width 11 height 11
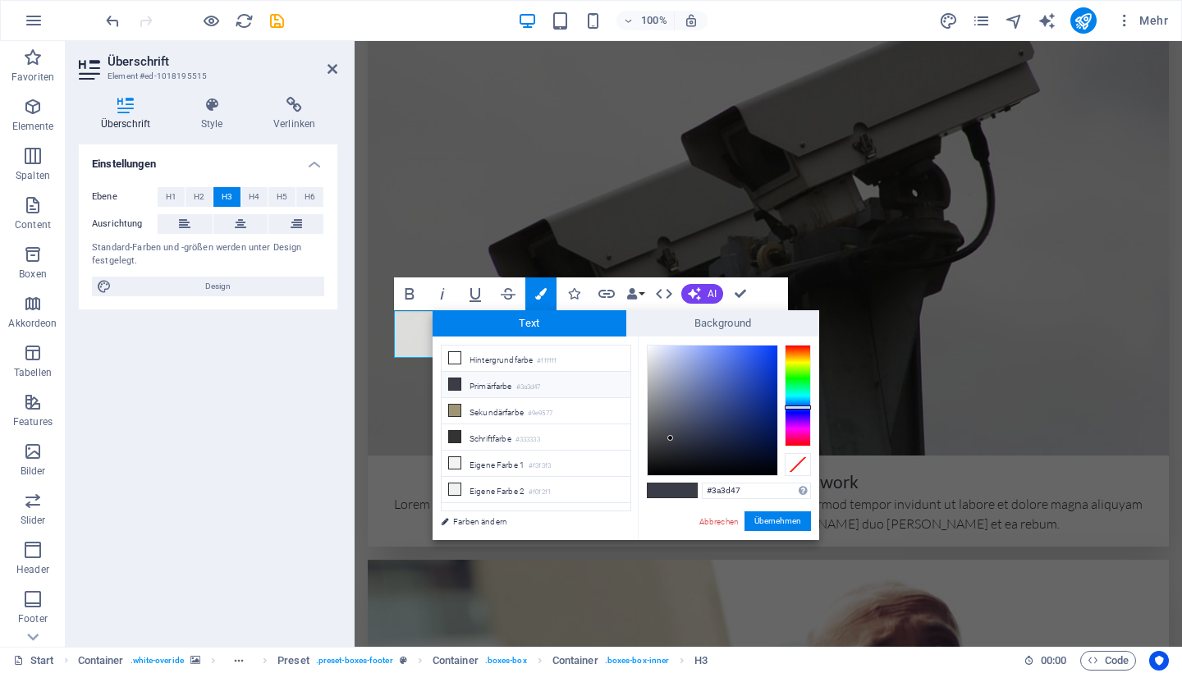
click at [465, 31] on div "100% Mehr" at bounding box center [639, 20] width 1072 height 26
click at [781, 515] on button "Übernehmen" at bounding box center [777, 521] width 66 height 20
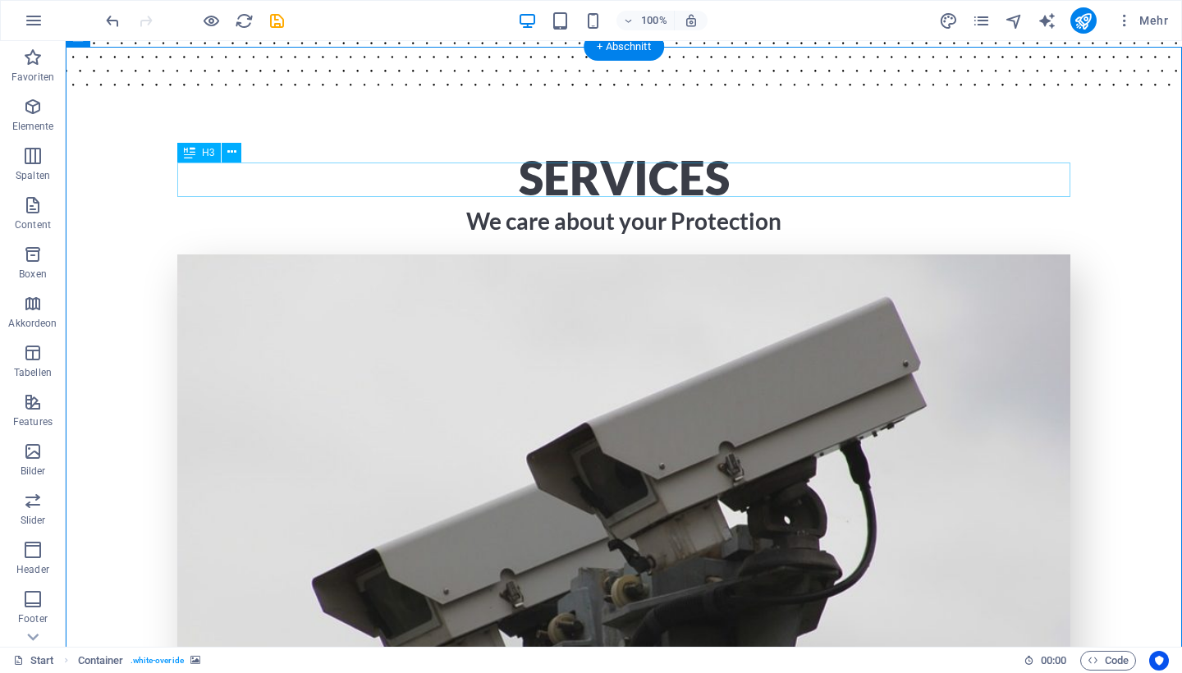
scroll to position [1931, 0]
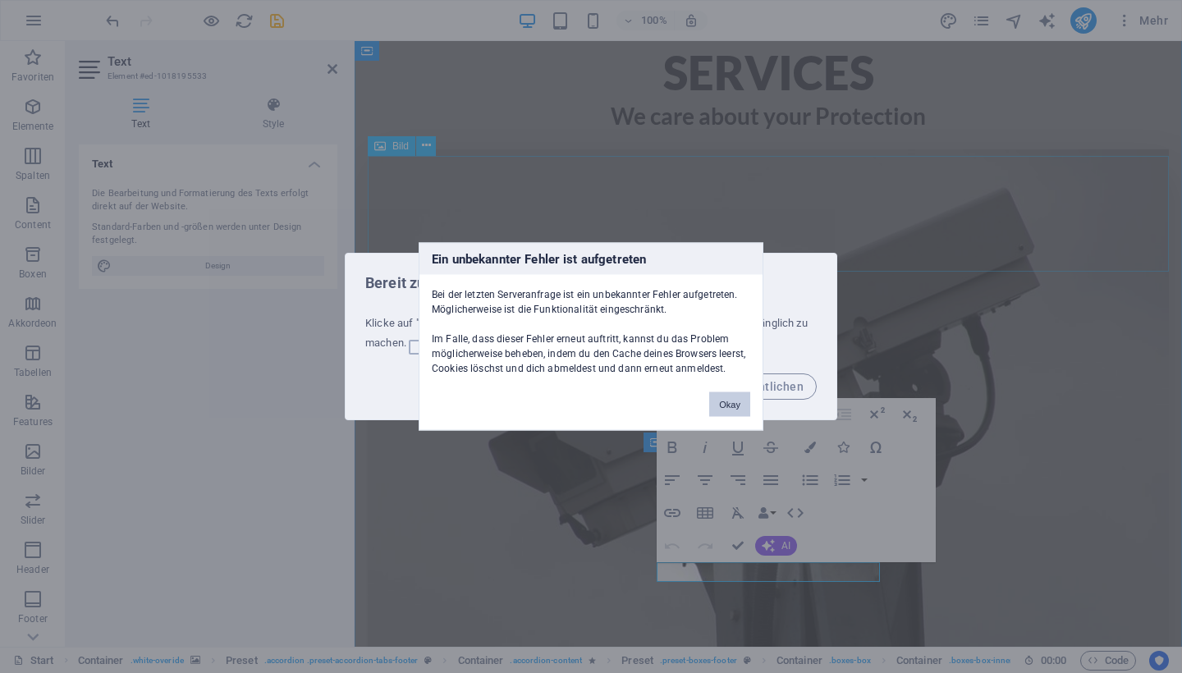
click at [711, 399] on button "Okay" at bounding box center [729, 404] width 41 height 25
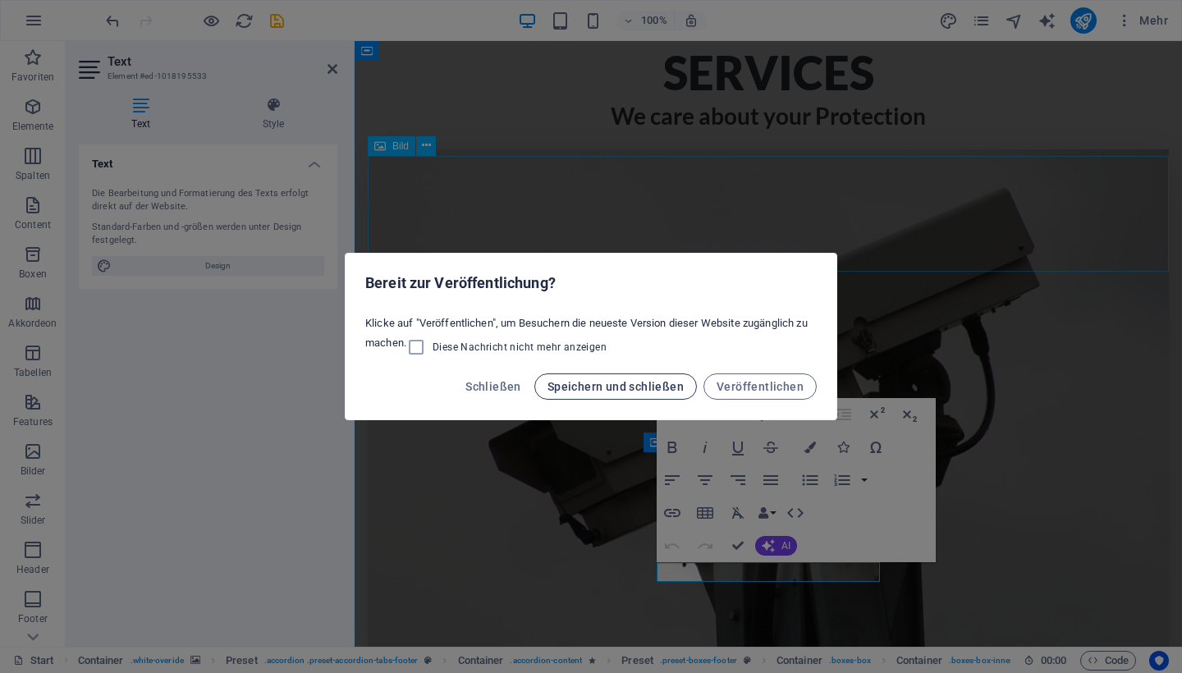
click at [684, 389] on span "Speichern und schließen" at bounding box center [615, 386] width 136 height 13
checkbox input "false"
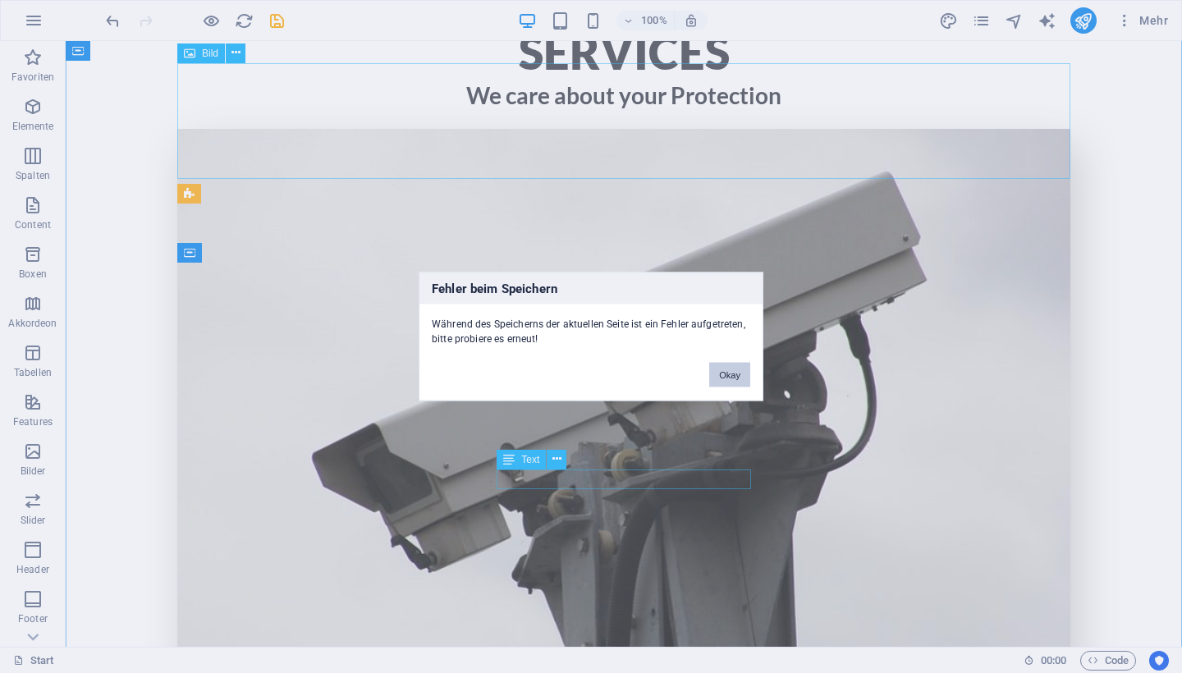
click at [736, 371] on button "Okay" at bounding box center [729, 375] width 41 height 25
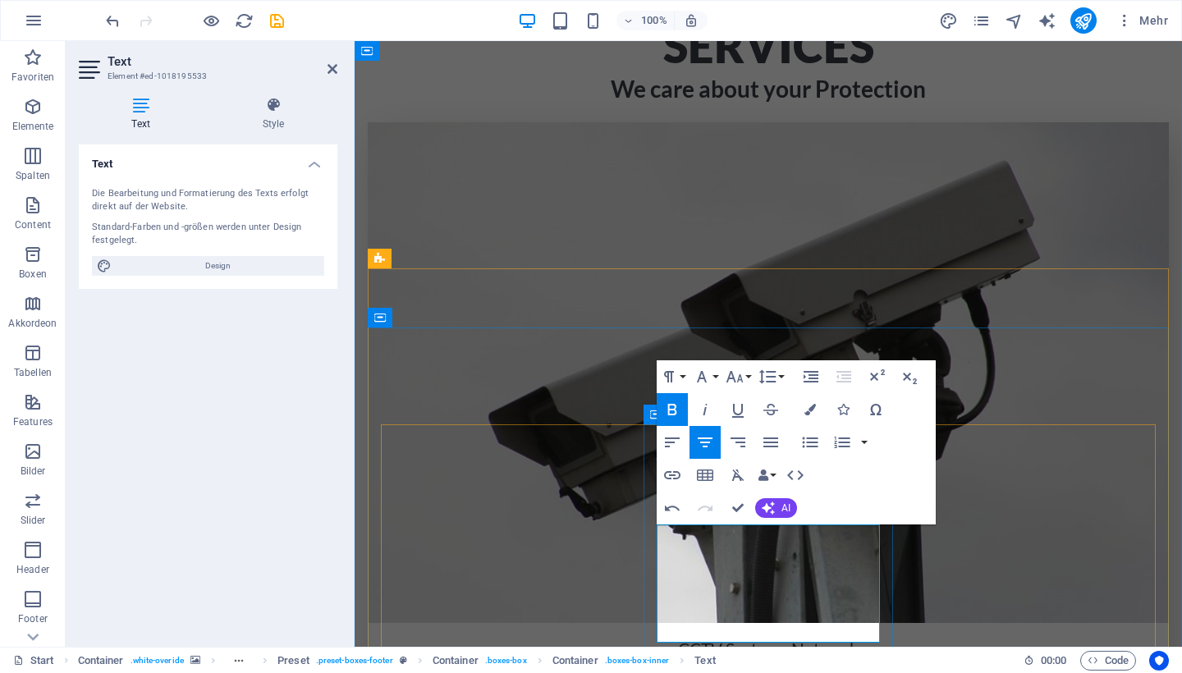
scroll to position [1962, 0]
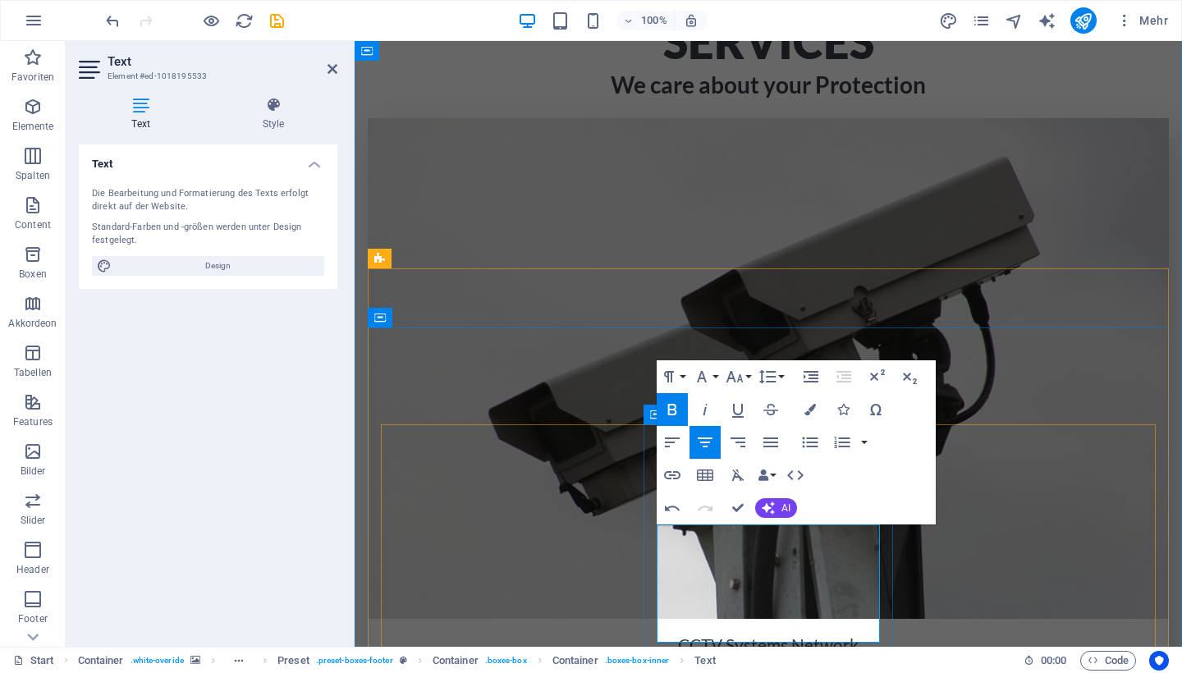
drag, startPoint x: 661, startPoint y: 574, endPoint x: 821, endPoint y: 643, distance: 173.1
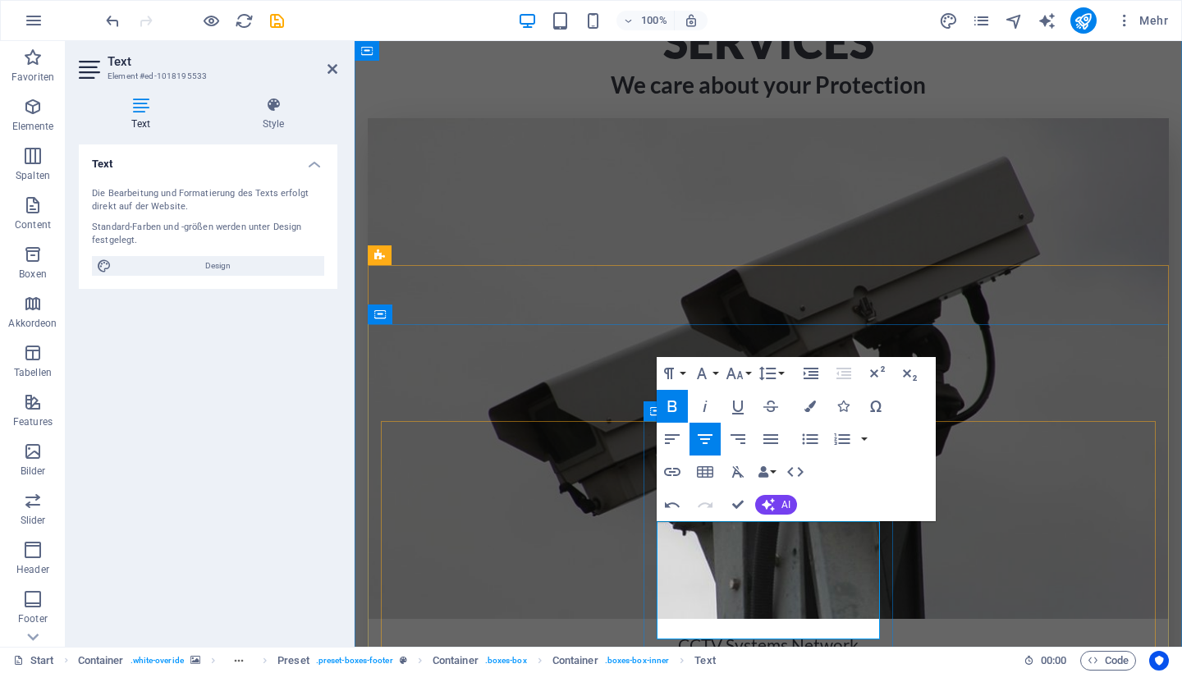
click at [672, 407] on icon "button" at bounding box center [672, 406] width 20 height 20
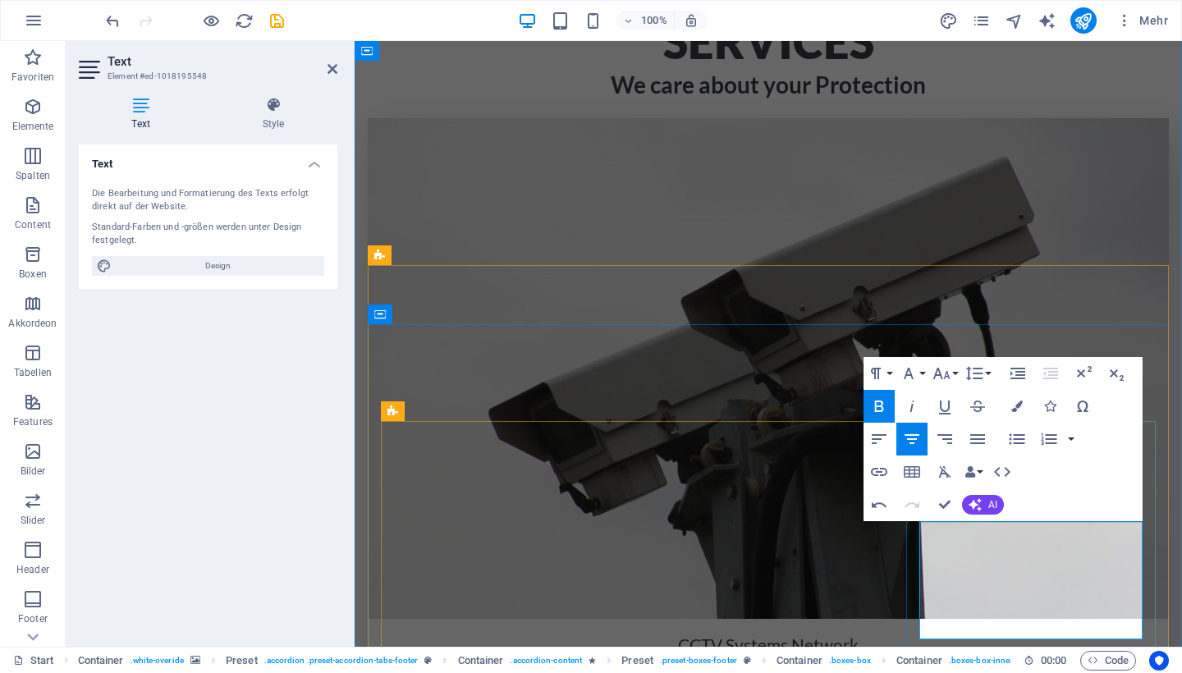
click at [871, 401] on icon "button" at bounding box center [879, 406] width 20 height 20
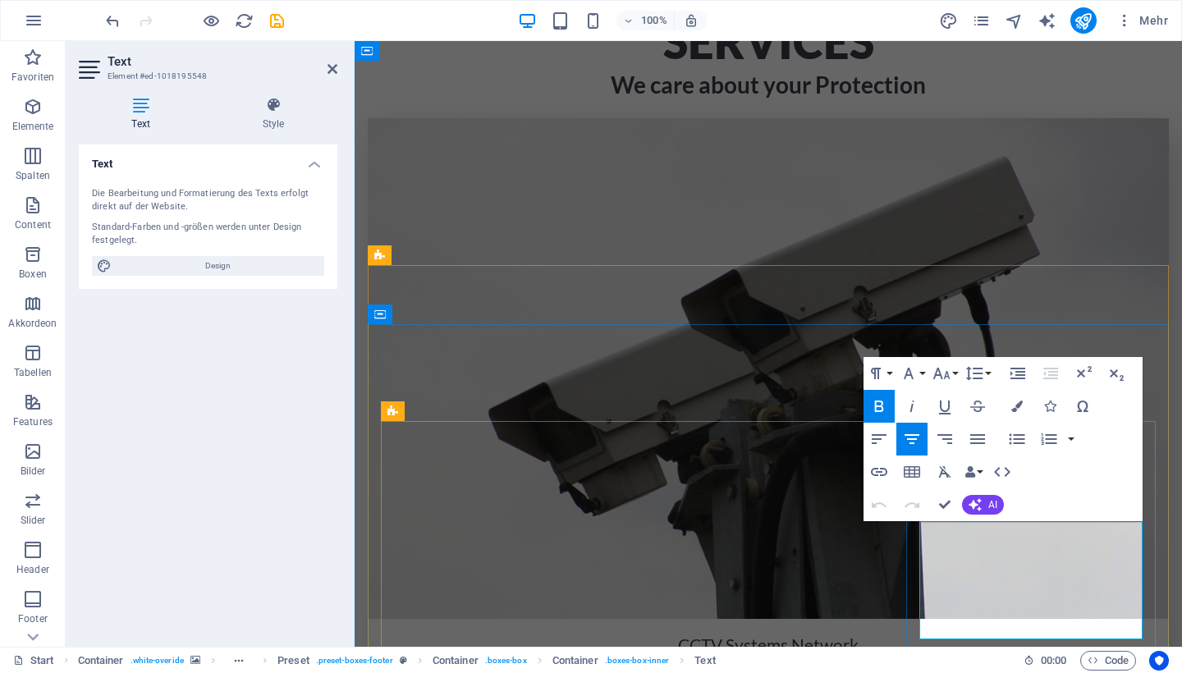
click at [888, 409] on icon "button" at bounding box center [879, 406] width 20 height 20
drag, startPoint x: 928, startPoint y: 546, endPoint x: 1073, endPoint y: 606, distance: 157.1
click at [876, 405] on icon "button" at bounding box center [879, 406] width 20 height 20
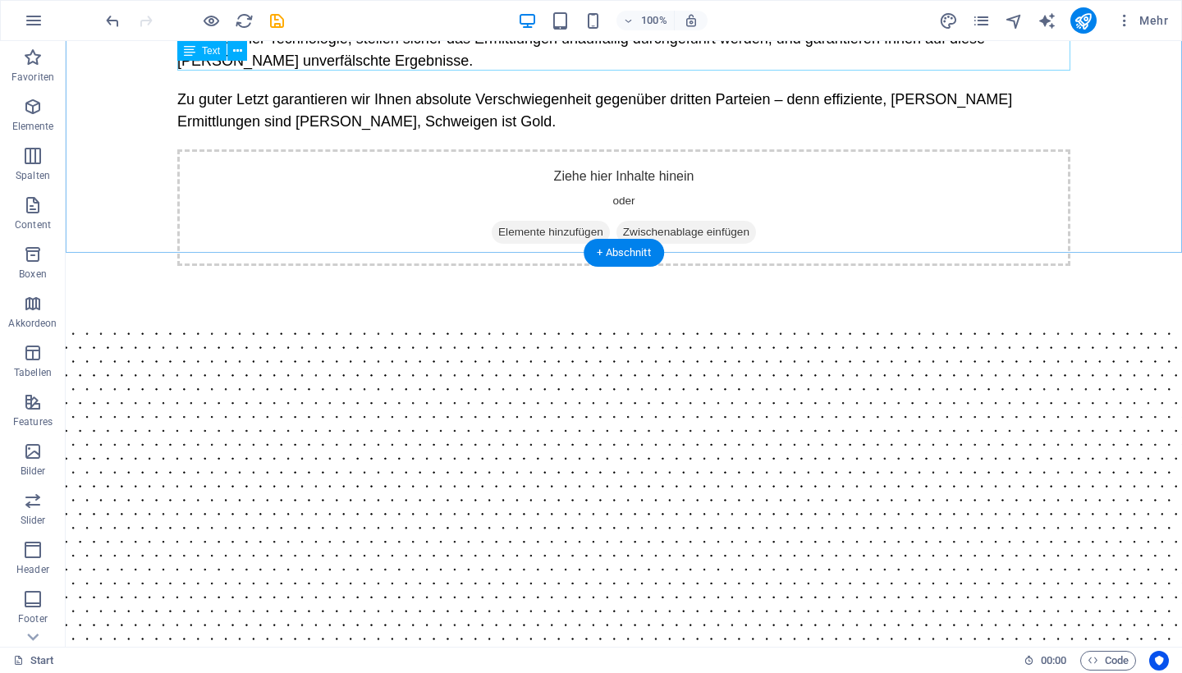
scroll to position [816, 0]
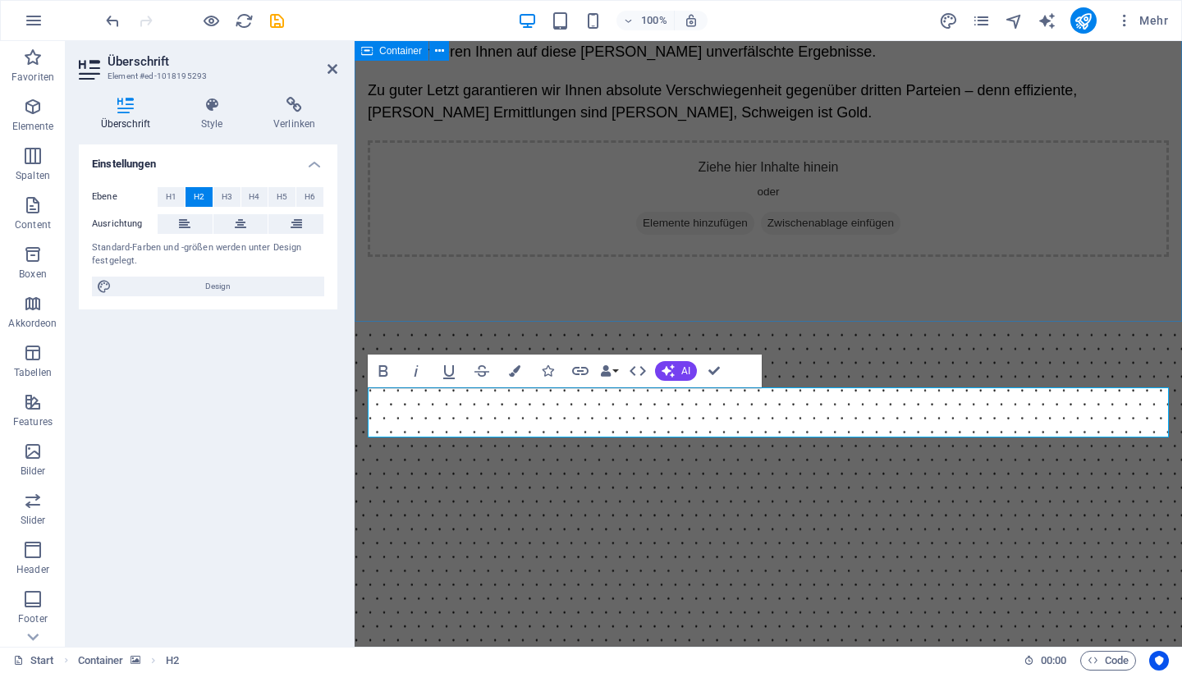
click at [1008, 302] on div "Wir behandeln jede Anfrage diskret, schnell und effizient. Die Tigers Security …" at bounding box center [767, 126] width 827 height 391
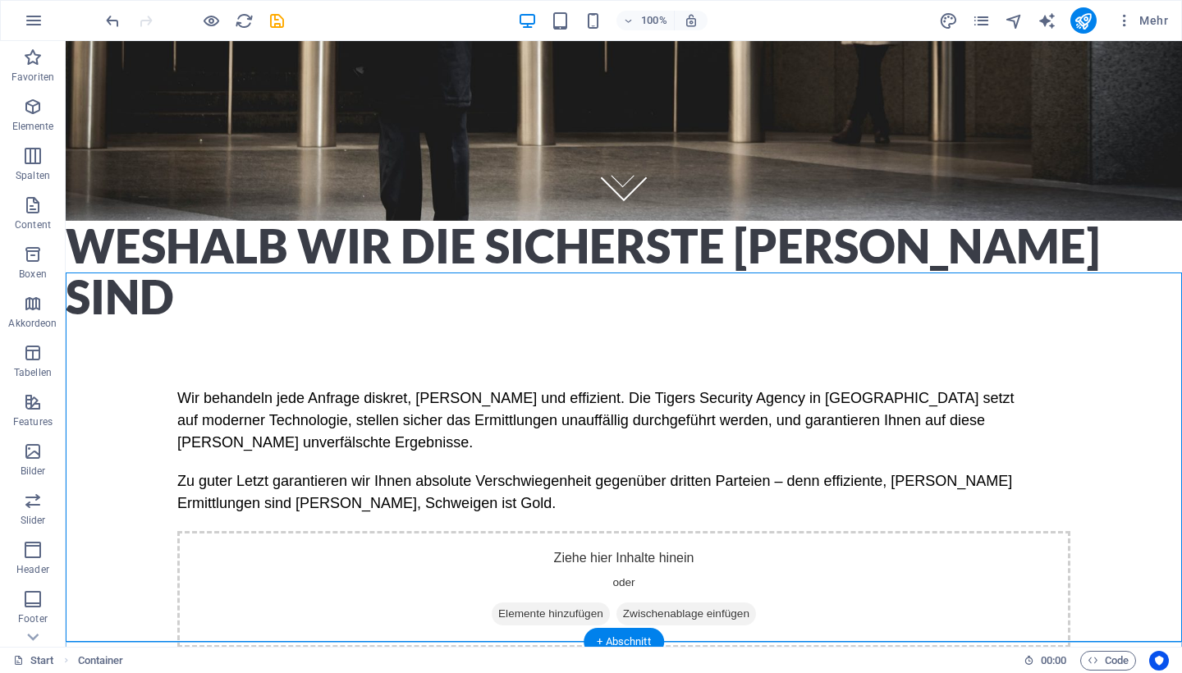
scroll to position [413, 0]
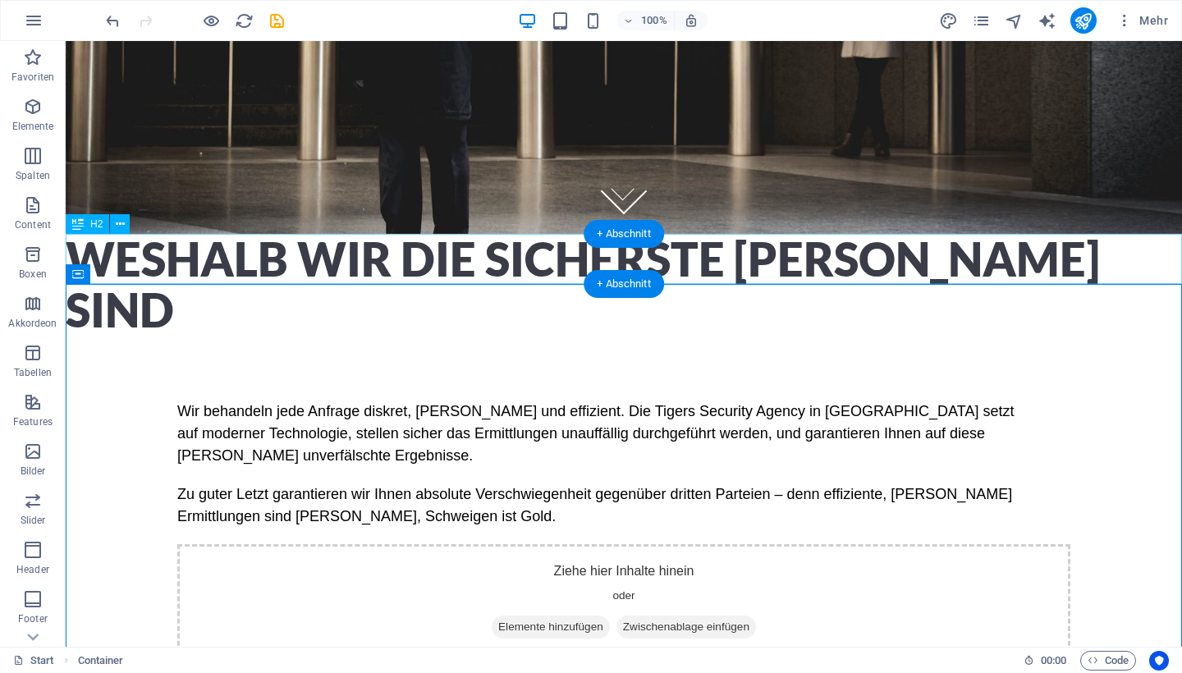
click at [790, 268] on div "Weshalb wir die sicherste Wahl sind" at bounding box center [624, 284] width 1116 height 101
click at [1018, 253] on div "Weshalb wir die sicherste Wahl sind" at bounding box center [624, 284] width 1116 height 101
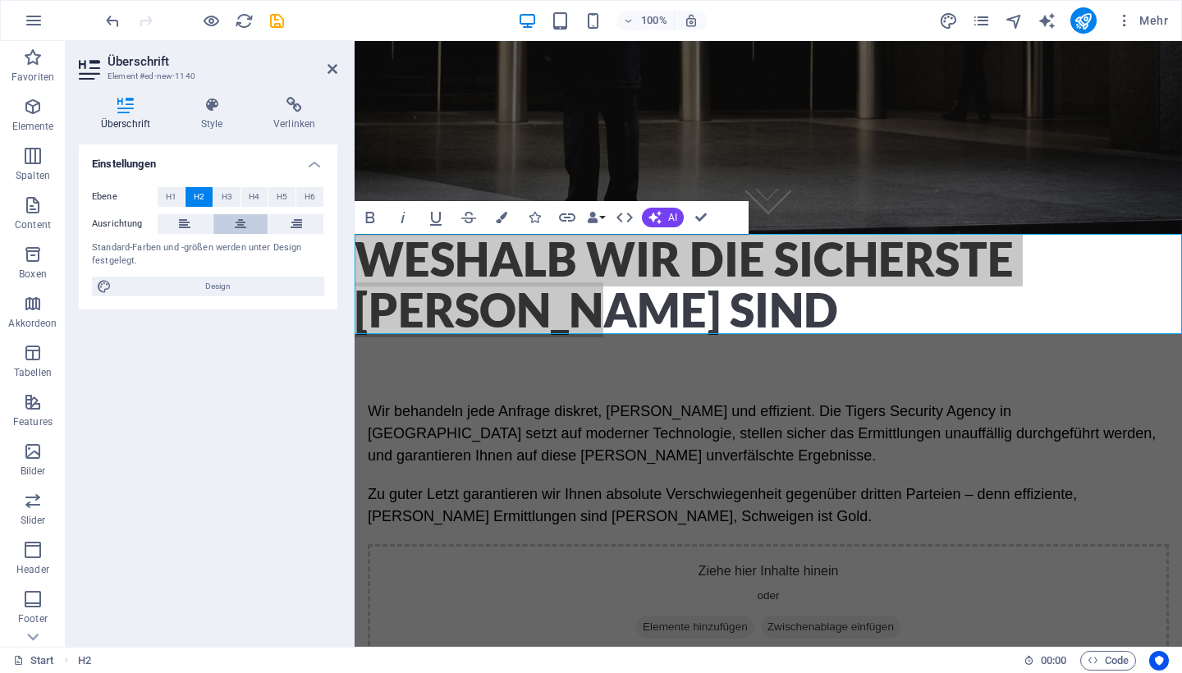
click at [242, 225] on icon at bounding box center [240, 224] width 11 height 20
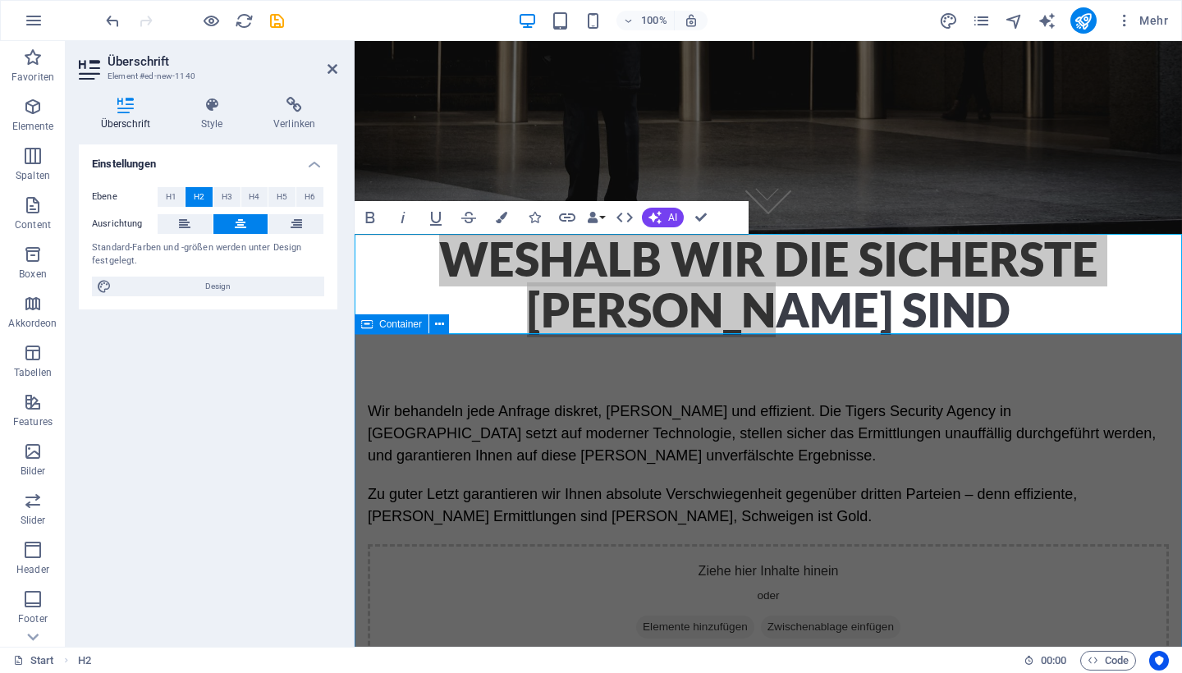
click at [524, 377] on div "Wir behandeln jede Anfrage diskret, schnell und effizient. Die Tigers Security …" at bounding box center [767, 530] width 827 height 391
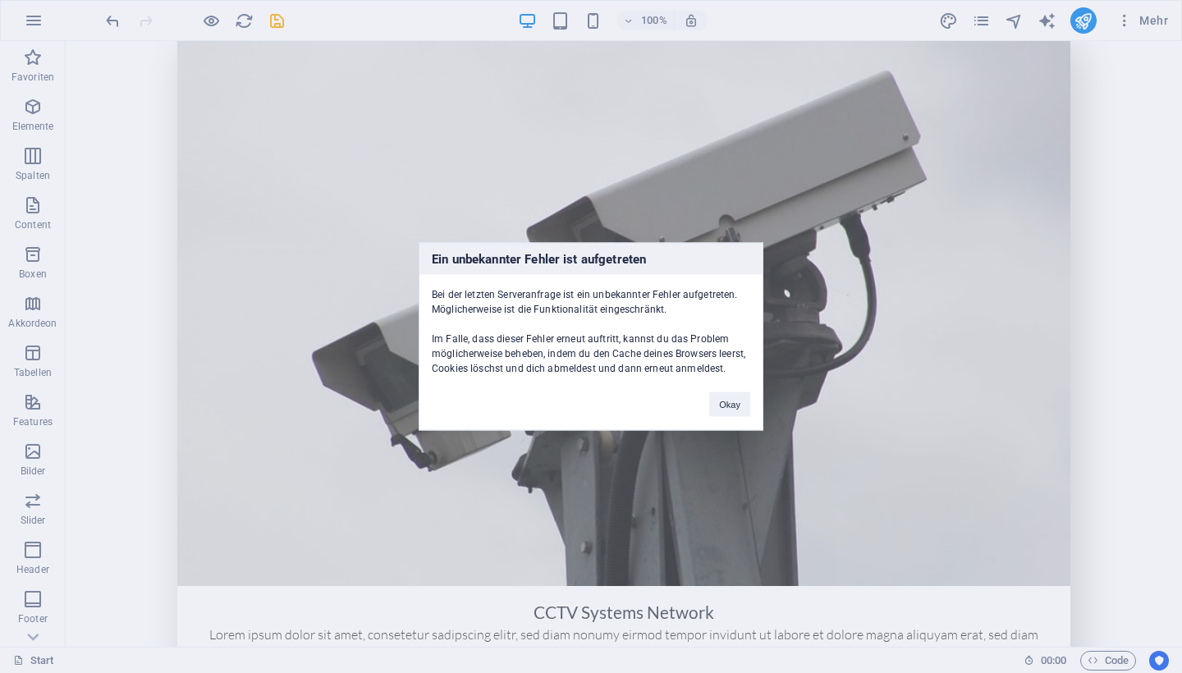
scroll to position [1877, 0]
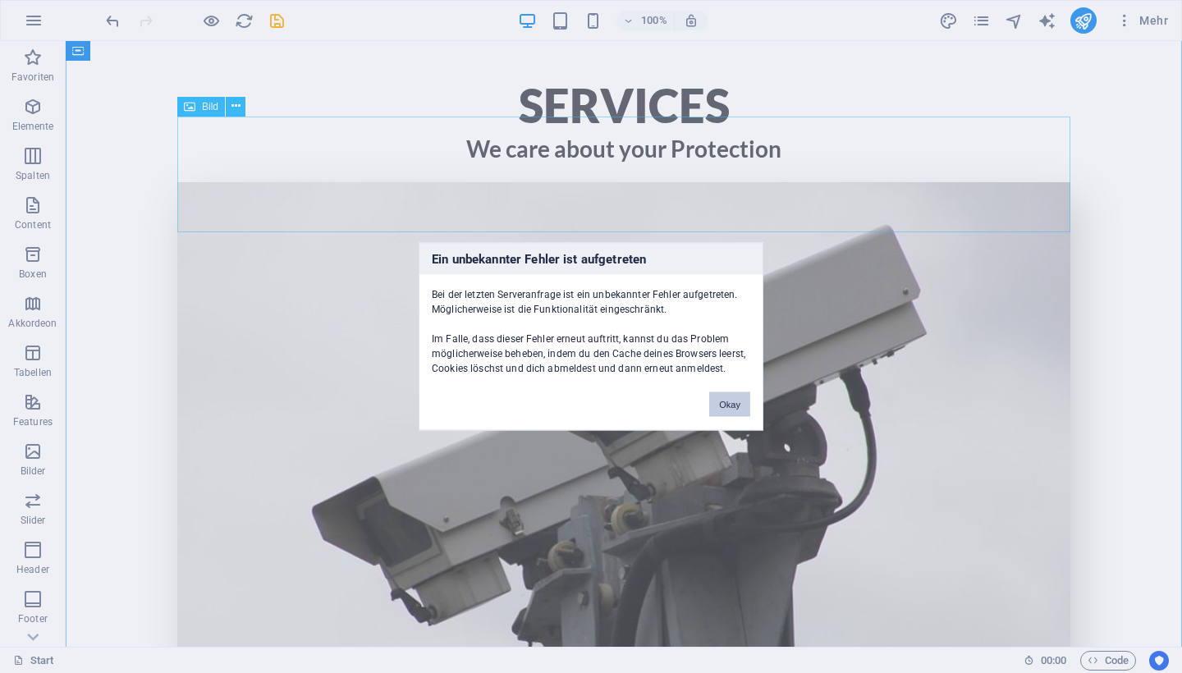
click at [735, 409] on button "Okay" at bounding box center [729, 404] width 41 height 25
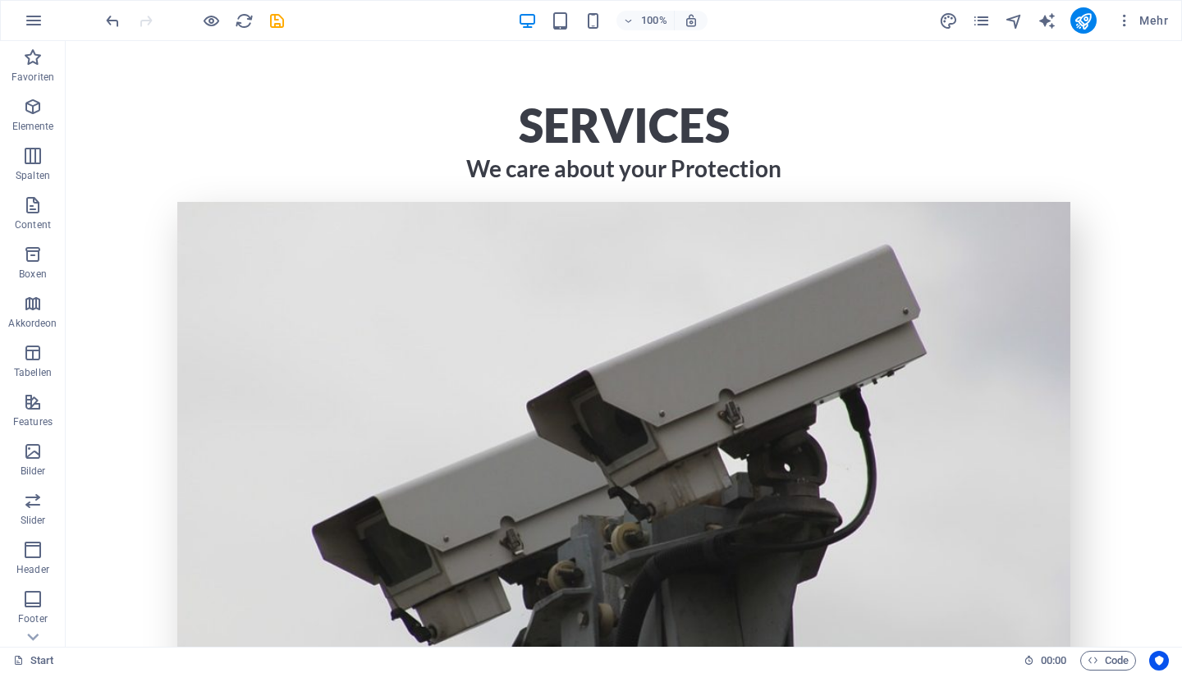
scroll to position [1854, 0]
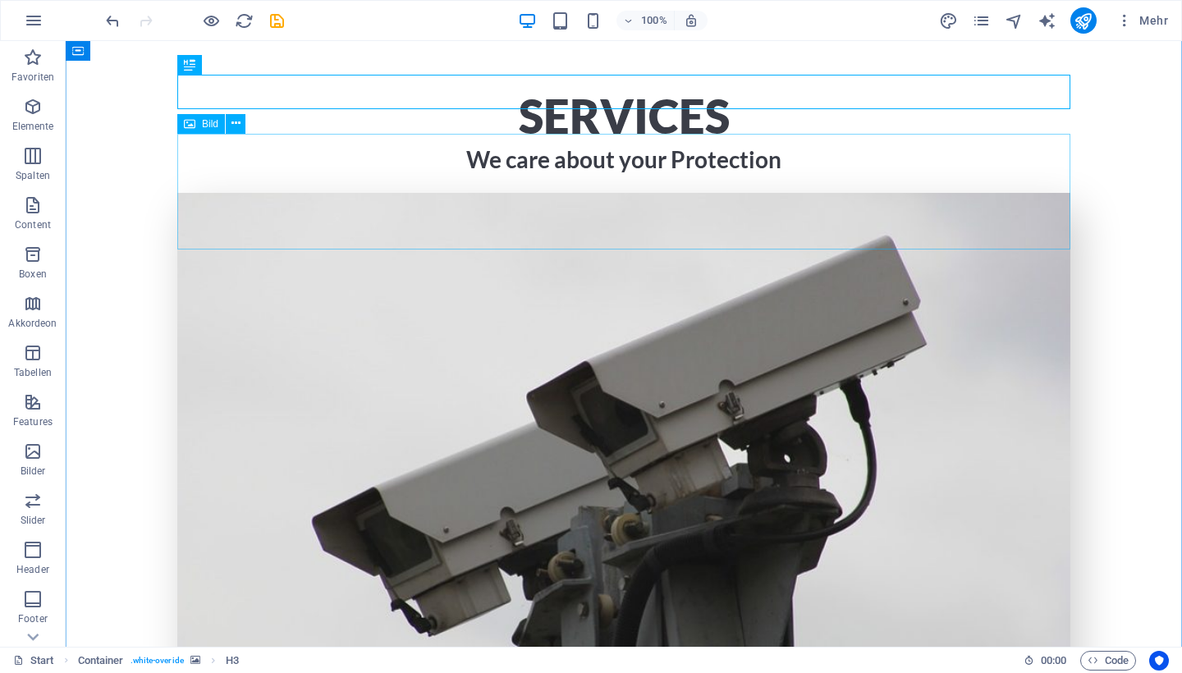
scroll to position [1868, 0]
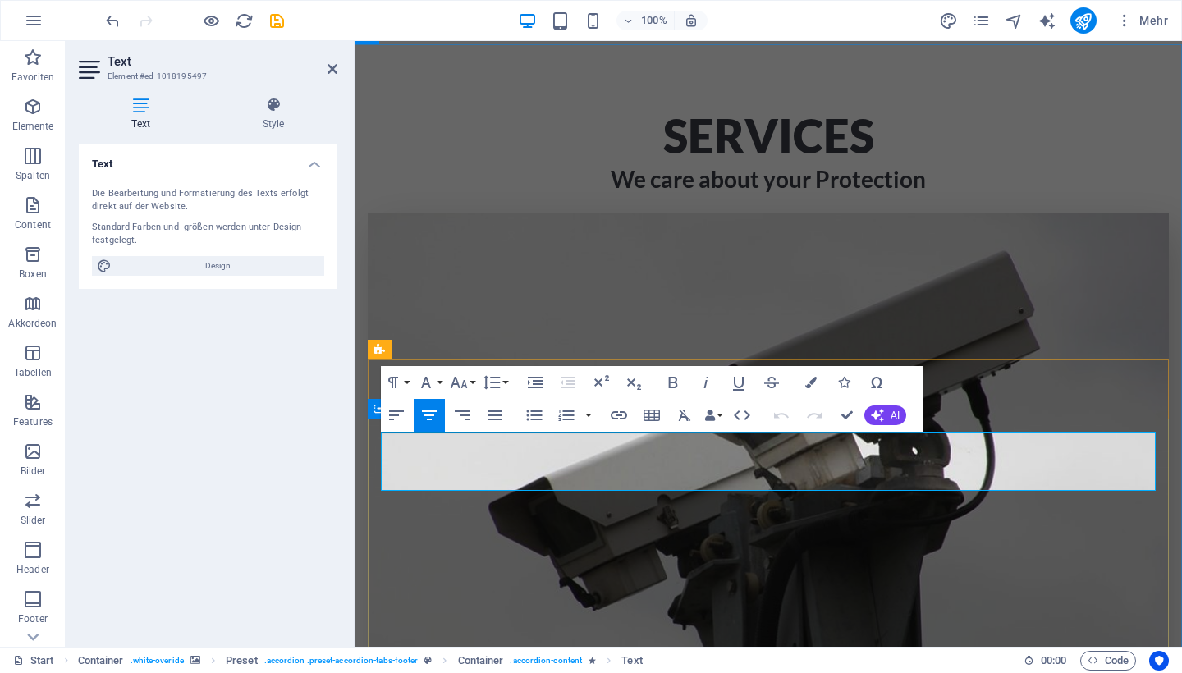
drag, startPoint x: 409, startPoint y: 438, endPoint x: 1114, endPoint y: 484, distance: 706.4
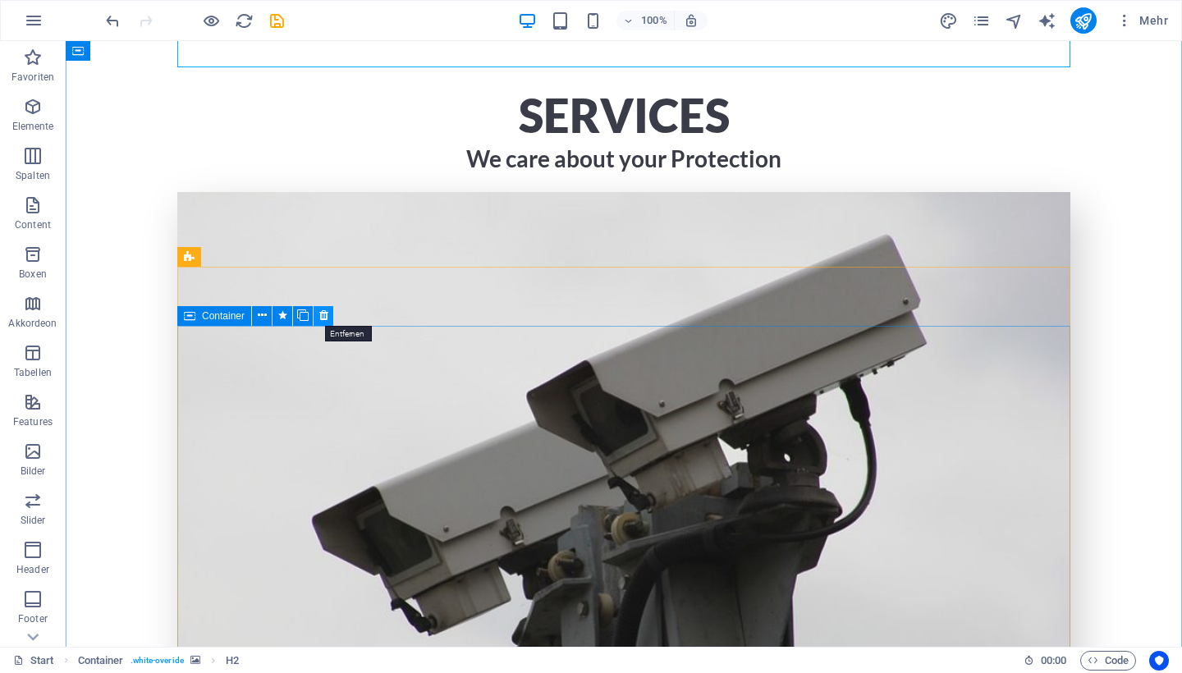
click at [320, 322] on icon at bounding box center [323, 315] width 9 height 17
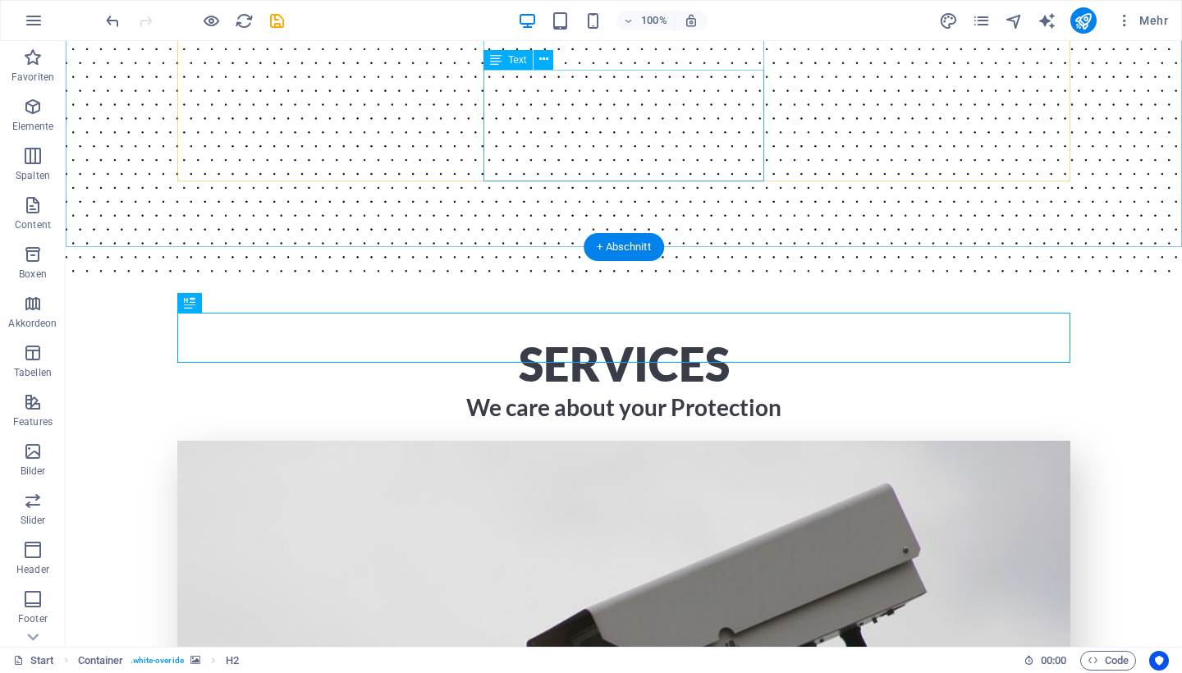
scroll to position [1952, 0]
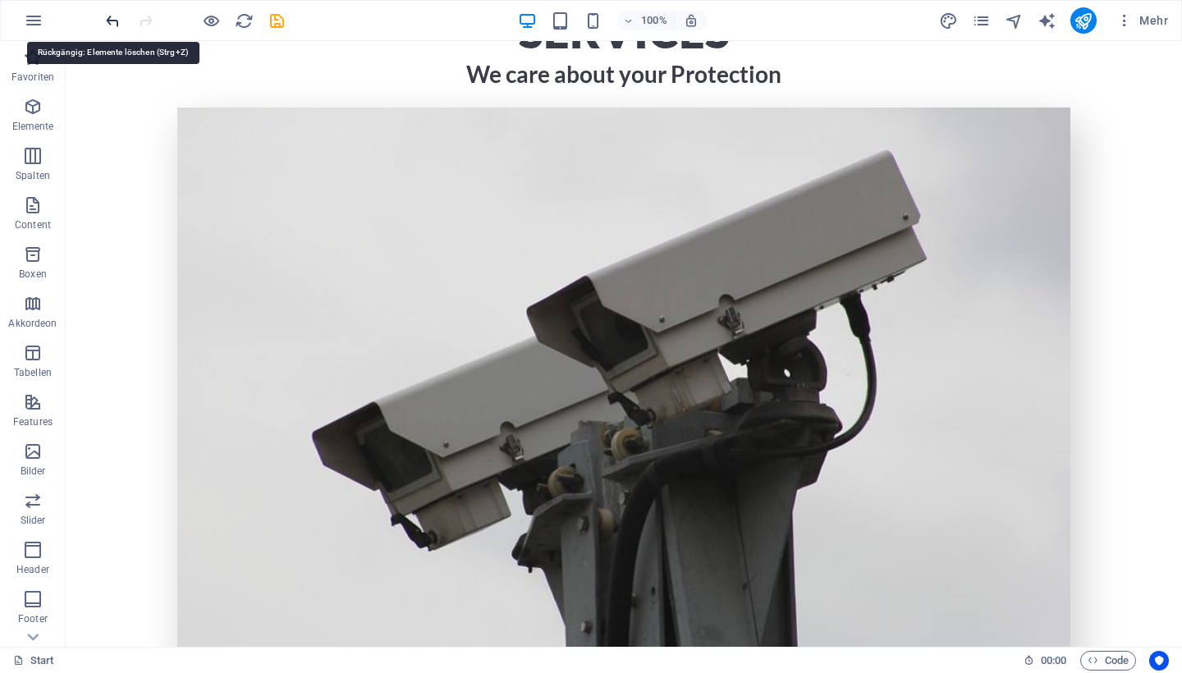
click at [117, 26] on icon "undo" at bounding box center [112, 20] width 19 height 19
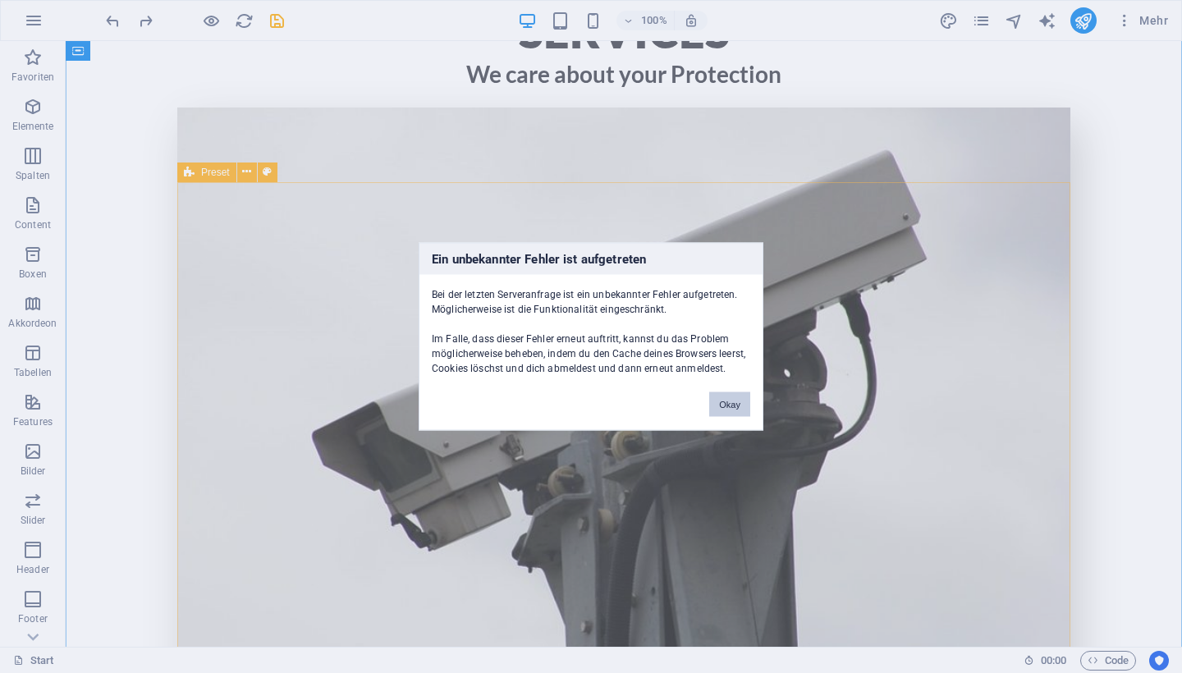
click at [739, 404] on button "Okay" at bounding box center [729, 404] width 41 height 25
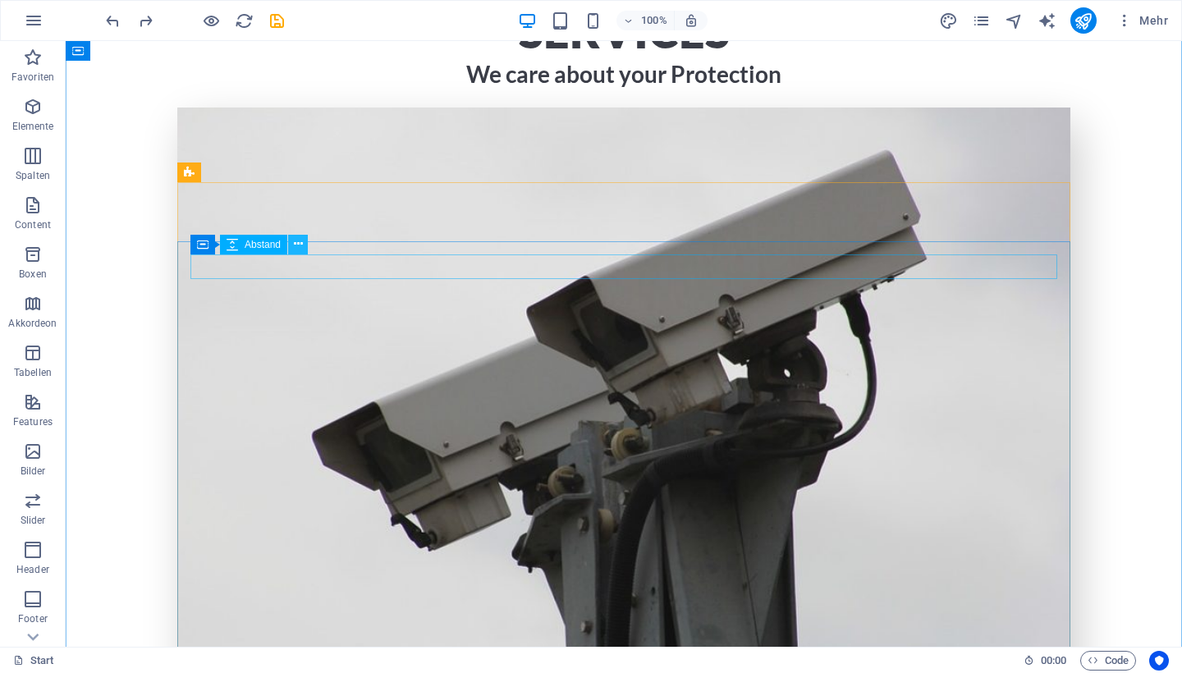
click at [296, 249] on icon at bounding box center [298, 244] width 9 height 17
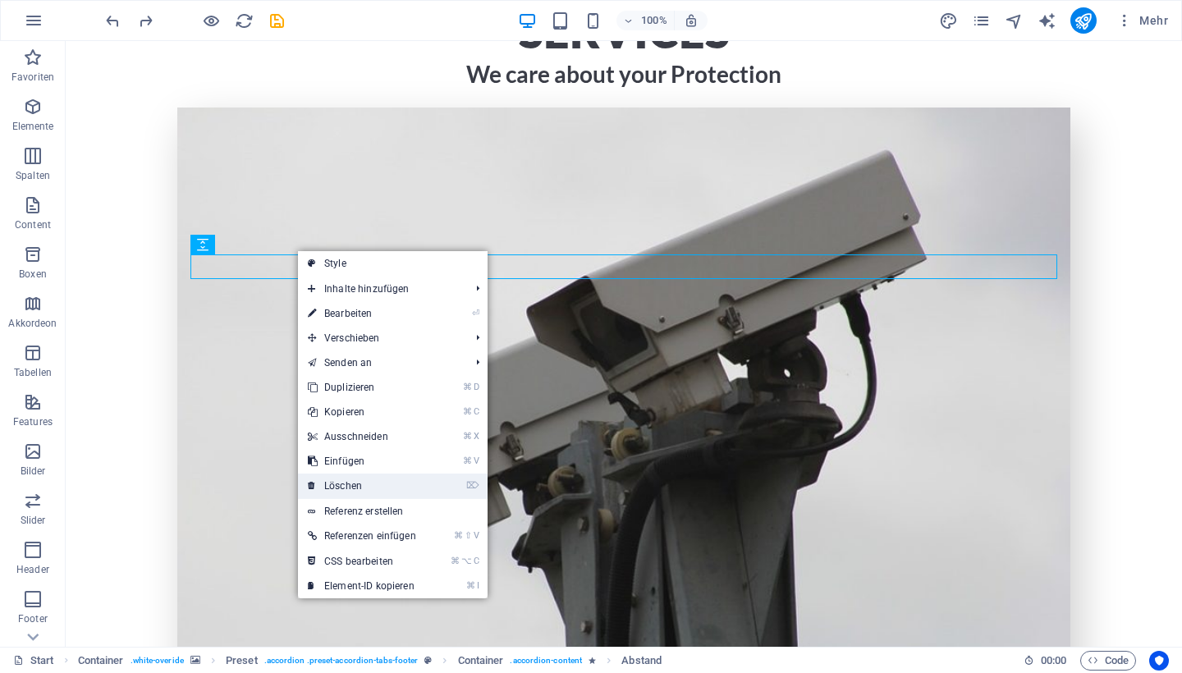
click at [336, 483] on link "⌦ Löschen" at bounding box center [362, 485] width 128 height 25
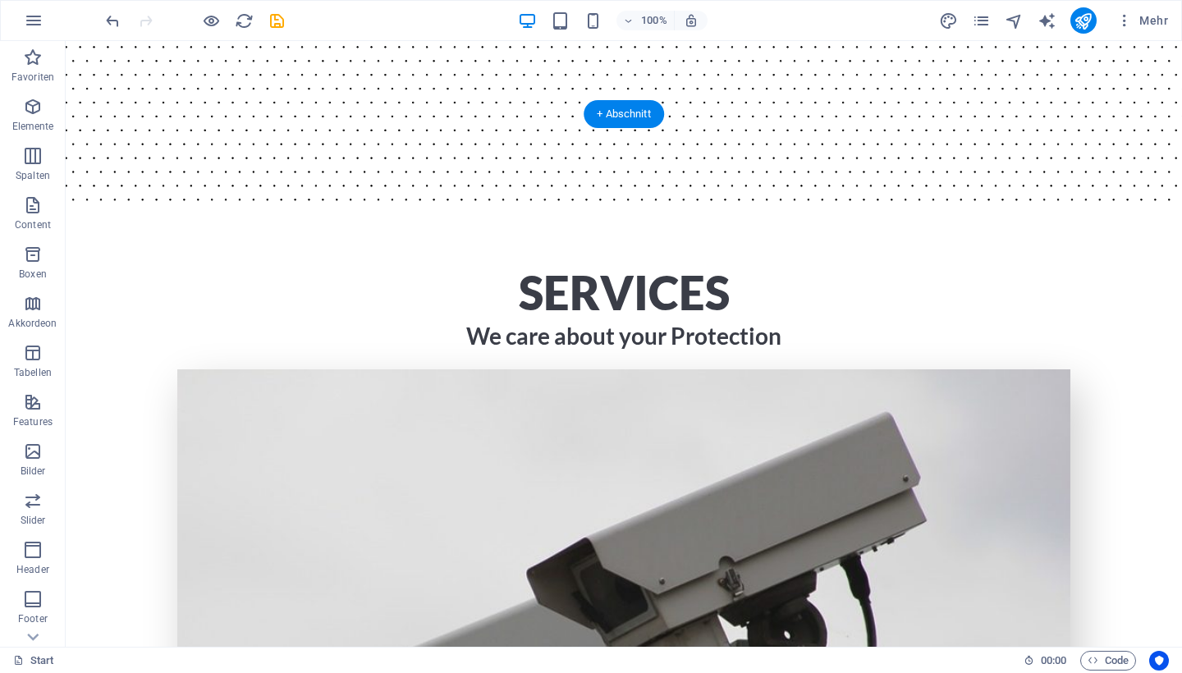
scroll to position [1705, 0]
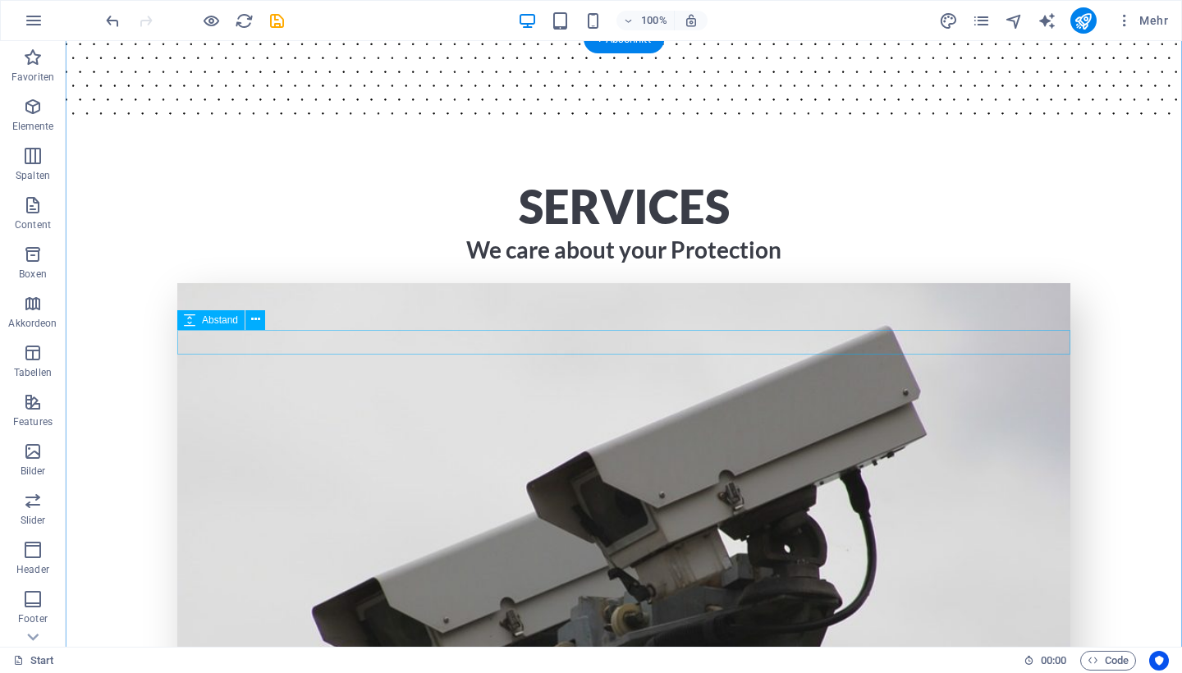
scroll to position [1780, 0]
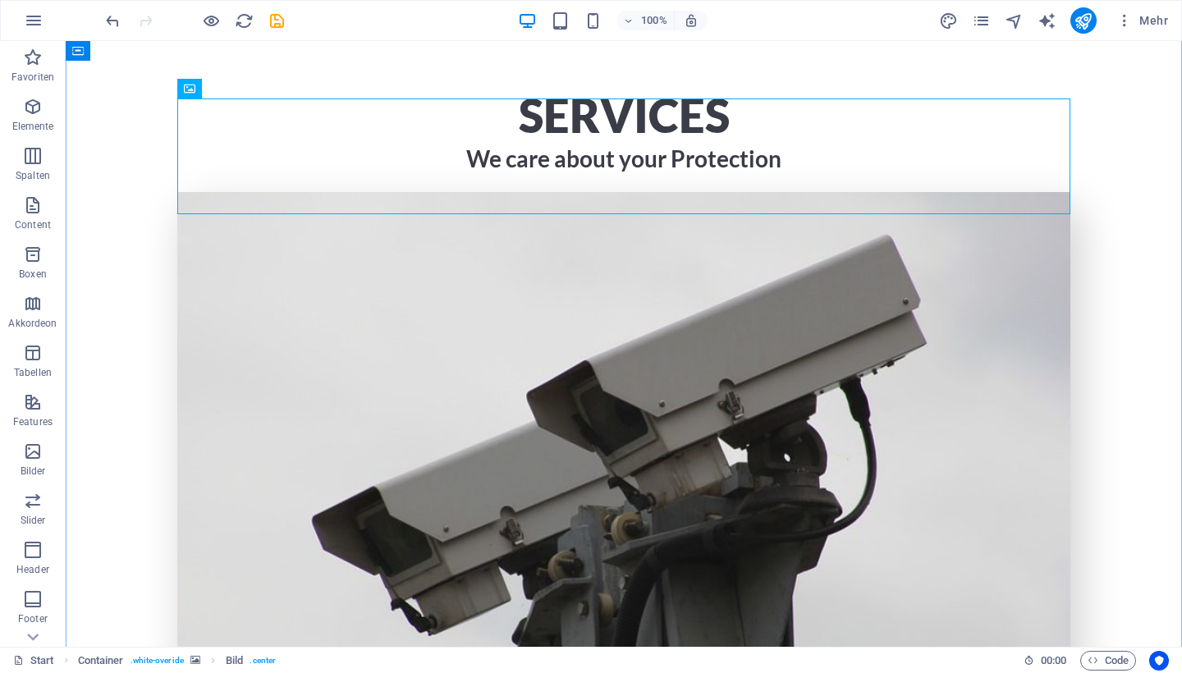
scroll to position [1898, 0]
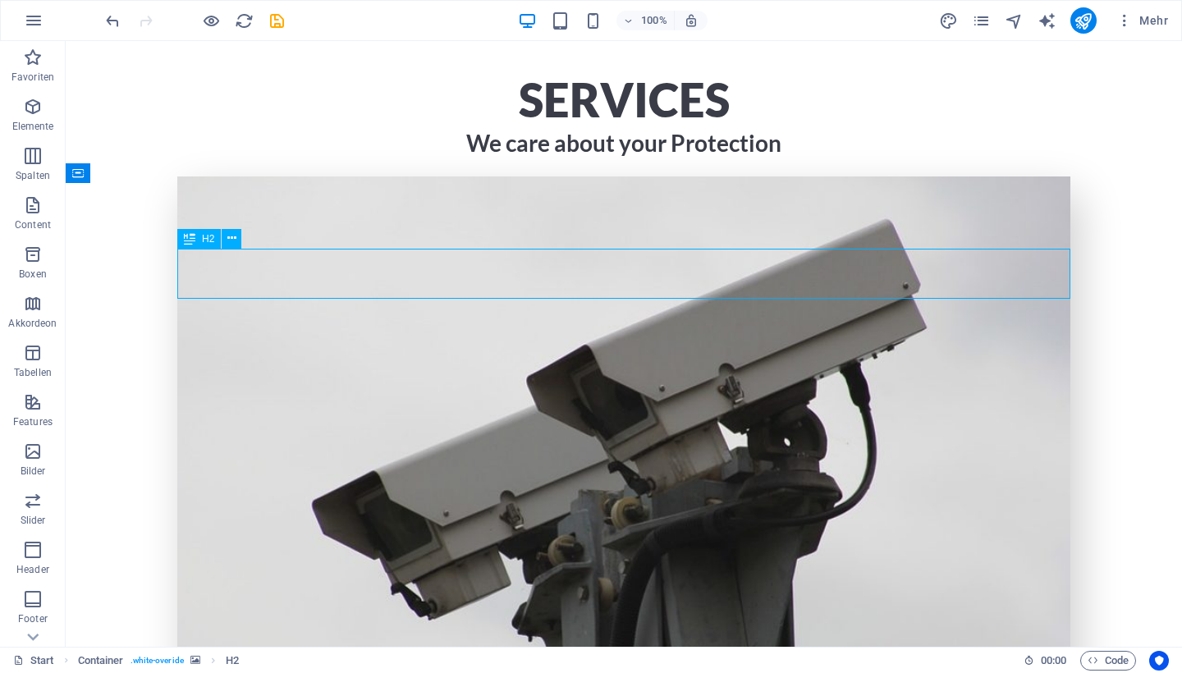
scroll to position [1948, 0]
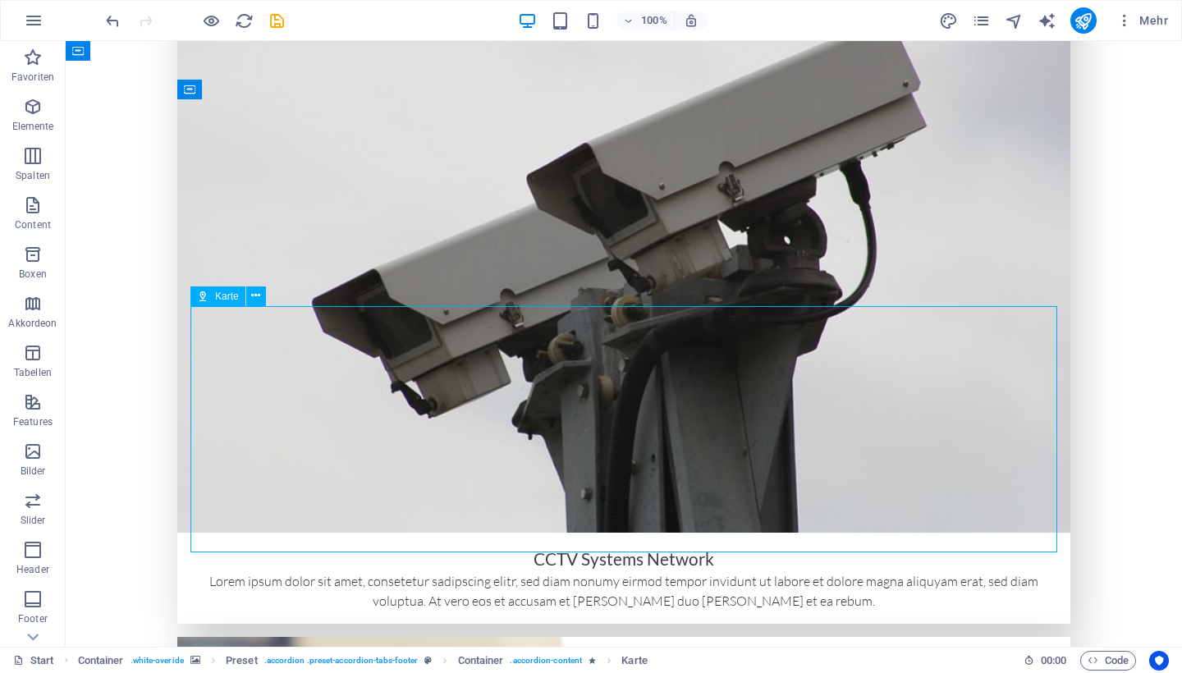
scroll to position [2094, 0]
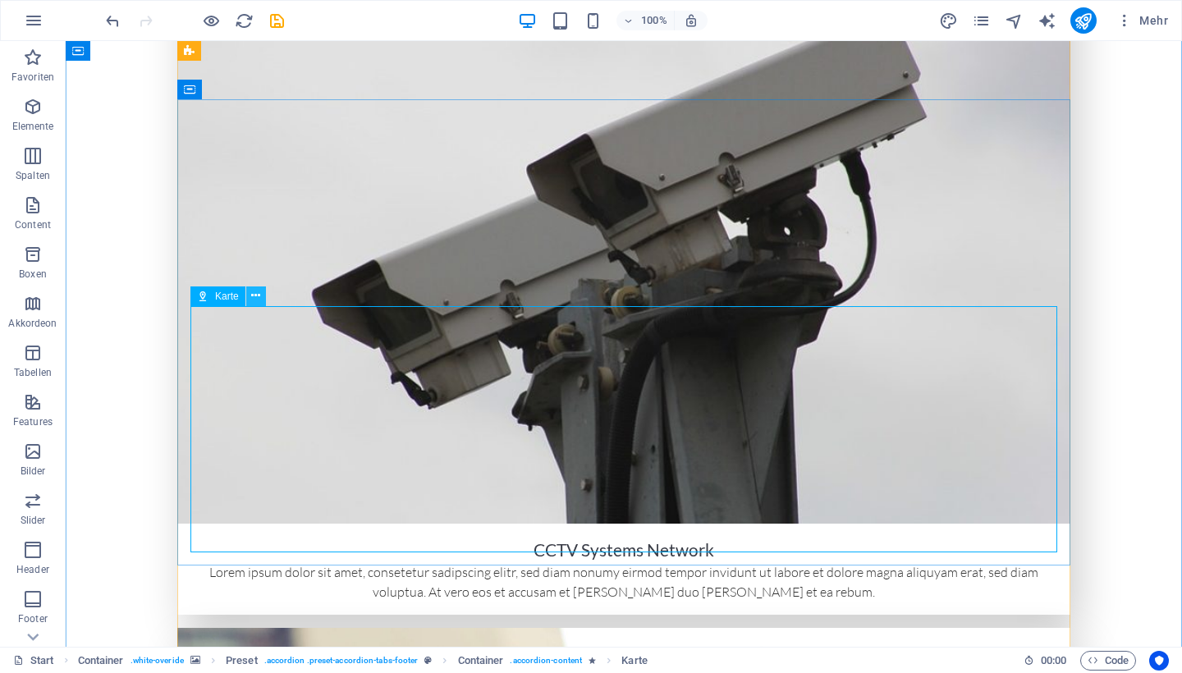
click at [261, 302] on button at bounding box center [256, 296] width 20 height 20
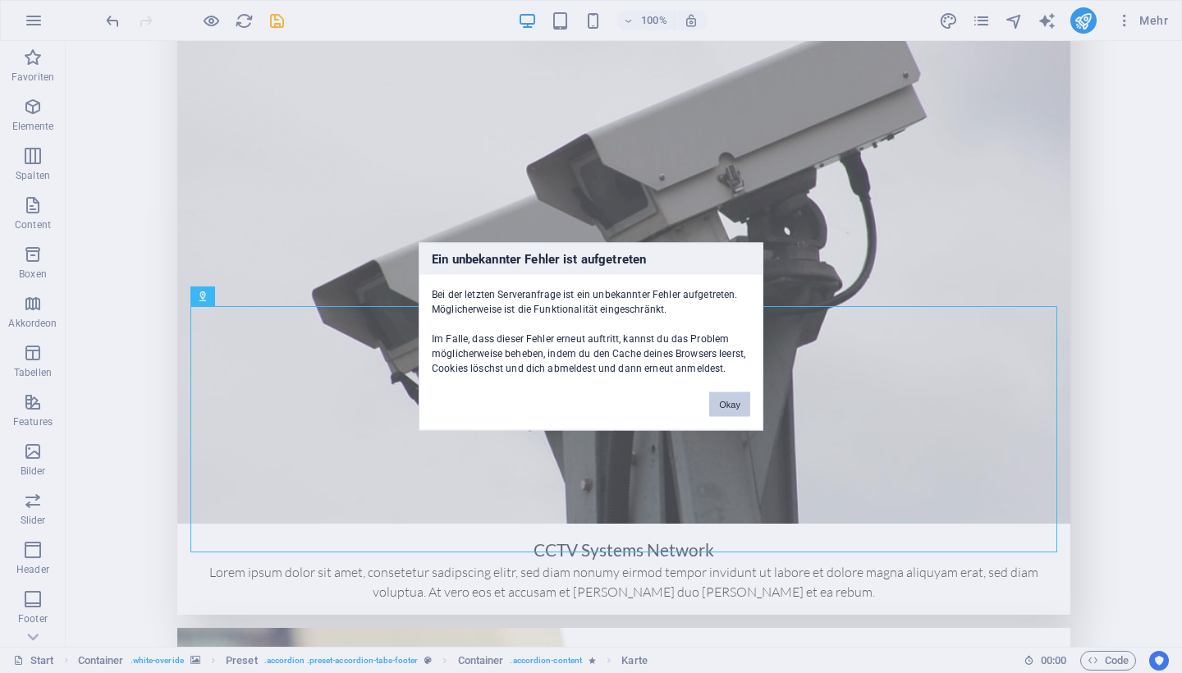
click at [725, 400] on button "Okay" at bounding box center [729, 404] width 41 height 25
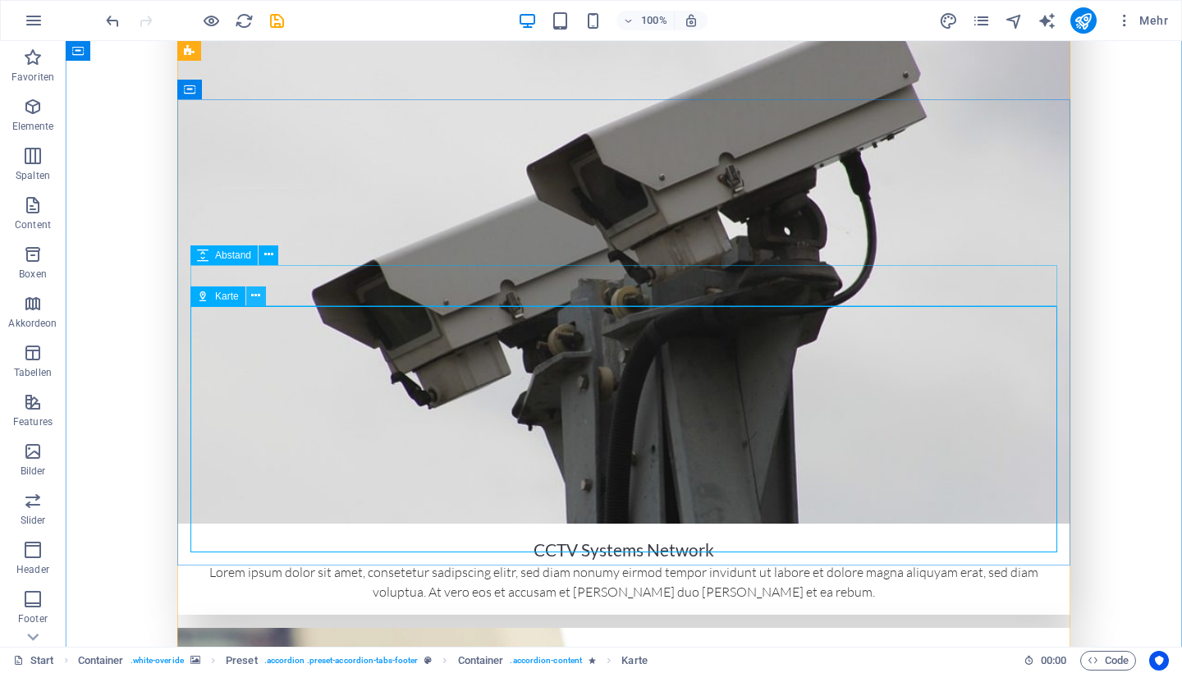
click at [257, 300] on icon at bounding box center [255, 295] width 9 height 17
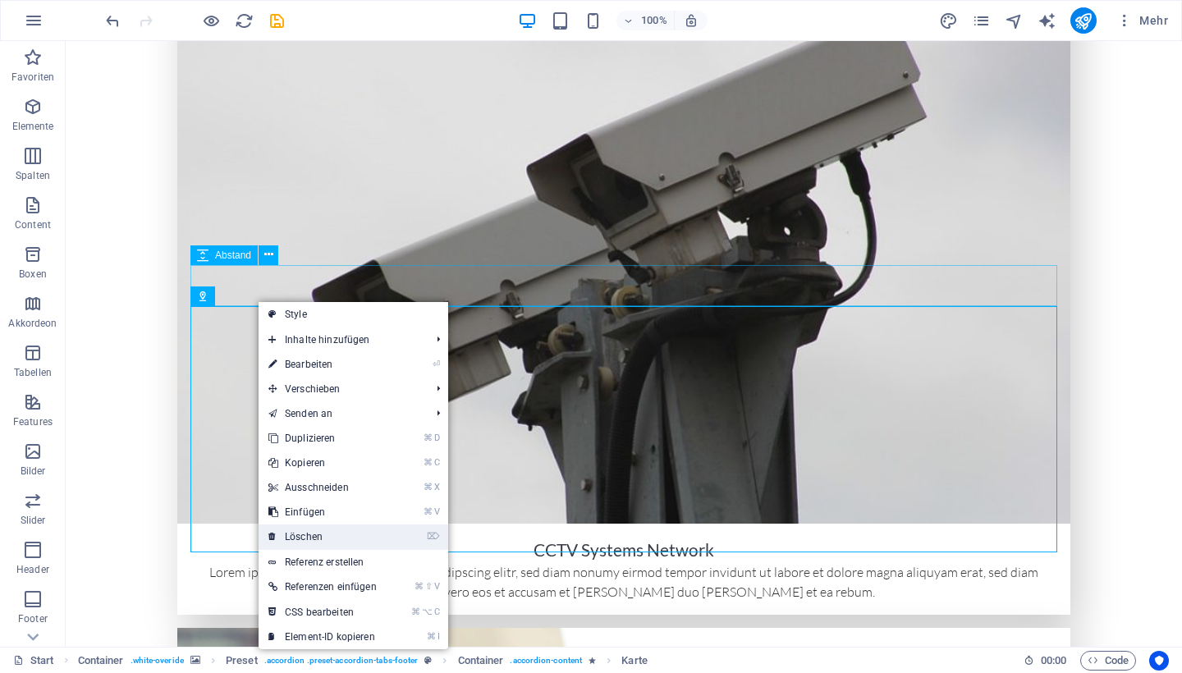
click at [327, 541] on link "⌦ Löschen" at bounding box center [322, 536] width 128 height 25
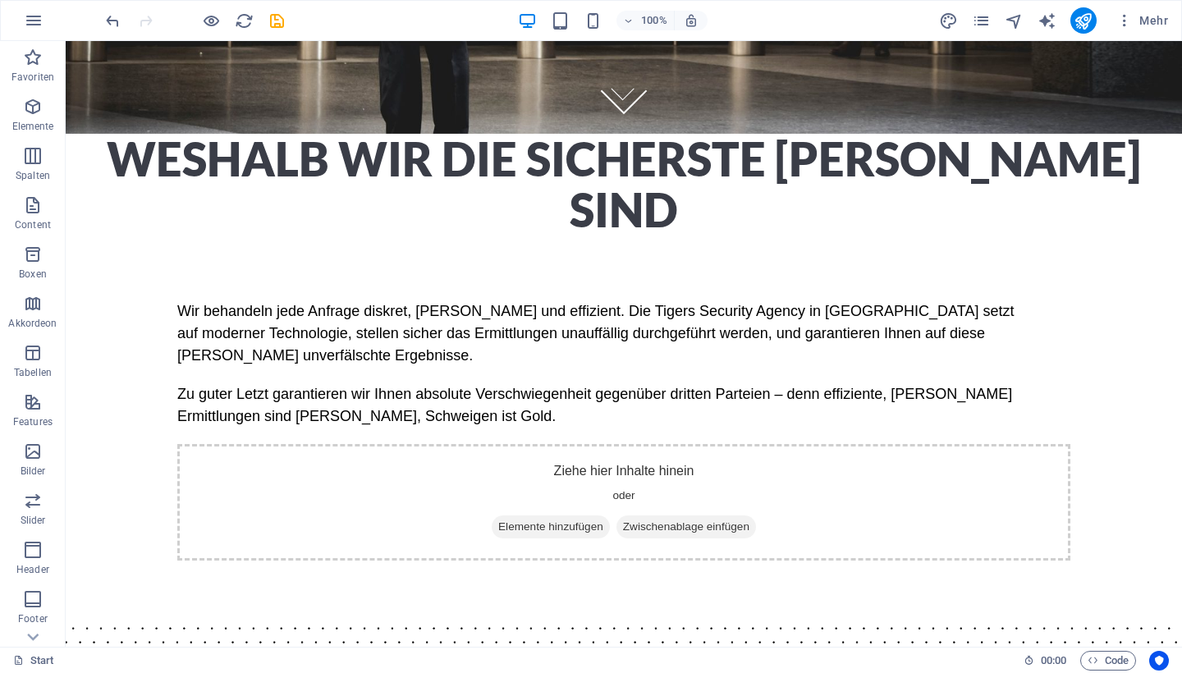
scroll to position [516, 0]
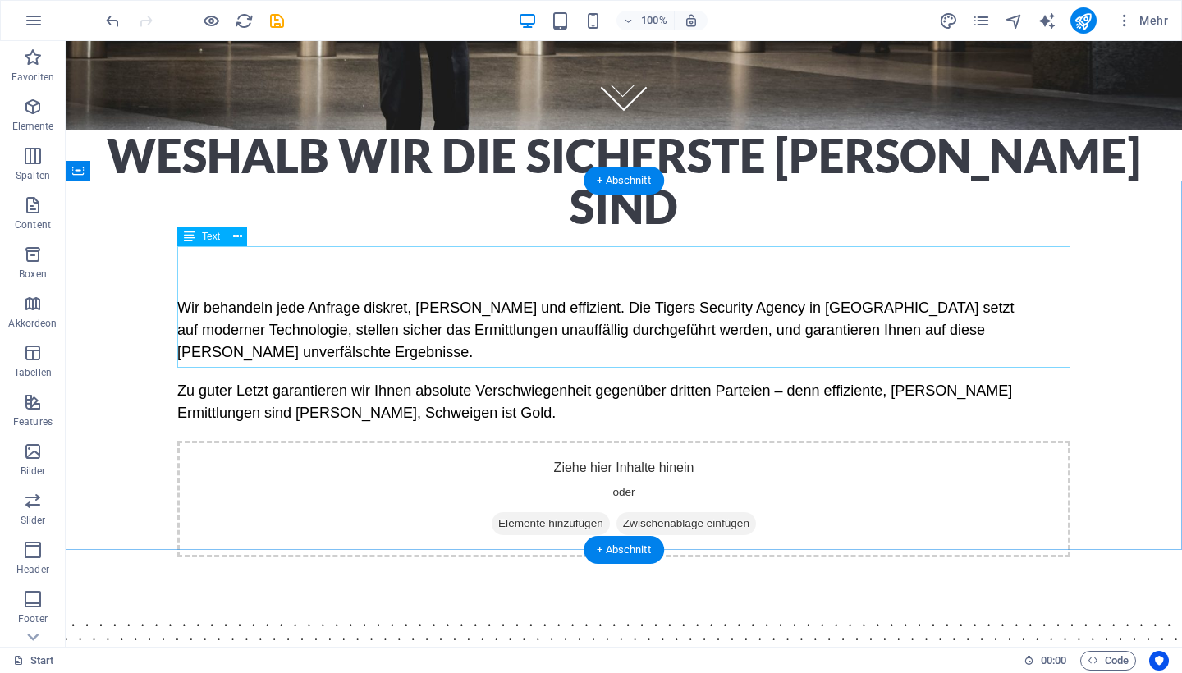
click at [1059, 297] on div "Wir behandeln jede Anfrage diskret, schnell und effizient. Die Tigers Security …" at bounding box center [623, 360] width 893 height 127
drag, startPoint x: 179, startPoint y: 258, endPoint x: 247, endPoint y: 269, distance: 69.1
click at [247, 297] on div "Wir behandeln jede Anfrage diskret, schnell und effizient. Die Tigers Security …" at bounding box center [623, 360] width 893 height 127
click at [390, 339] on div "Wir behandeln jede Anfrage diskret, schnell und effizient. Die Tigers Security …" at bounding box center [623, 360] width 893 height 127
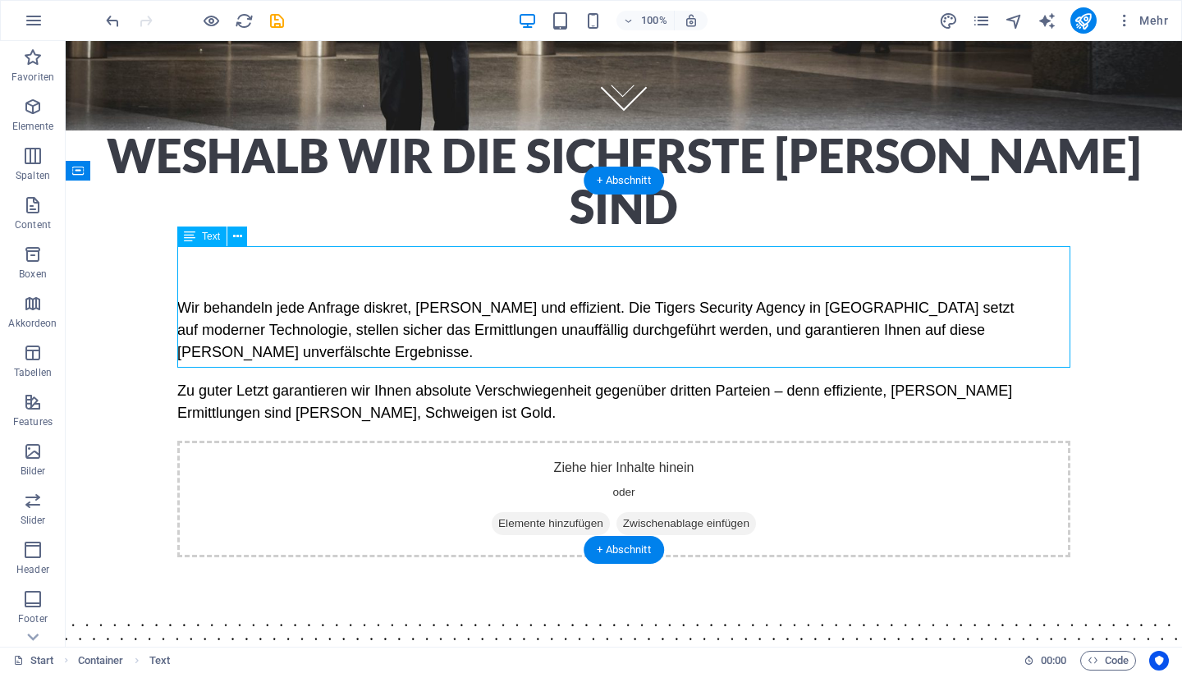
click at [386, 339] on div "Wir behandeln jede Anfrage diskret, schnell und effizient. Die Tigers Security …" at bounding box center [623, 360] width 893 height 127
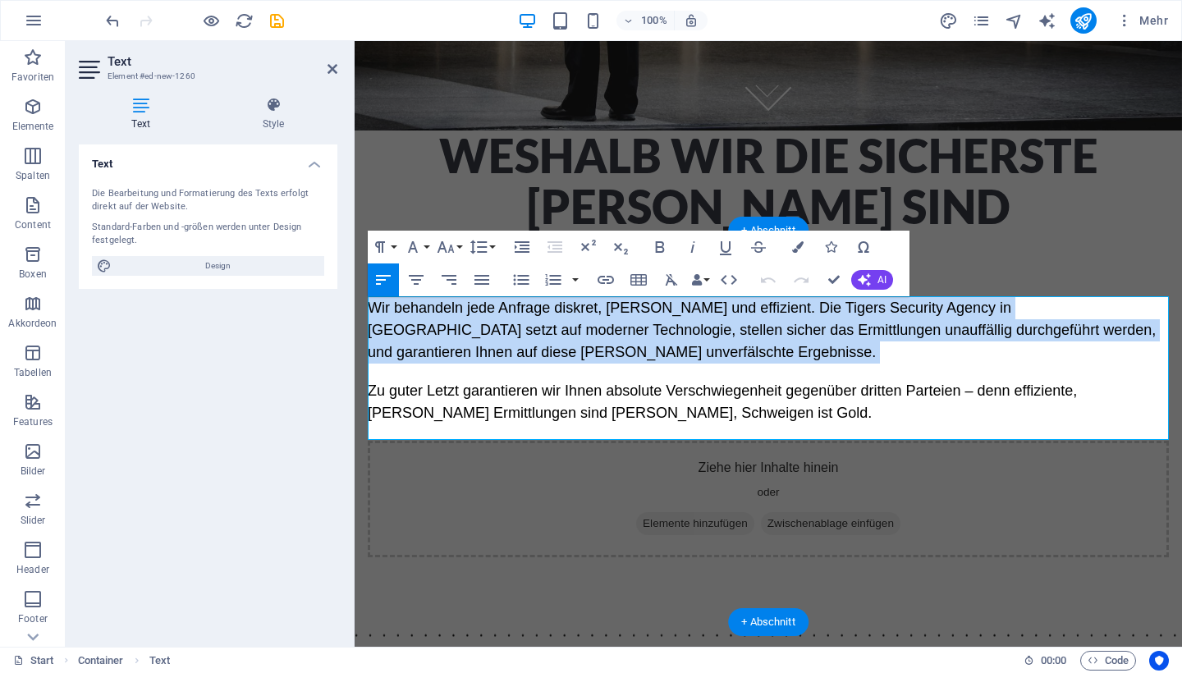
click at [386, 339] on p "Wir behandeln jede Anfrage diskret, schnell und effizient. Die Tigers Security …" at bounding box center [768, 330] width 801 height 66
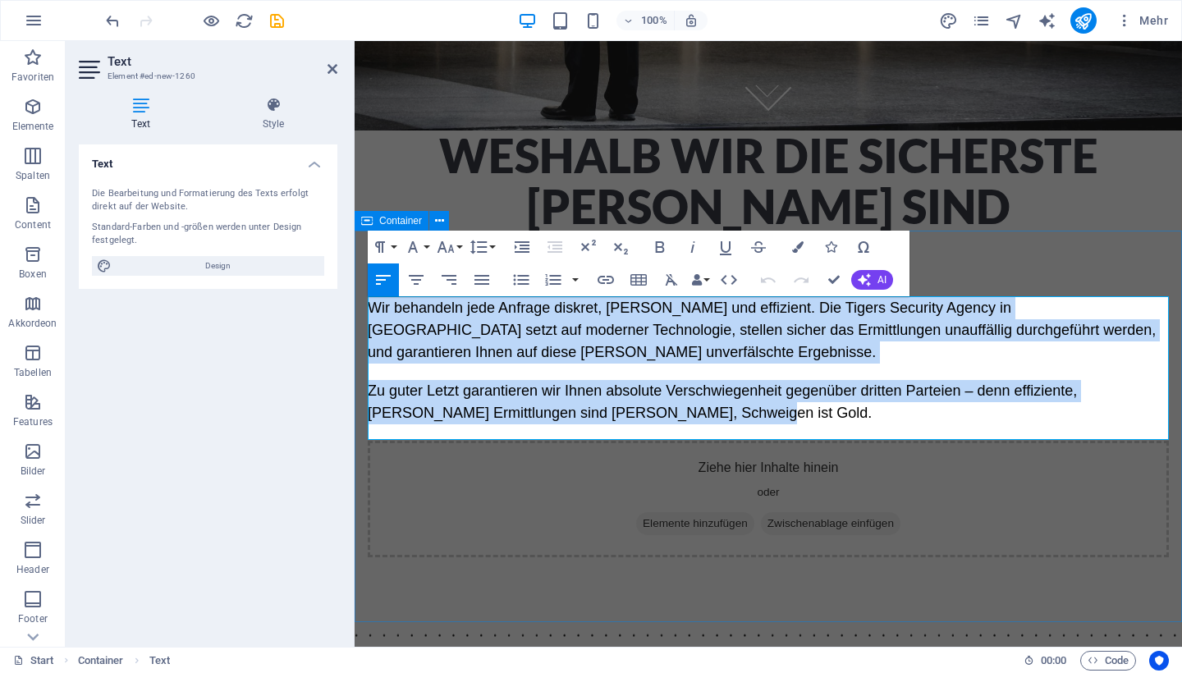
drag, startPoint x: 693, startPoint y: 405, endPoint x: 373, endPoint y: 295, distance: 338.1
click at [373, 295] on div "Wir behandeln jede Anfrage diskret, schnell und effizient. Die Tigers Security …" at bounding box center [767, 426] width 827 height 391
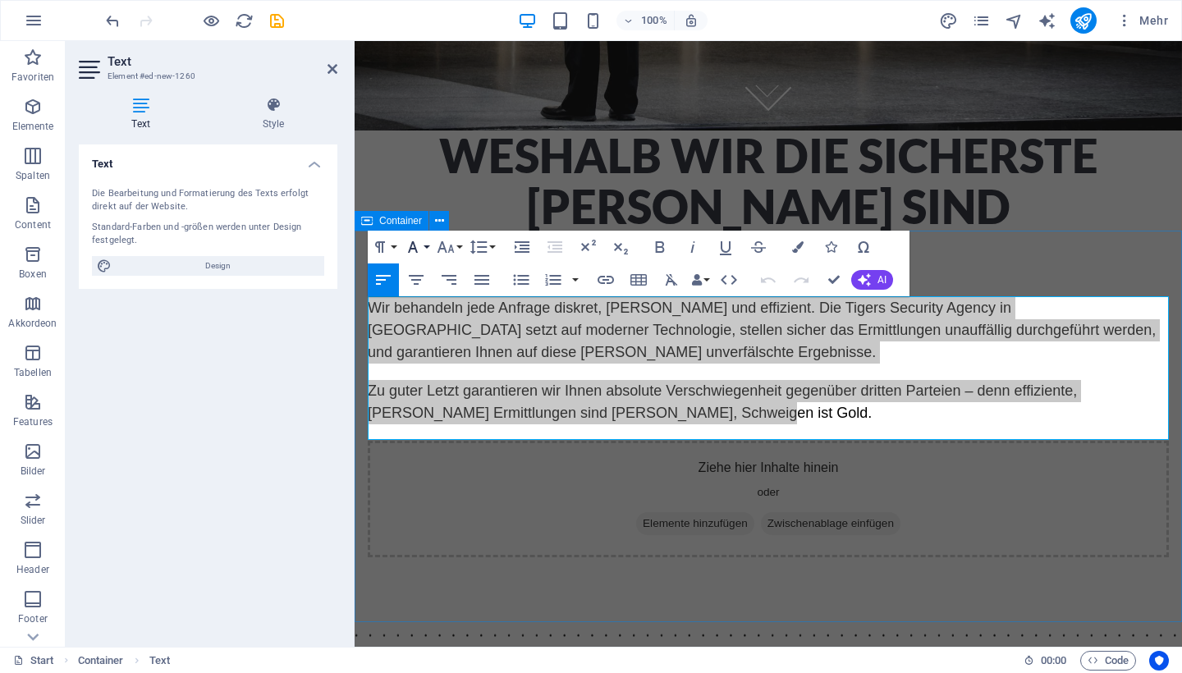
click at [423, 251] on button "Font Family" at bounding box center [415, 247] width 31 height 33
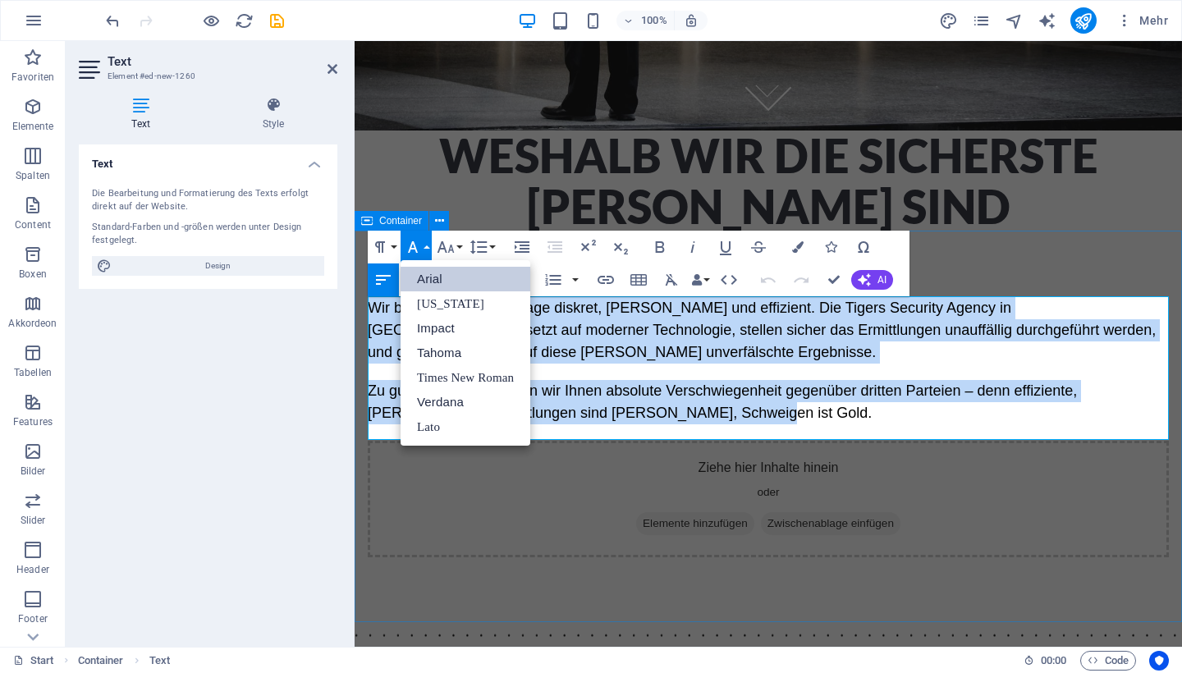
click at [438, 277] on link "Arial" at bounding box center [465, 279] width 130 height 25
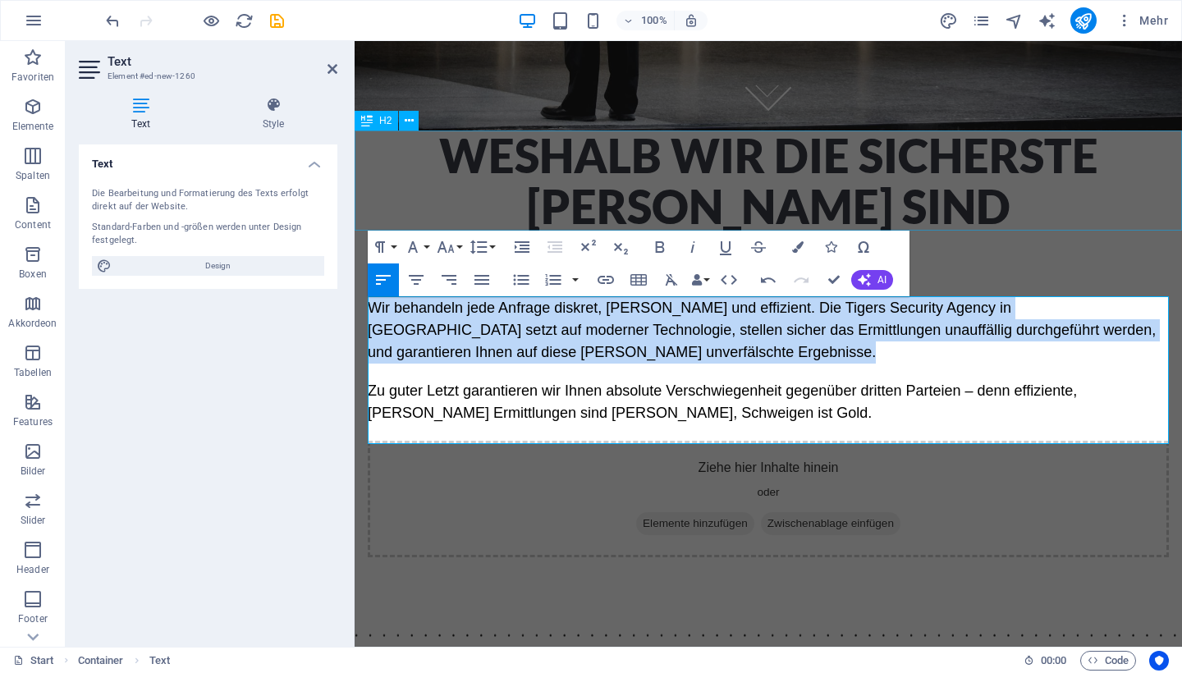
click at [991, 221] on div "Weshalb wir die sicherste Wahl sind" at bounding box center [767, 180] width 827 height 101
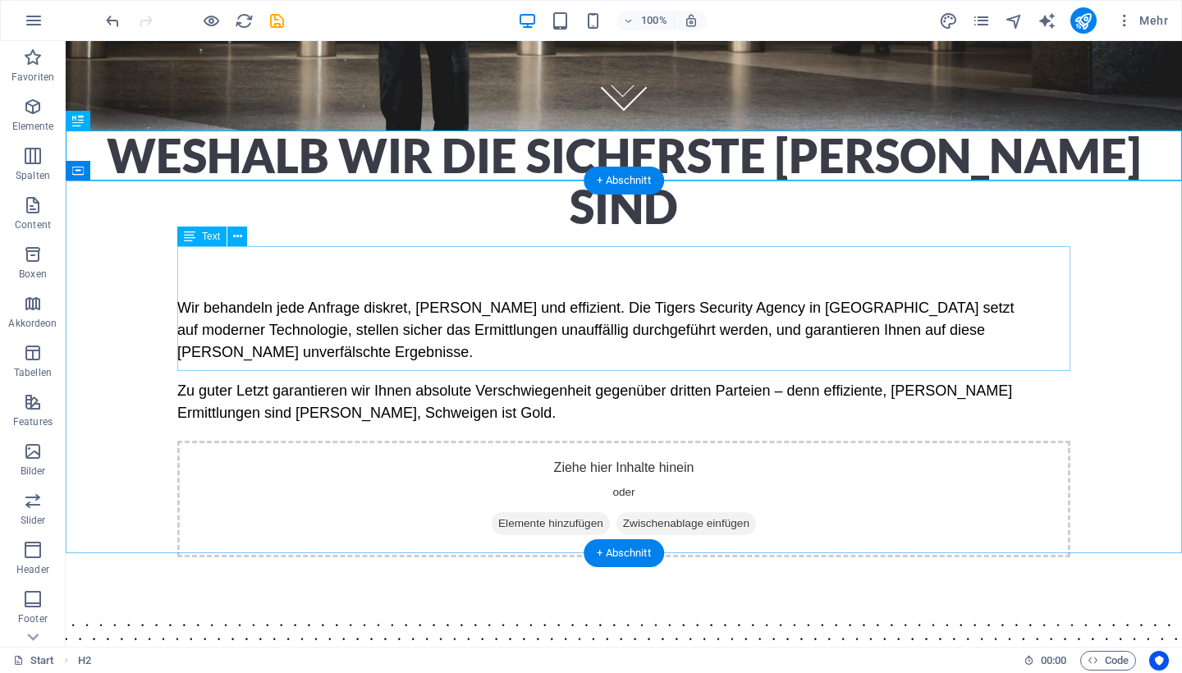
click at [539, 341] on div "Wir behandeln jede Anfrage diskret, schnell und effizient. Die Tigers Security …" at bounding box center [623, 360] width 893 height 127
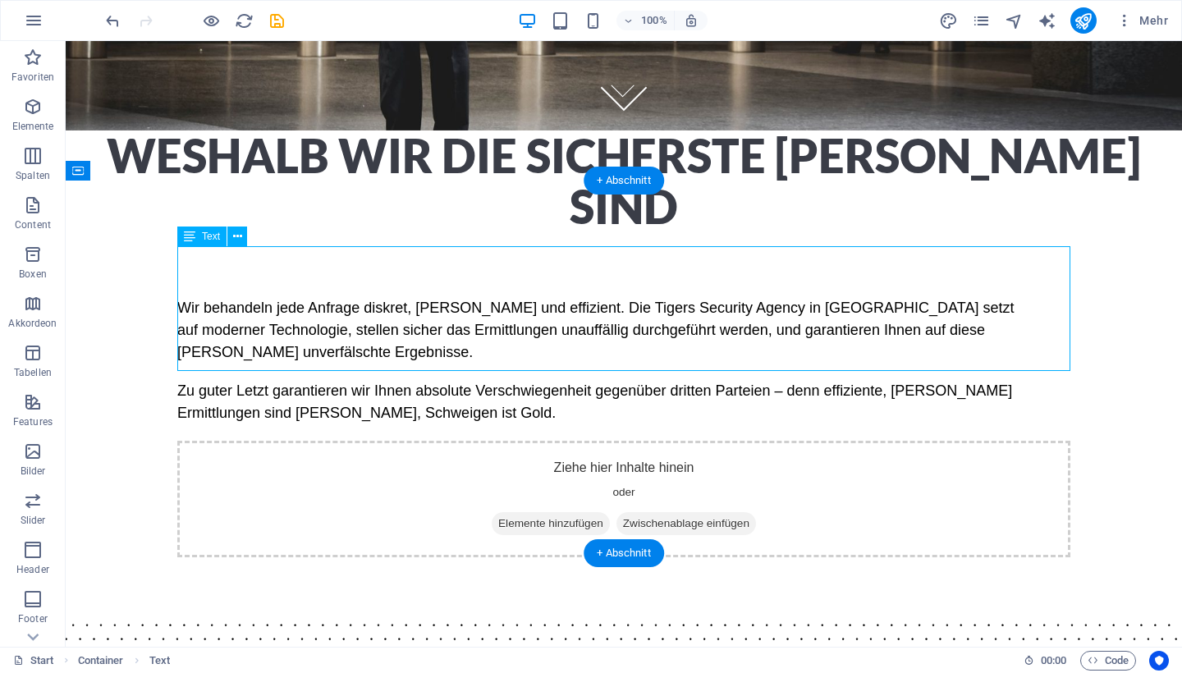
click at [446, 350] on div "Wir behandeln jede Anfrage diskret, schnell und effizient. Die Tigers Security …" at bounding box center [623, 360] width 893 height 127
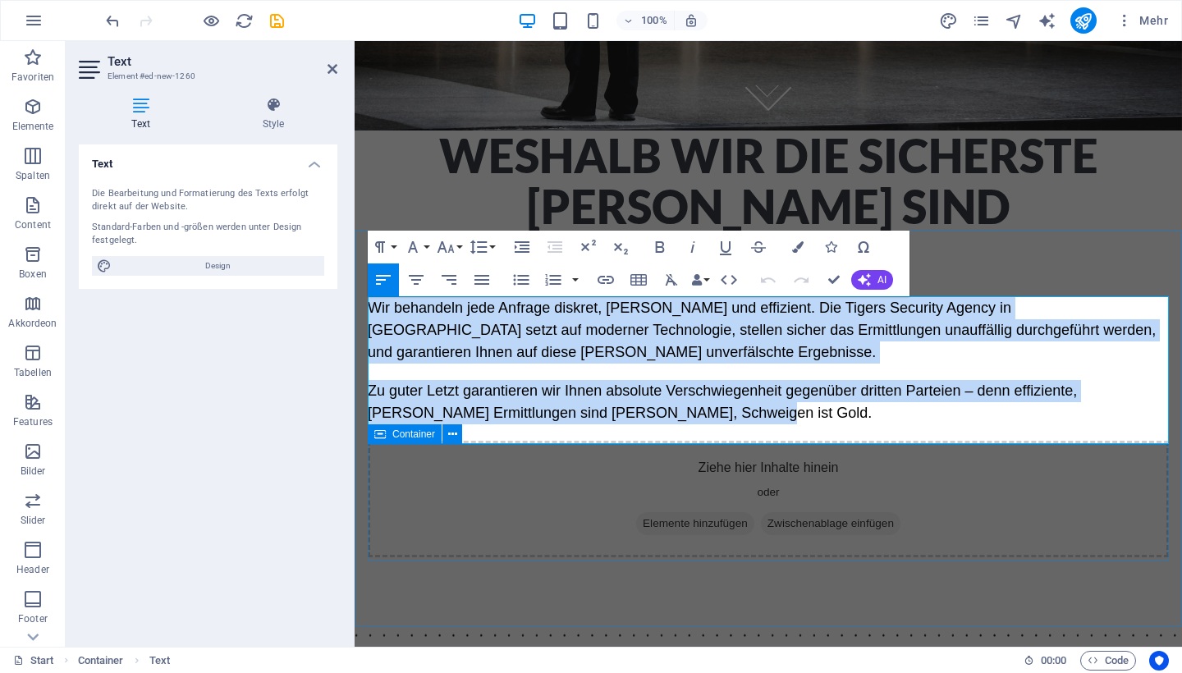
drag, startPoint x: 368, startPoint y: 307, endPoint x: 711, endPoint y: 446, distance: 371.0
click at [711, 446] on div "Wir behandeln jede Anfrage diskret, schnell und effizient. Die Tigers Security …" at bounding box center [767, 426] width 827 height 391
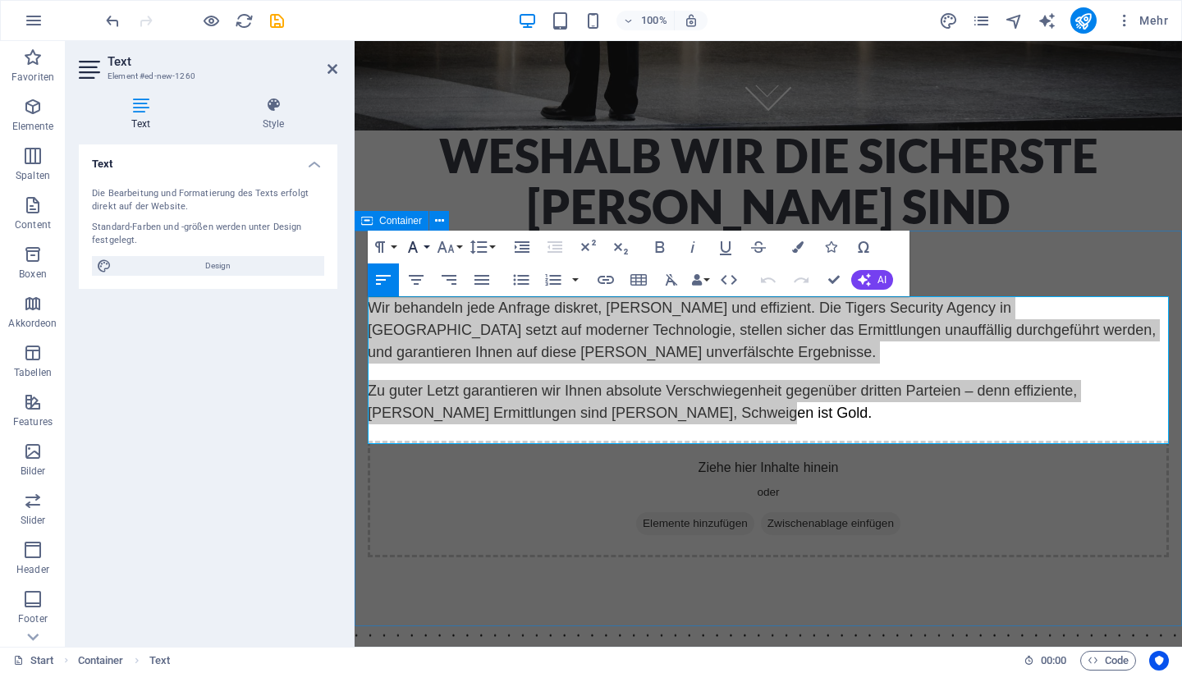
click at [431, 247] on button "Font Family" at bounding box center [415, 247] width 31 height 33
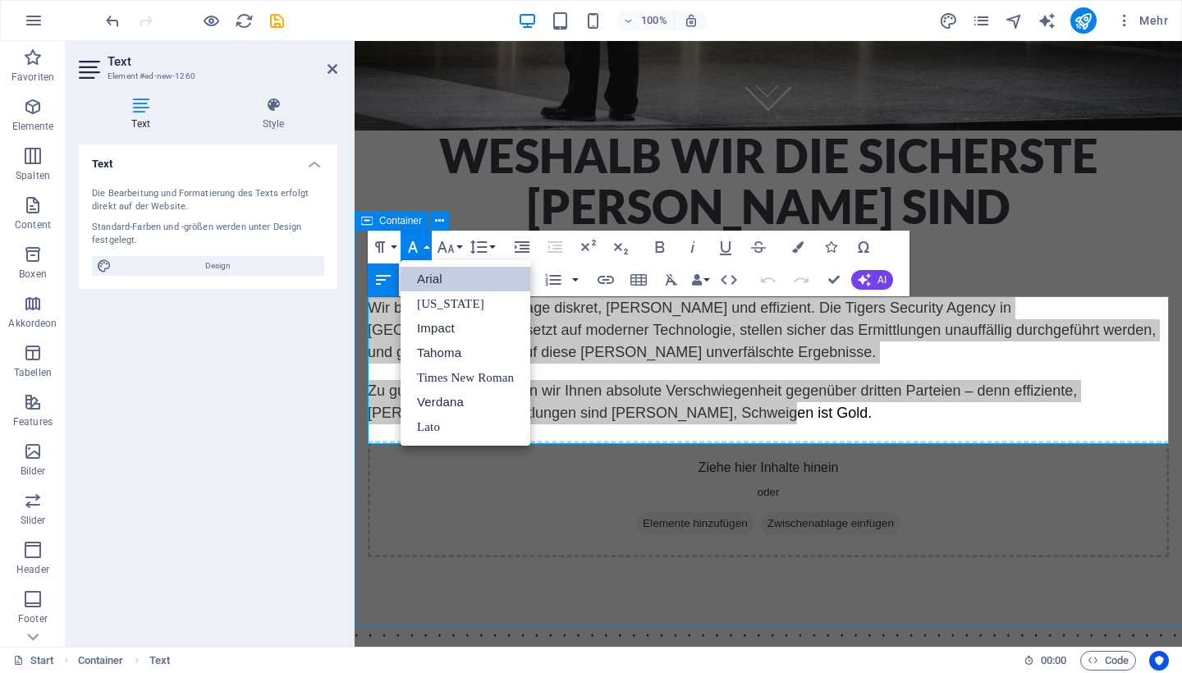
scroll to position [0, 0]
click at [431, 247] on button "Font Family" at bounding box center [415, 247] width 31 height 33
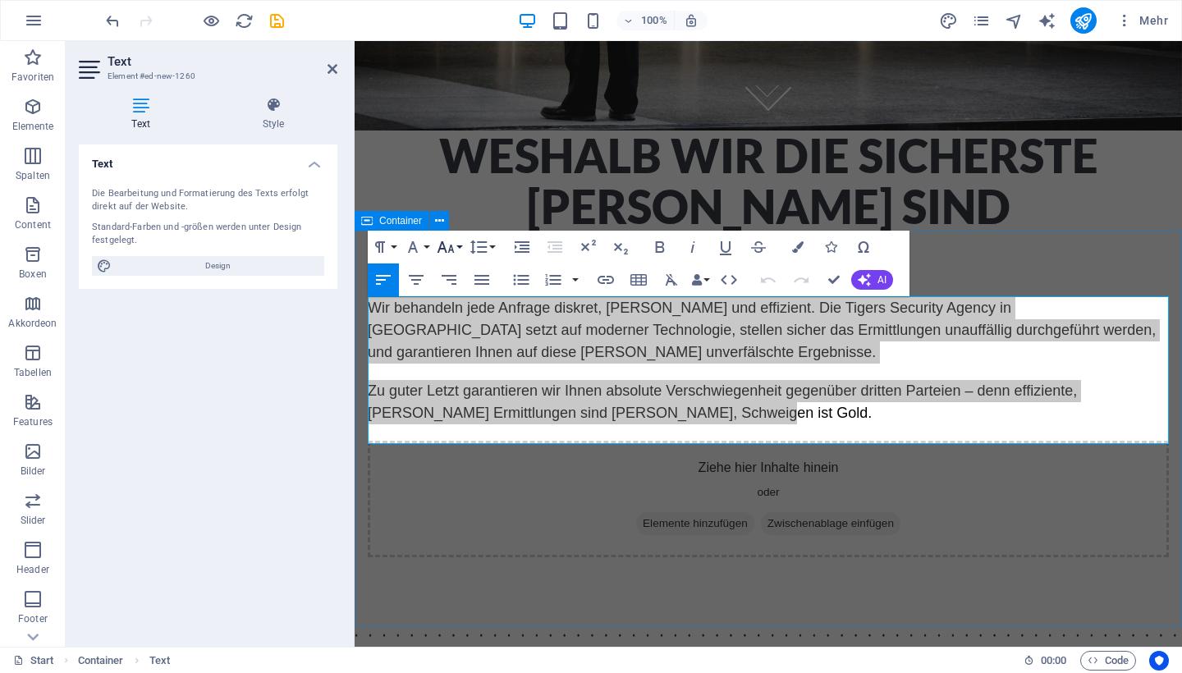
click at [454, 247] on icon "button" at bounding box center [446, 247] width 20 height 20
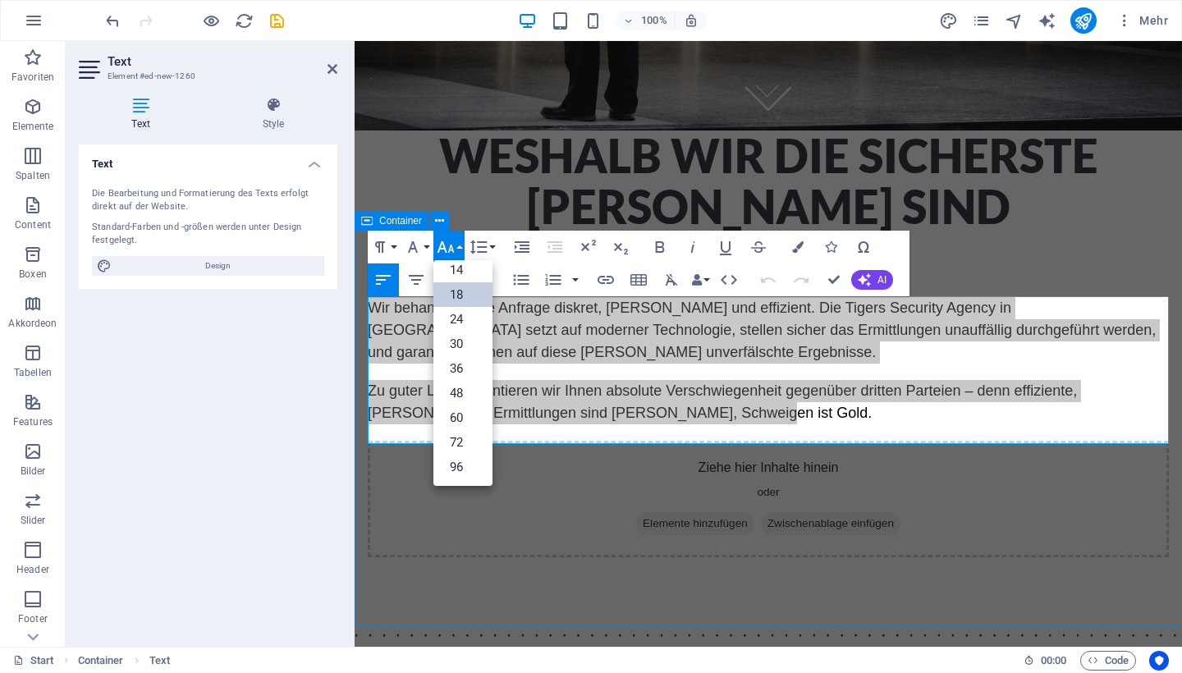
scroll to position [132, 0]
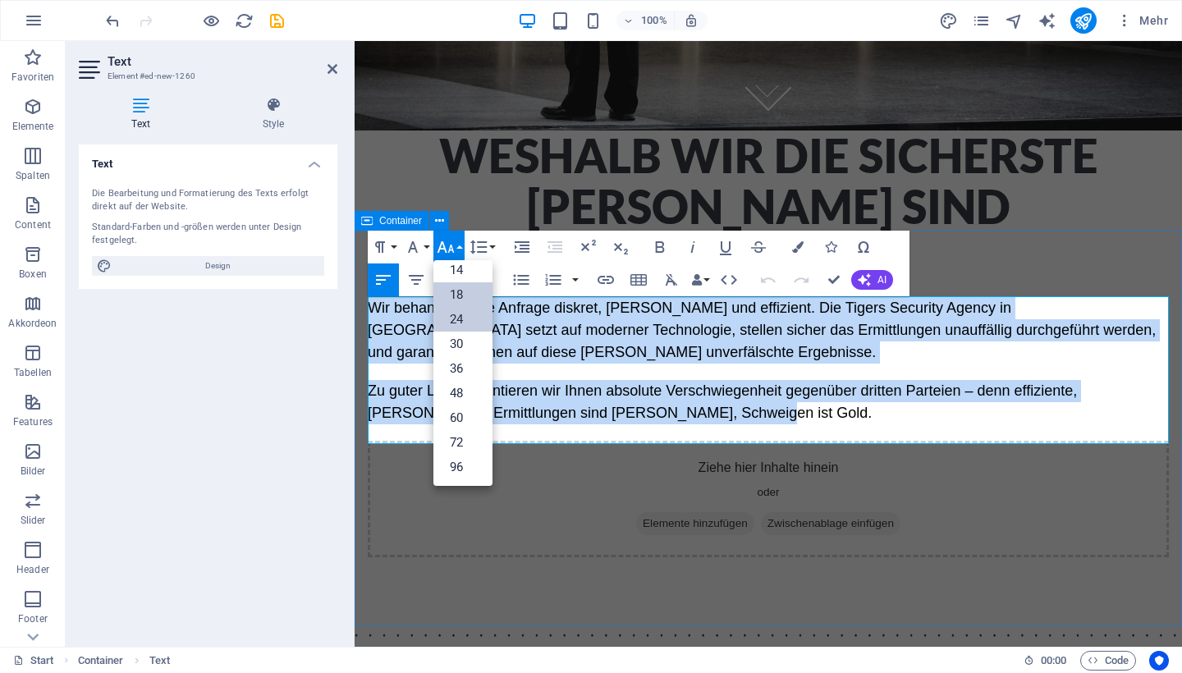
click at [460, 318] on link "24" at bounding box center [462, 319] width 59 height 25
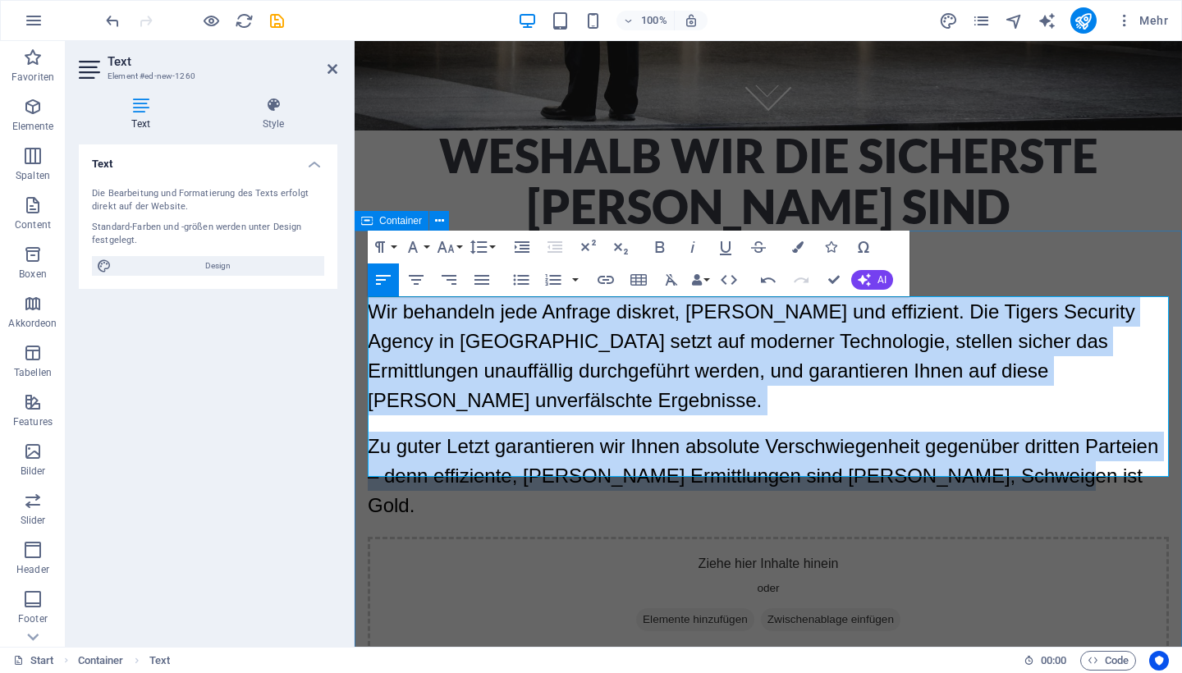
click at [997, 272] on div "Wir behandeln jede Anfrage diskret, schnell und effizient. Die Tigers Security …" at bounding box center [767, 474] width 827 height 487
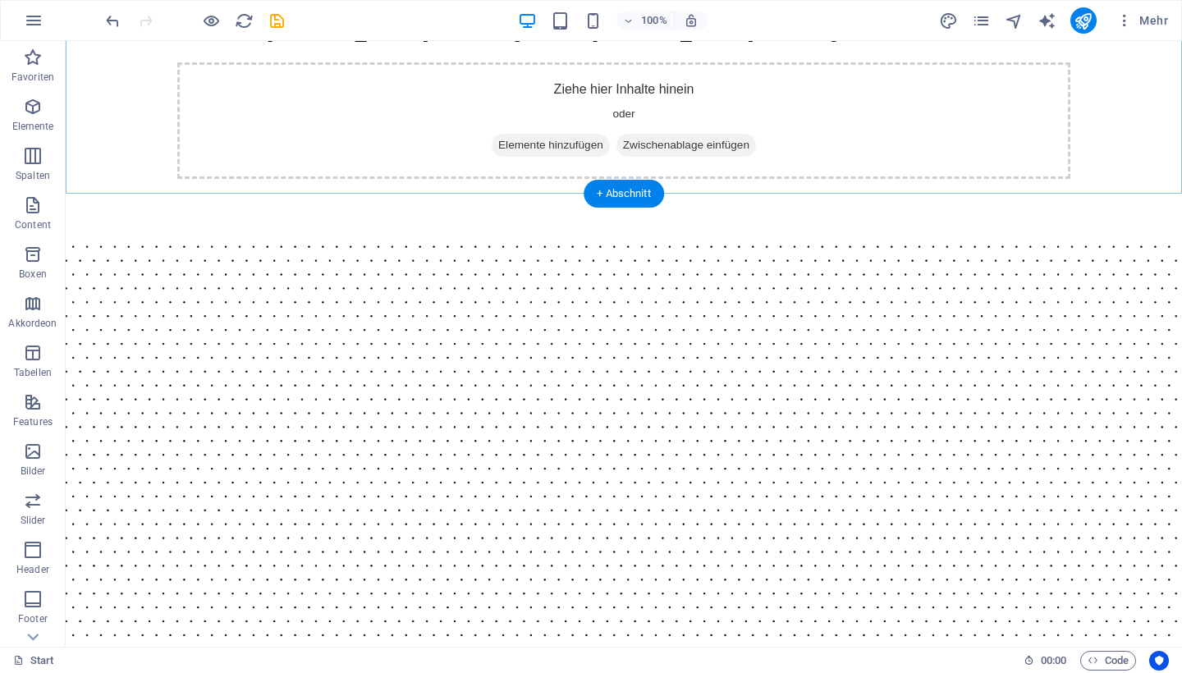
scroll to position [936, 0]
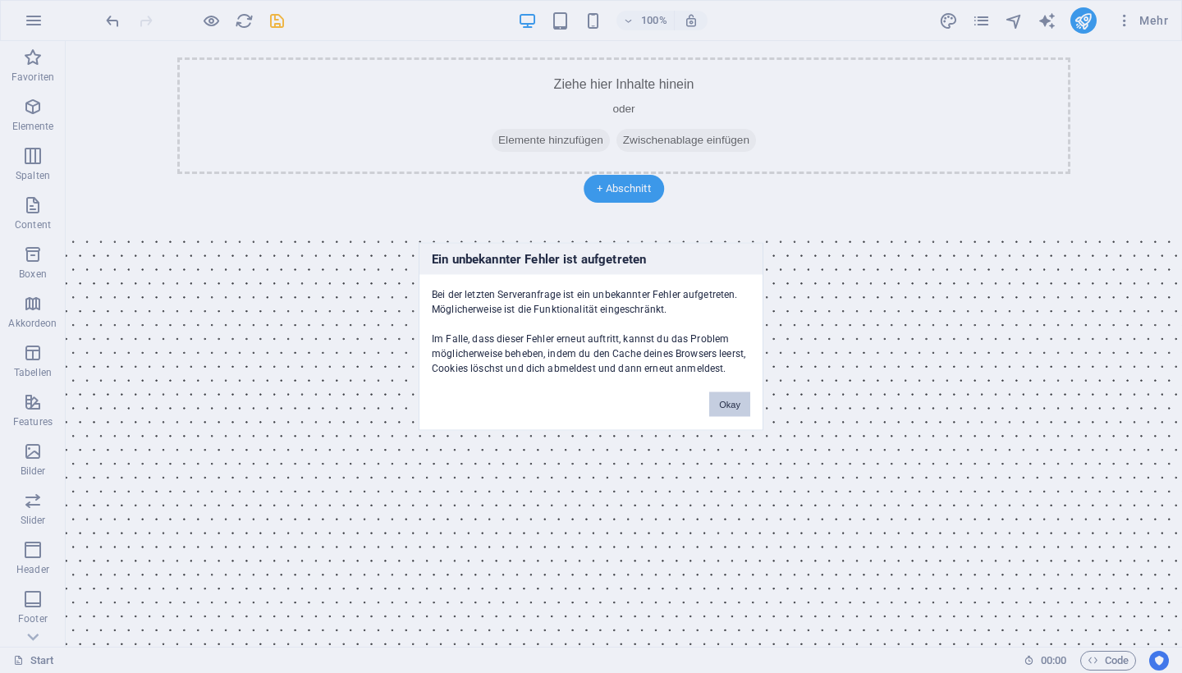
click at [732, 396] on button "Okay" at bounding box center [729, 404] width 41 height 25
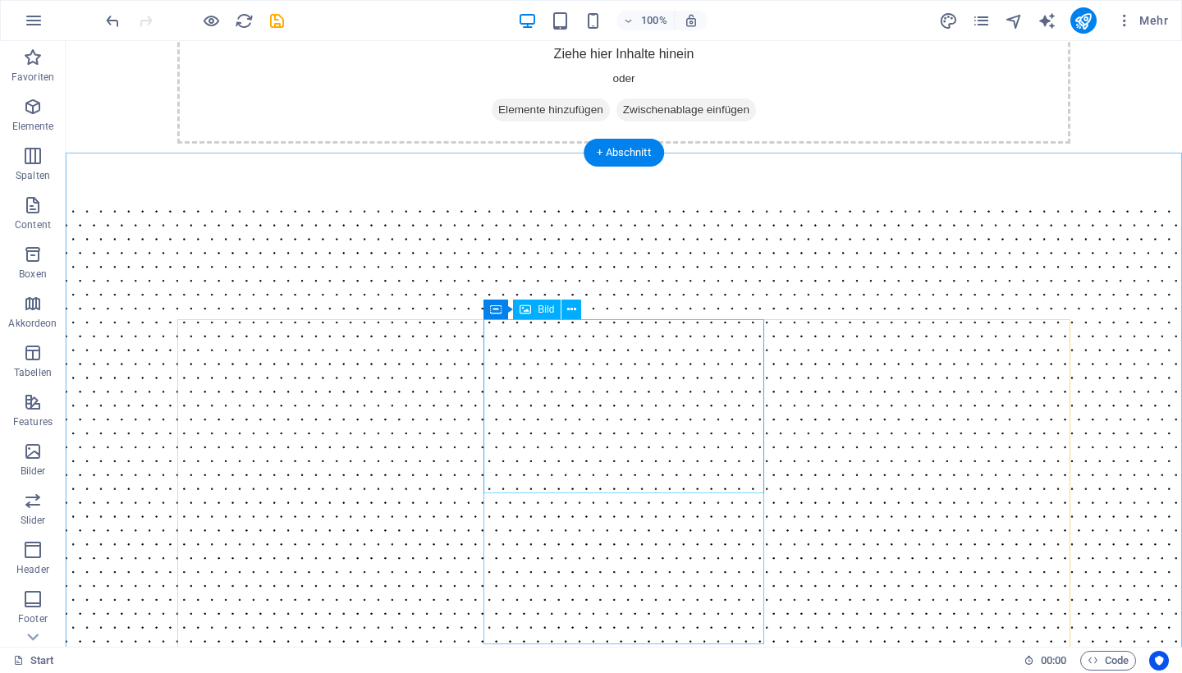
scroll to position [972, 0]
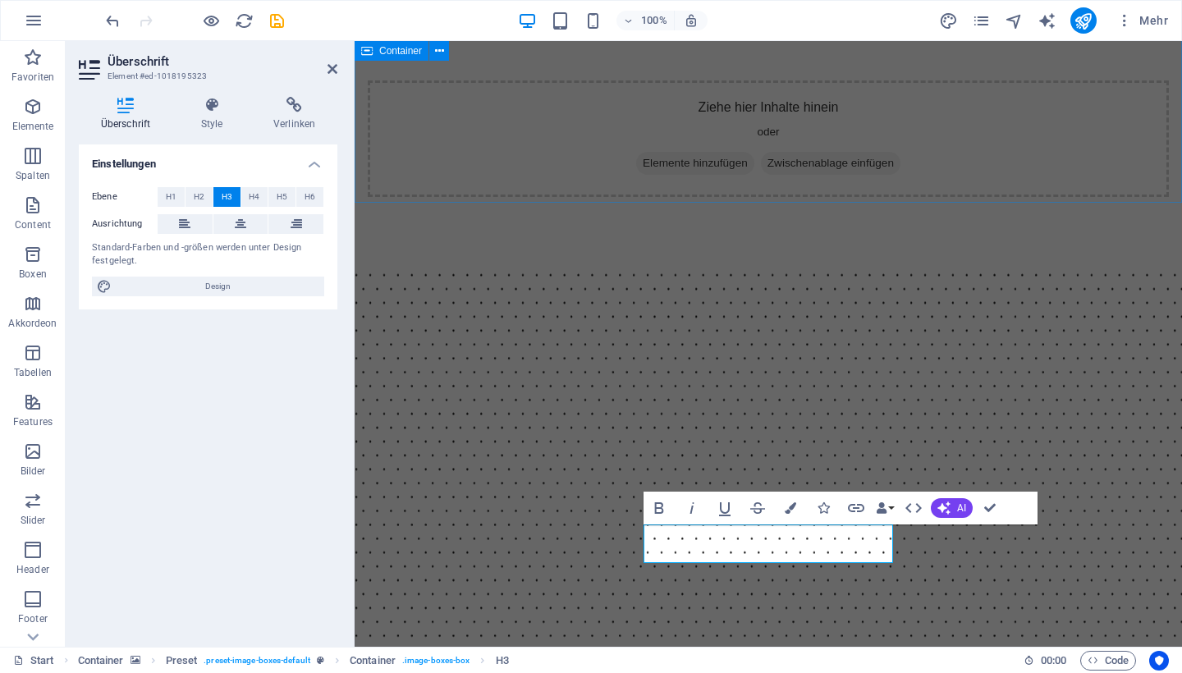
click at [1092, 148] on div "Wir behandeln jede Anfrage diskret, schnell und effizient. Die Tigers Security …" at bounding box center [767, 18] width 827 height 487
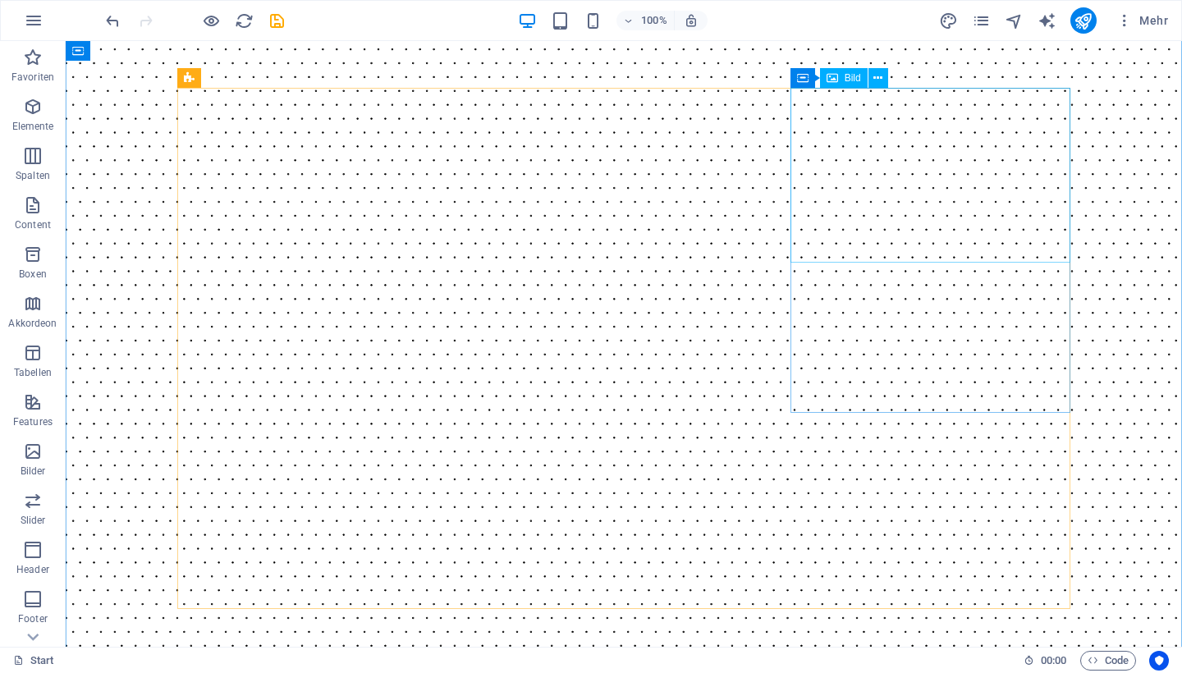
scroll to position [1216, 0]
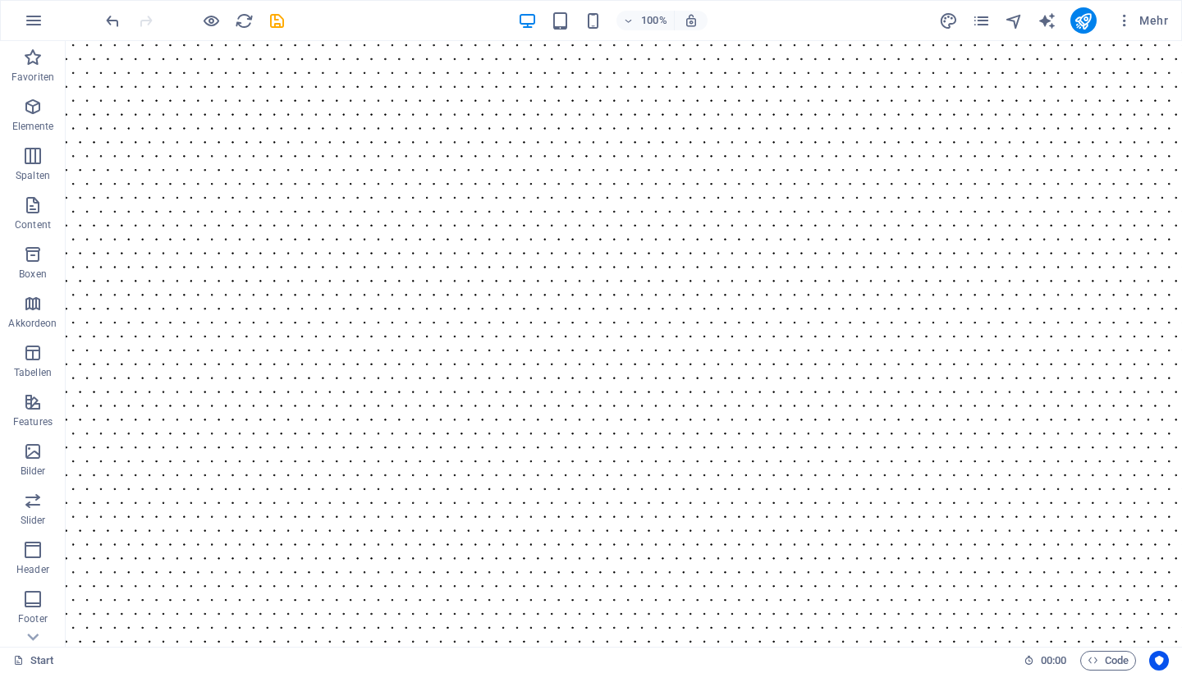
click at [647, 2] on div "100% Mehr" at bounding box center [591, 20] width 1180 height 39
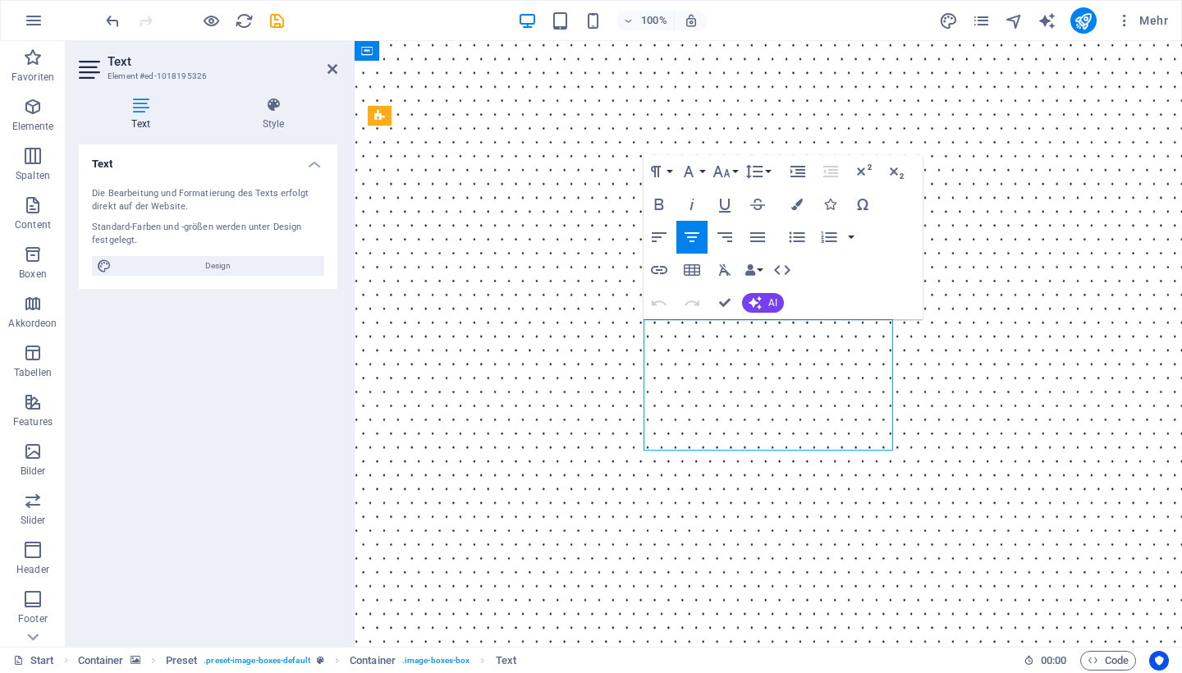
drag, startPoint x: 649, startPoint y: 327, endPoint x: 780, endPoint y: 427, distance: 164.5
drag, startPoint x: 856, startPoint y: 434, endPoint x: 652, endPoint y: 322, distance: 232.1
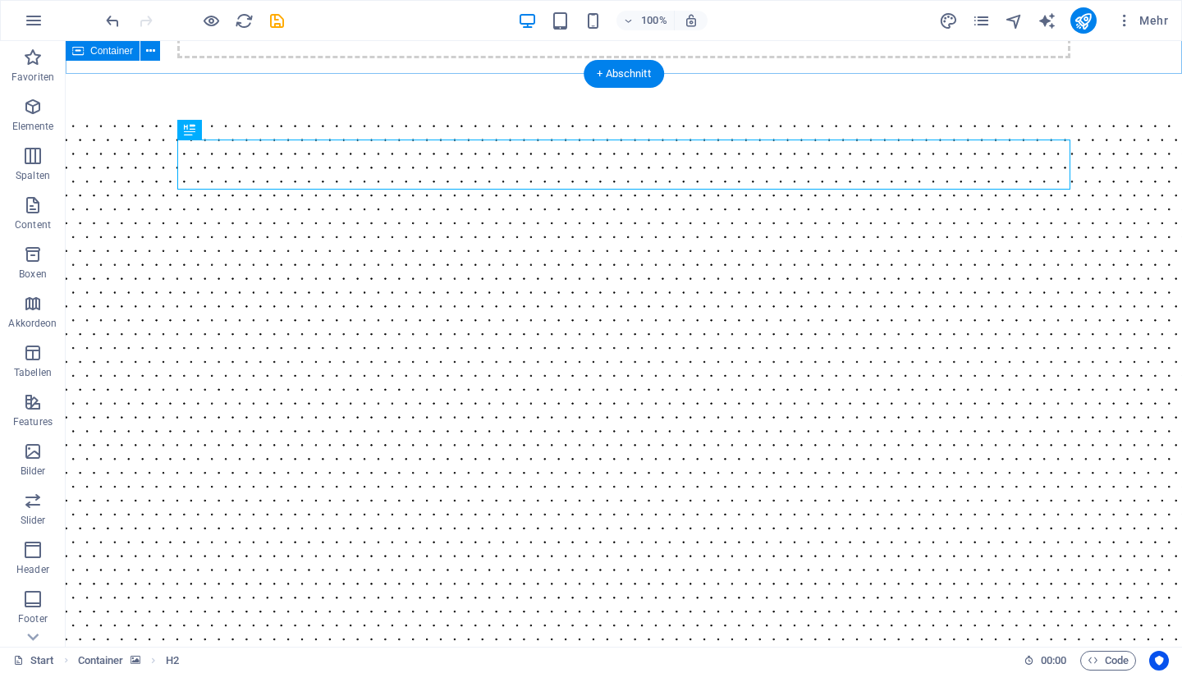
scroll to position [1049, 0]
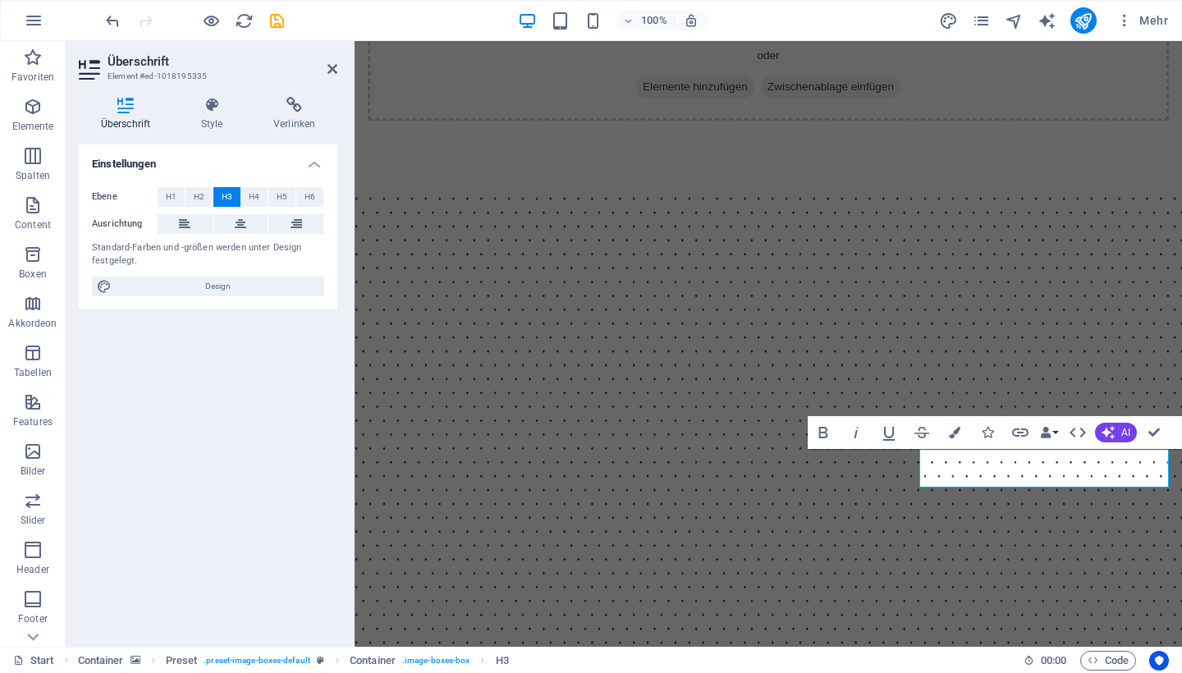
click at [1139, 191] on figure at bounding box center [767, 573] width 827 height 774
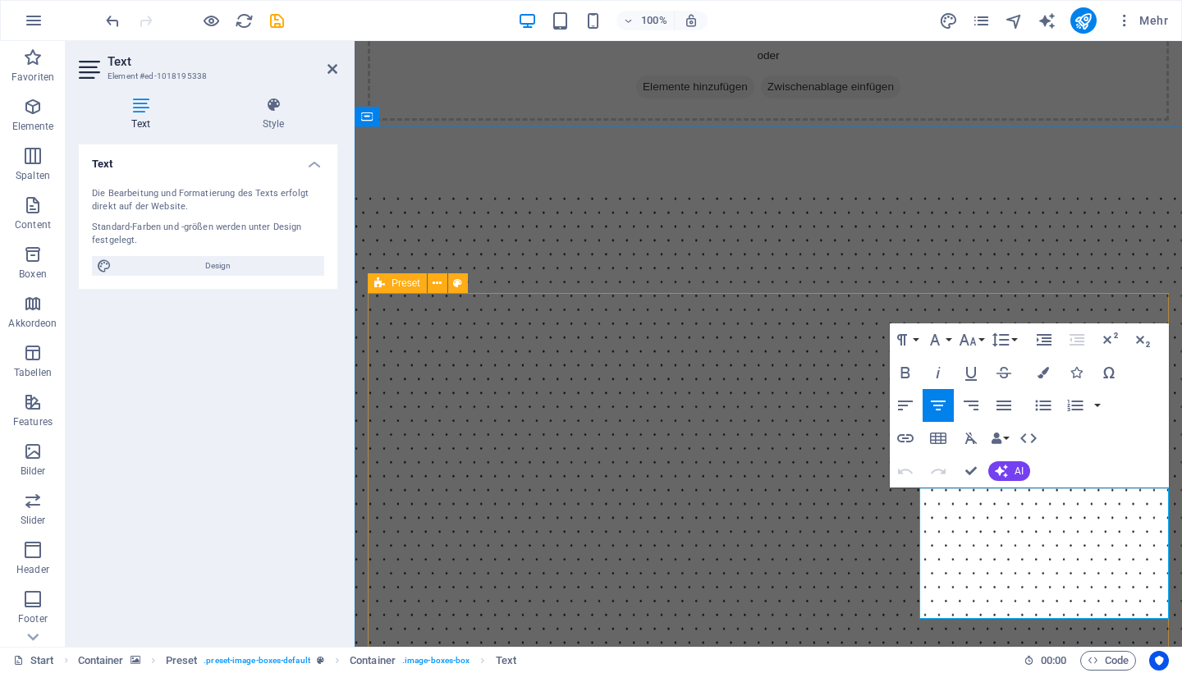
drag, startPoint x: 932, startPoint y: 501, endPoint x: 1144, endPoint y: 623, distance: 244.1
click at [1162, 186] on figure at bounding box center [767, 573] width 827 height 774
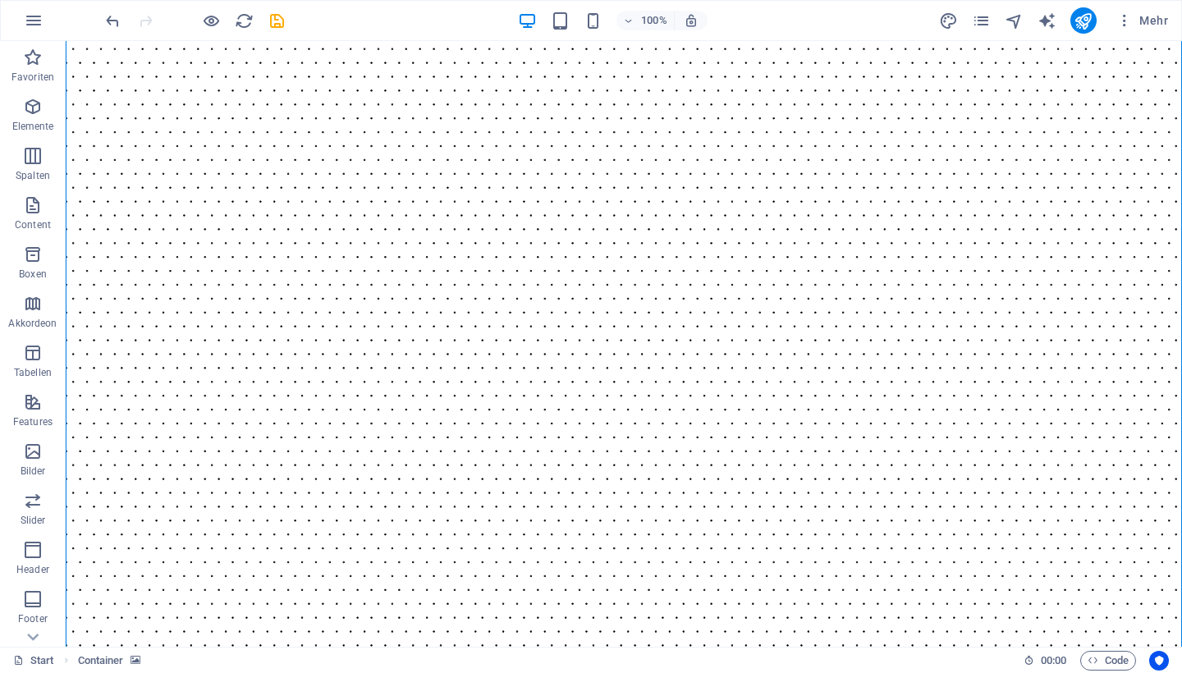
scroll to position [1178, 0]
click at [842, 2] on div "100% Mehr" at bounding box center [591, 20] width 1180 height 39
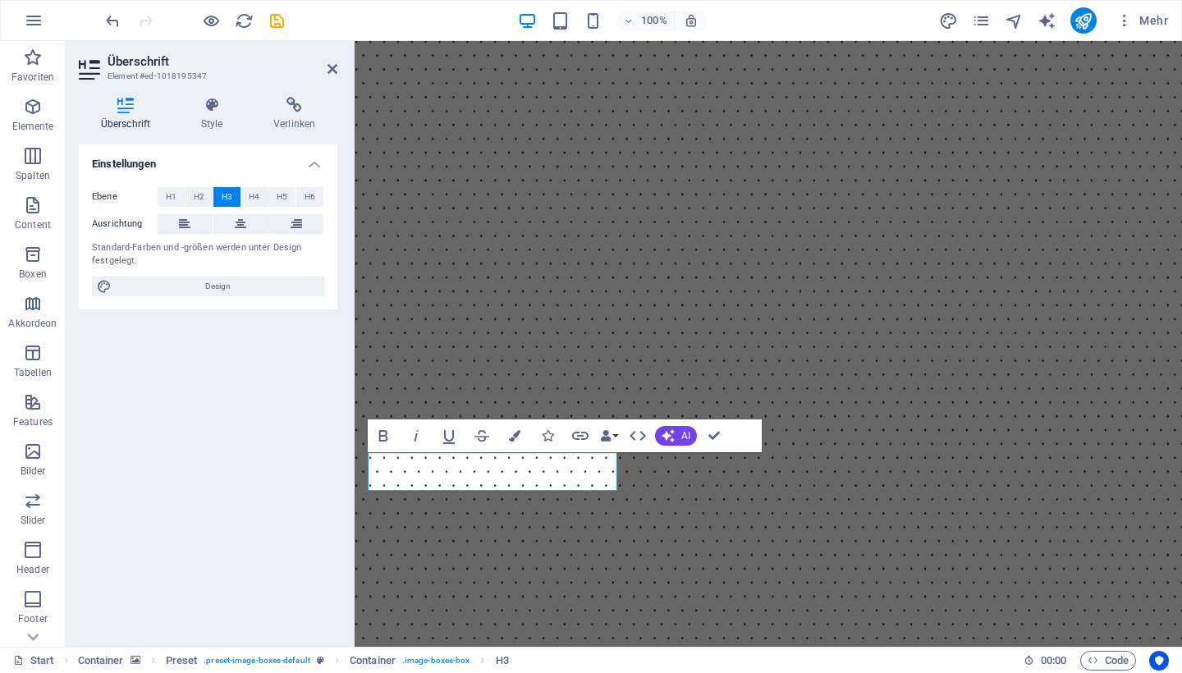
click at [1181, 249] on figure at bounding box center [767, 361] width 827 height 774
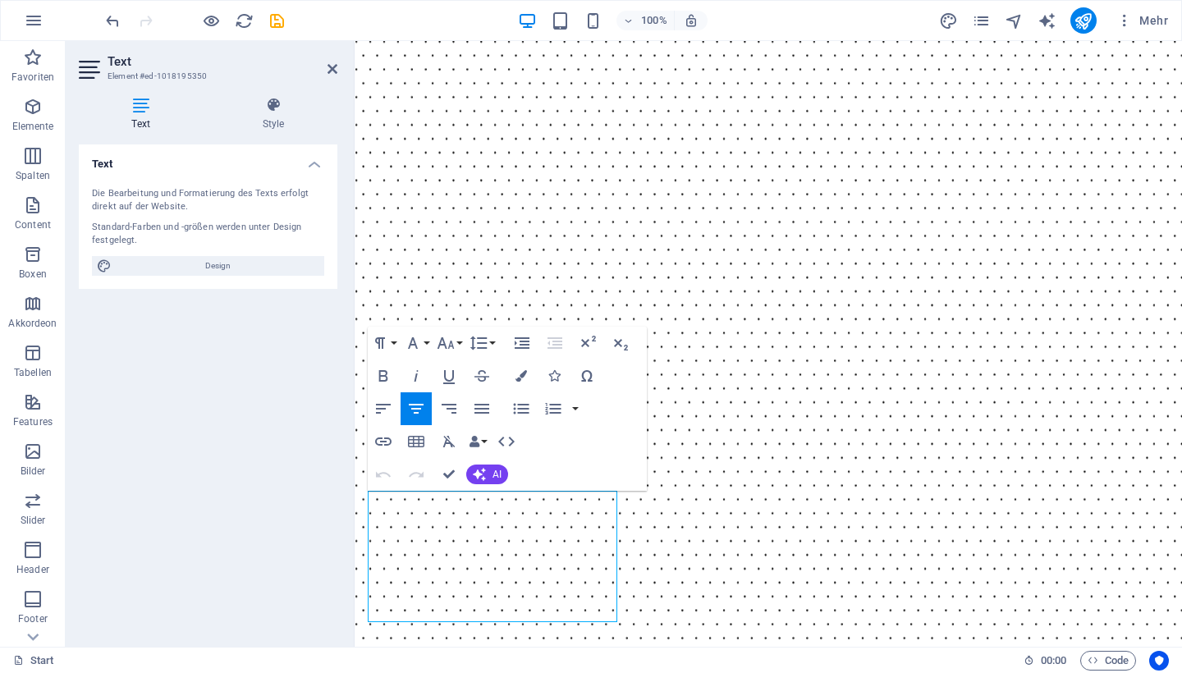
drag, startPoint x: 378, startPoint y: 499, endPoint x: 586, endPoint y: 624, distance: 242.6
drag, startPoint x: 382, startPoint y: 498, endPoint x: 613, endPoint y: 632, distance: 266.6
click at [1173, 403] on figure at bounding box center [767, 361] width 827 height 774
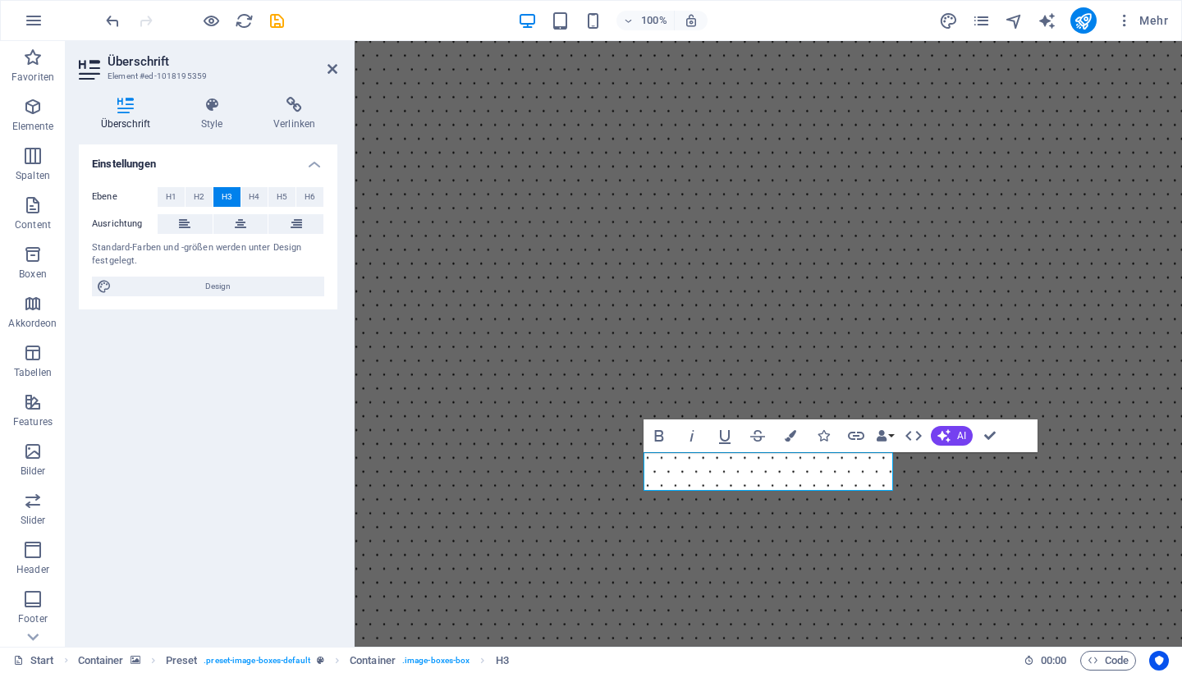
click at [1173, 62] on figure at bounding box center [767, 361] width 827 height 774
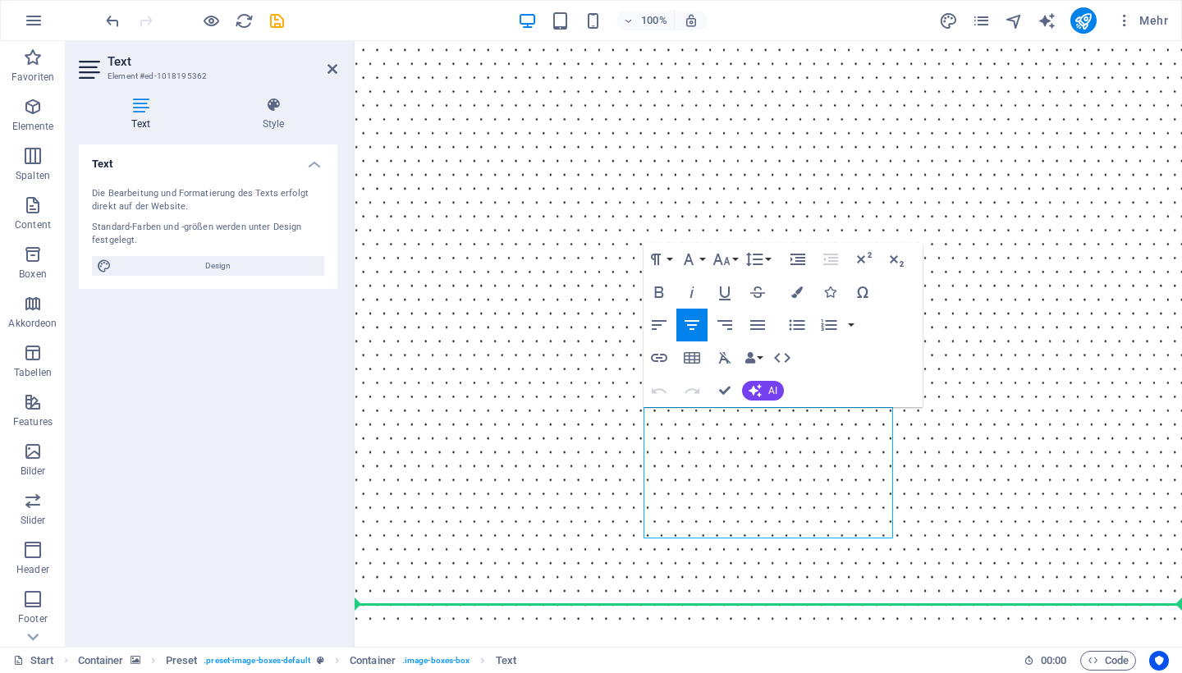
drag, startPoint x: 653, startPoint y: 501, endPoint x: 816, endPoint y: 590, distance: 186.2
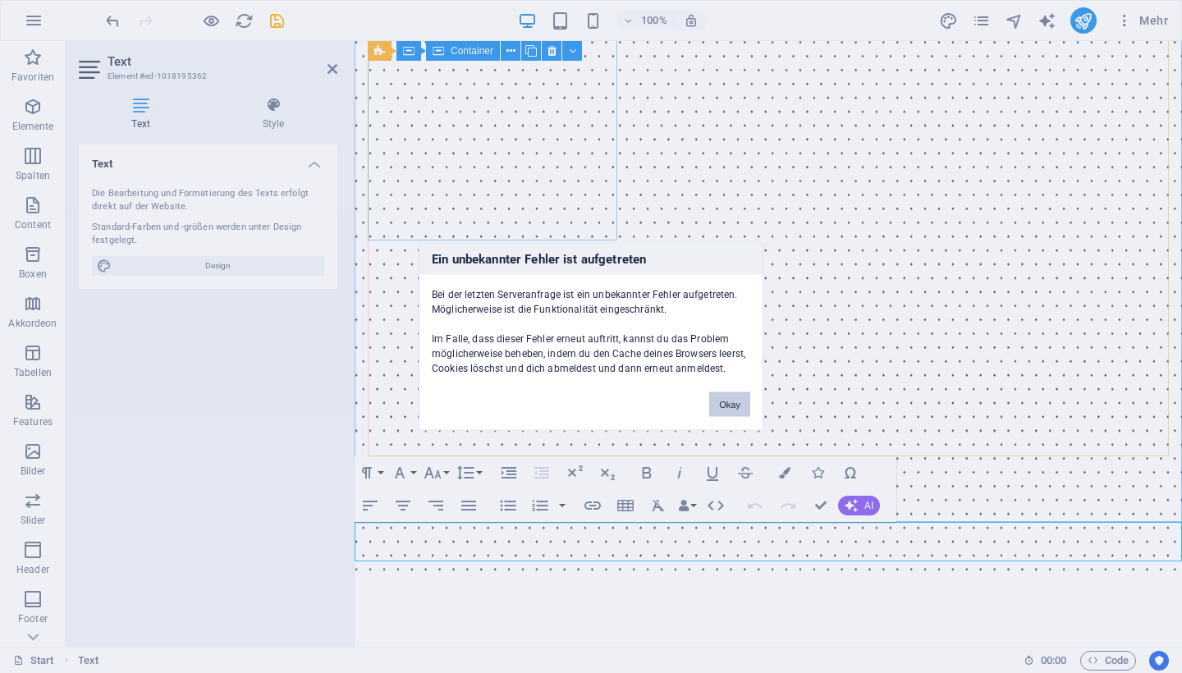
click at [720, 404] on button "Okay" at bounding box center [729, 404] width 41 height 25
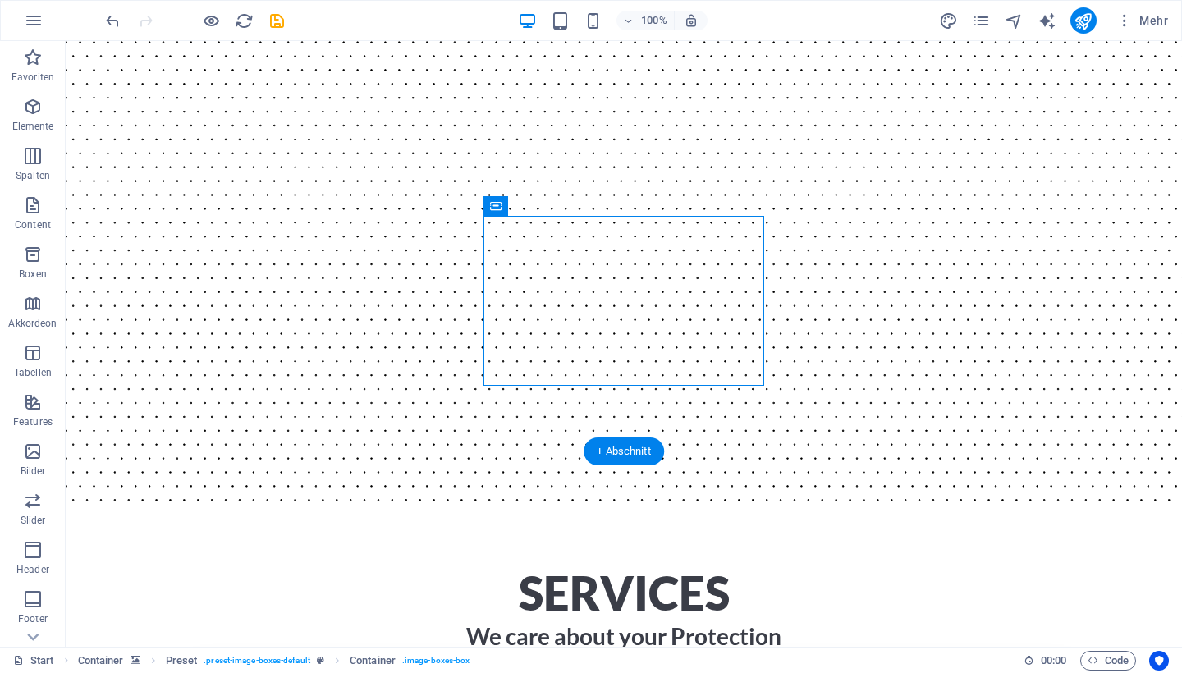
click at [723, 387] on figure at bounding box center [624, 125] width 1116 height 753
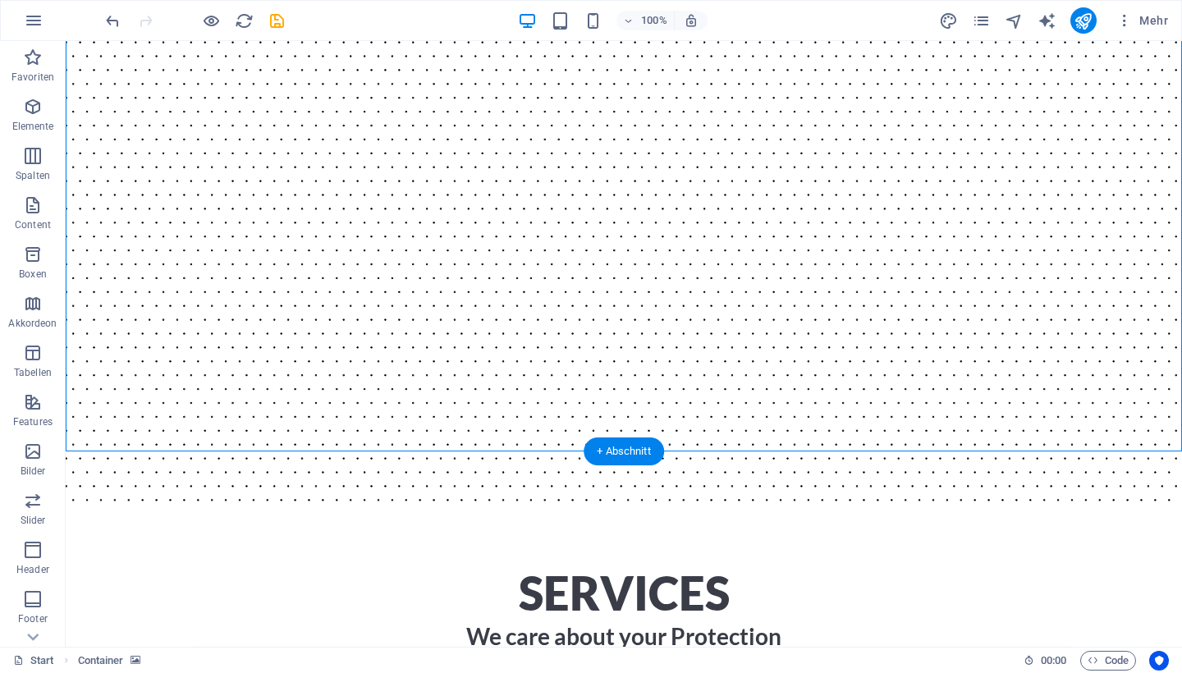
click at [723, 387] on figure at bounding box center [624, 125] width 1116 height 753
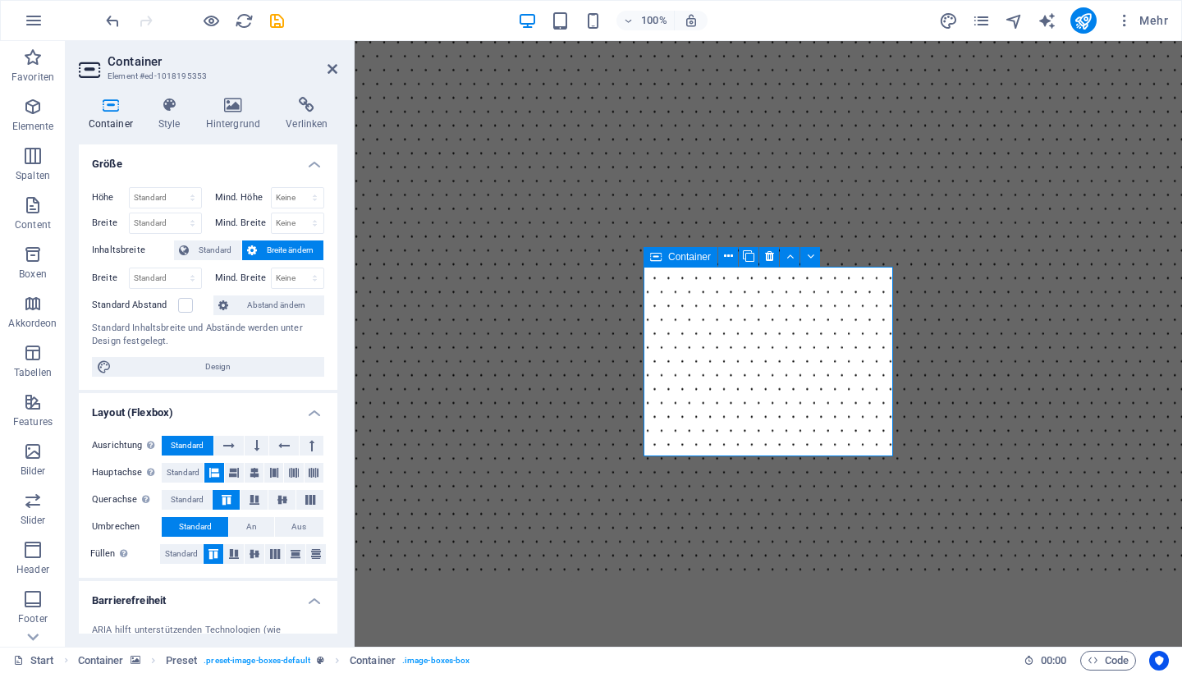
click at [117, 16] on icon "undo" at bounding box center [112, 20] width 19 height 19
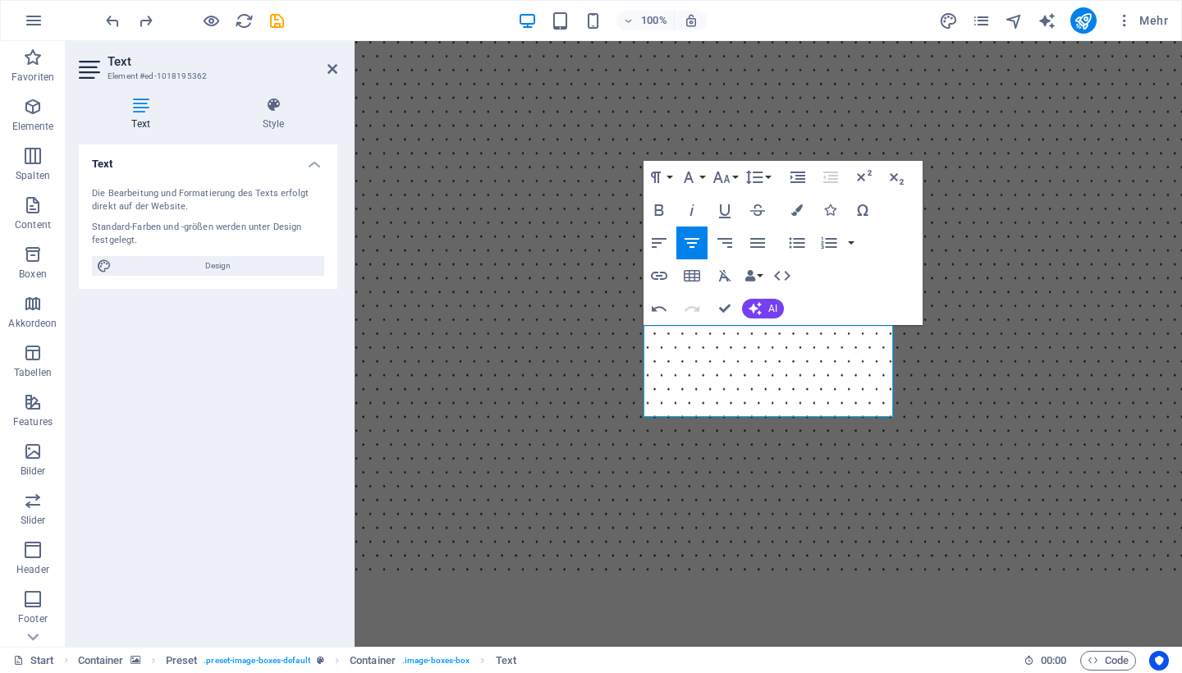
click at [856, 473] on figure at bounding box center [767, 195] width 827 height 774
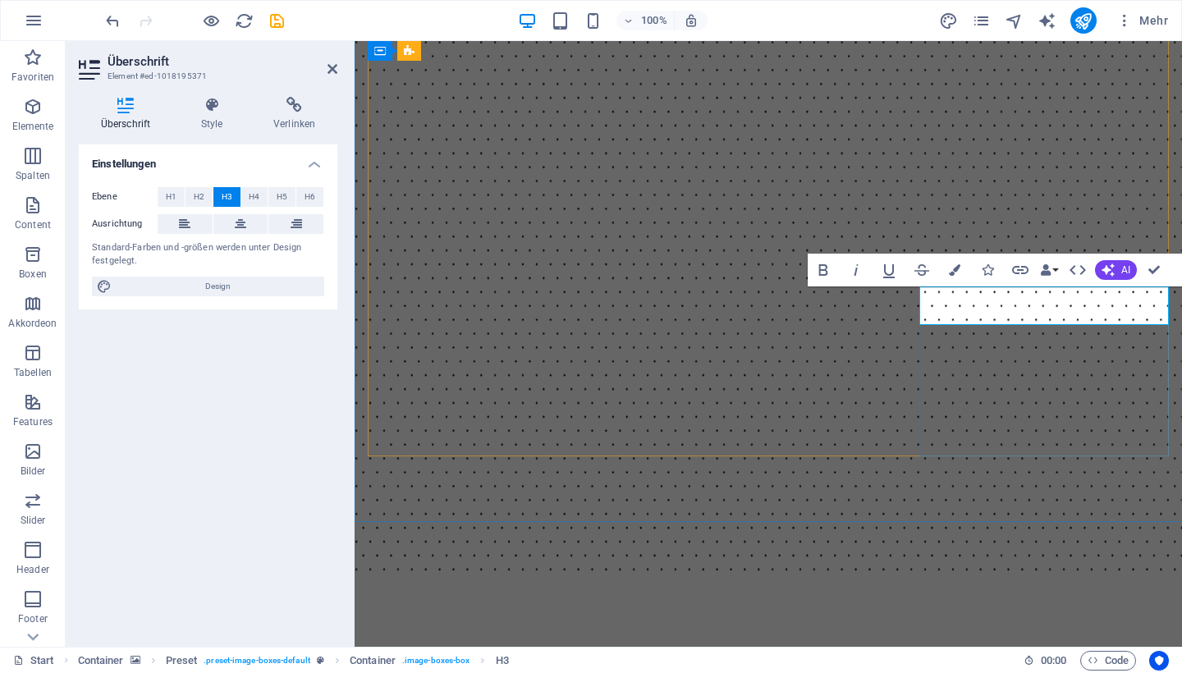
click at [0, 0] on div "Text" at bounding box center [0, 0] width 0 height 0
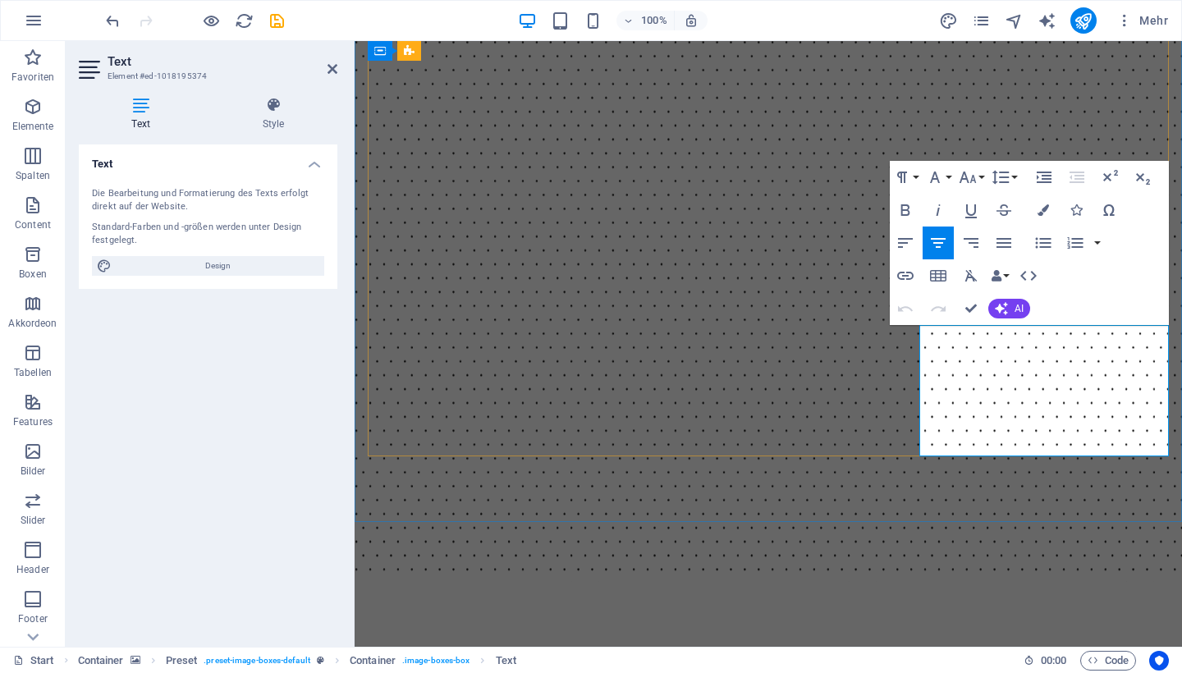
drag, startPoint x: 932, startPoint y: 334, endPoint x: 1135, endPoint y: 450, distance: 233.4
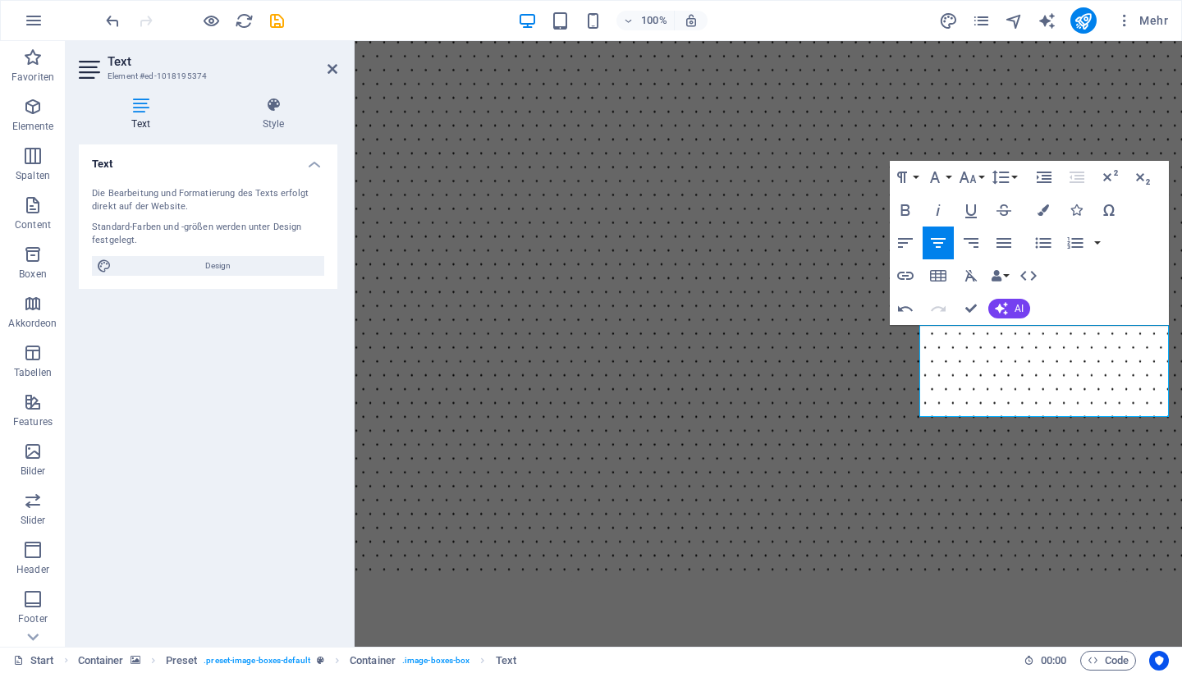
click at [1156, 490] on figure at bounding box center [767, 195] width 827 height 774
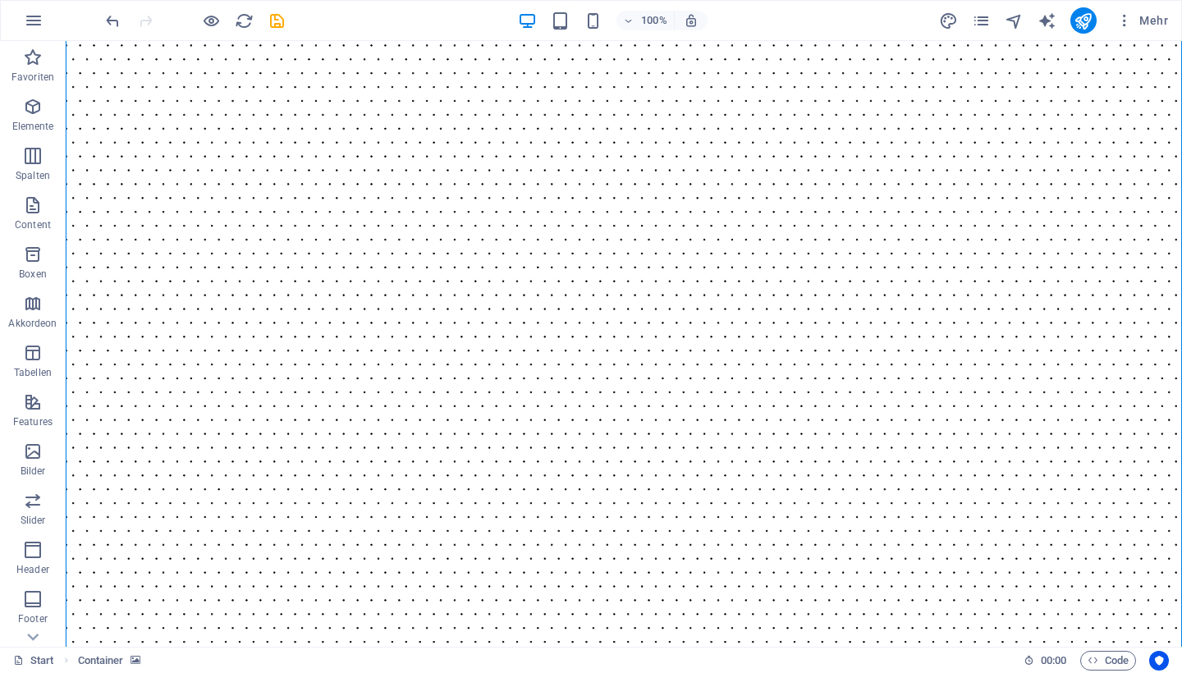
scroll to position [1172, 0]
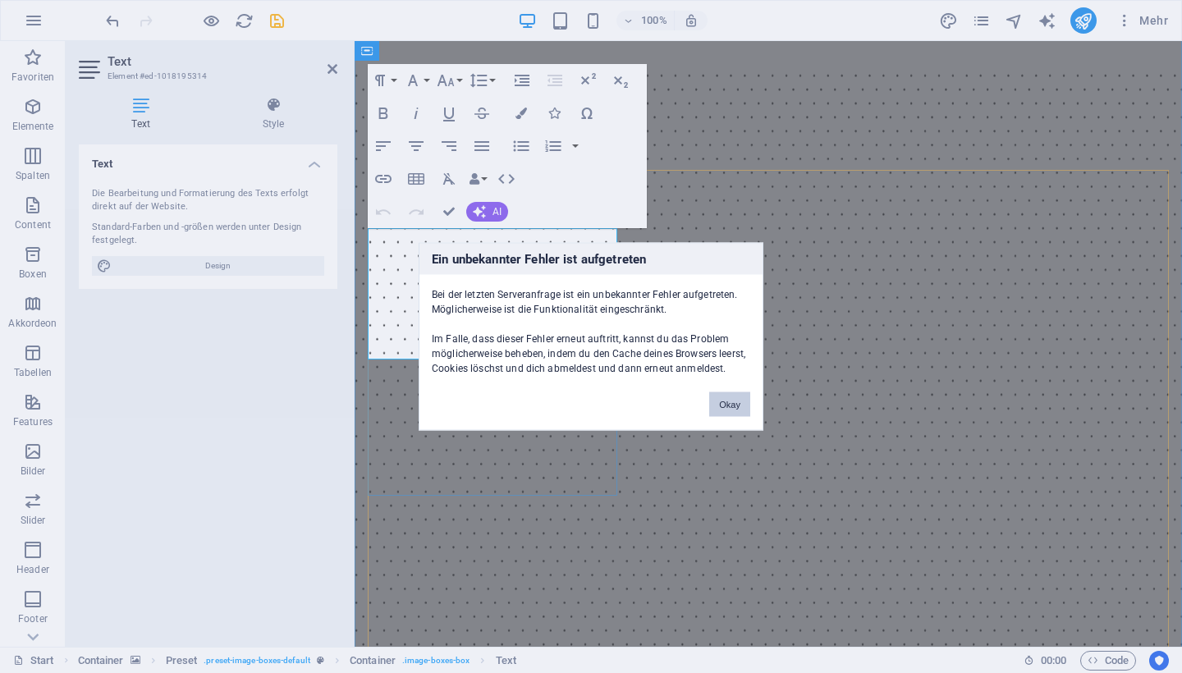
click at [727, 404] on button "Okay" at bounding box center [729, 404] width 41 height 25
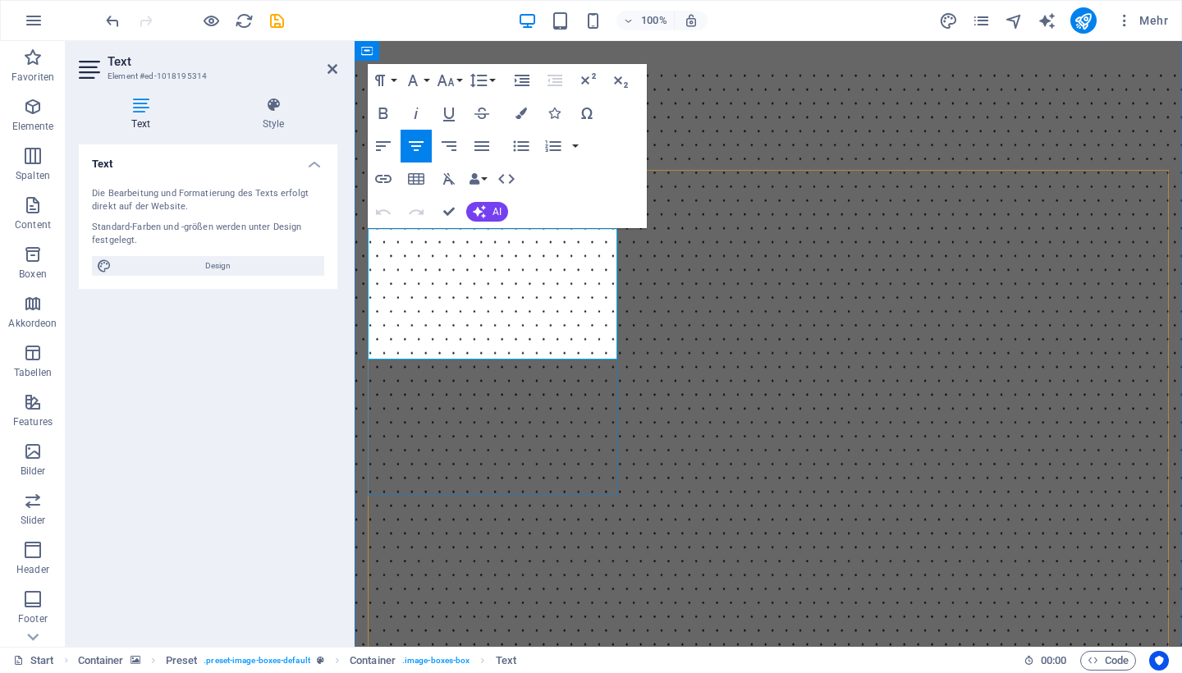
drag, startPoint x: 385, startPoint y: 241, endPoint x: 614, endPoint y: 381, distance: 268.1
